Goal: Transaction & Acquisition: Purchase product/service

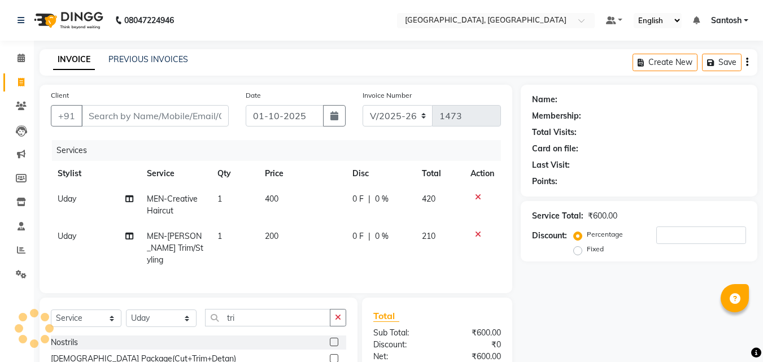
select select "5506"
select select "service"
select select "50205"
click at [138, 116] on input "Client" at bounding box center [154, 115] width 147 height 21
type input "9"
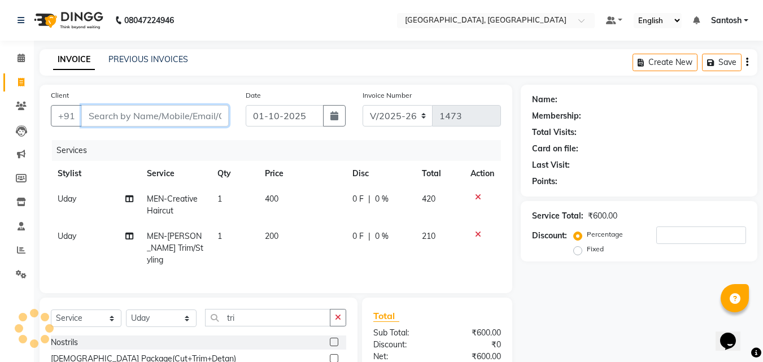
type input "0"
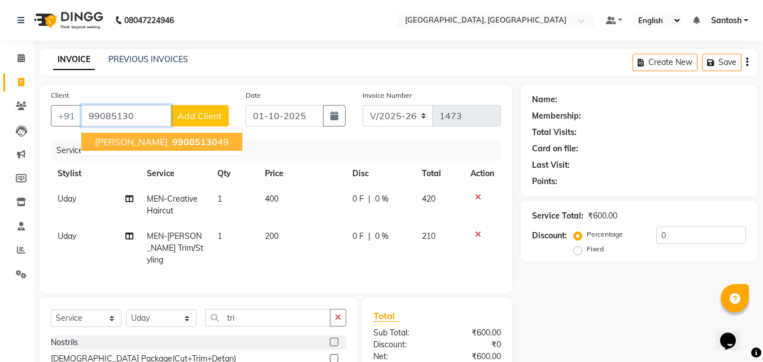
click at [137, 148] on button "Vijay 99085130 49" at bounding box center [161, 142] width 161 height 18
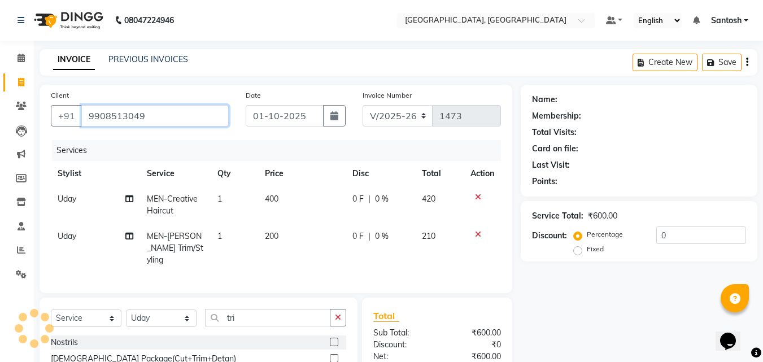
type input "9908513049"
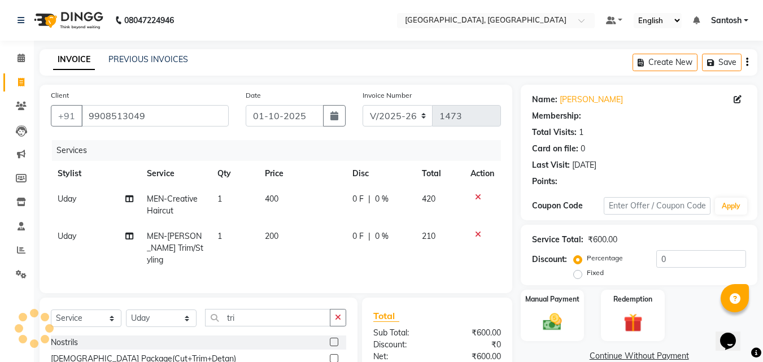
scroll to position [113, 0]
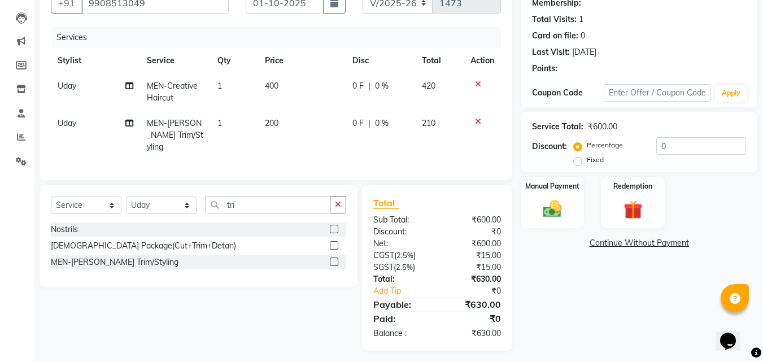
click at [477, 86] on icon at bounding box center [478, 84] width 6 height 8
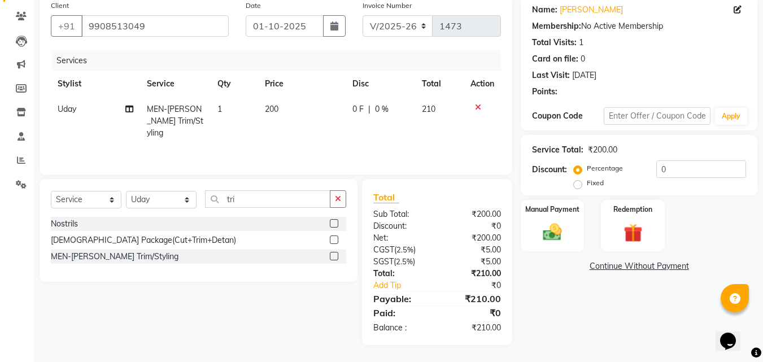
click at [478, 109] on icon at bounding box center [478, 107] width 6 height 8
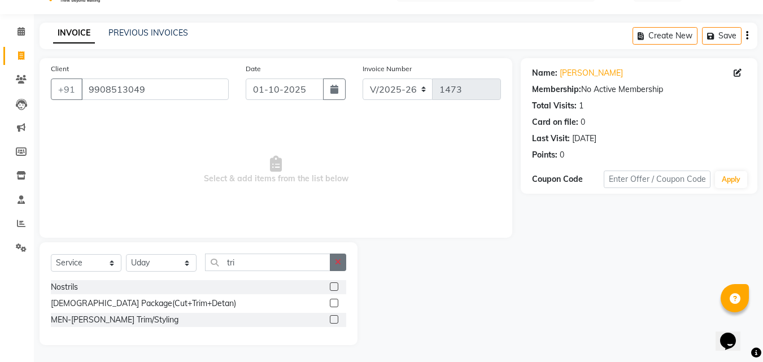
click at [346, 268] on button "button" at bounding box center [338, 261] width 16 height 17
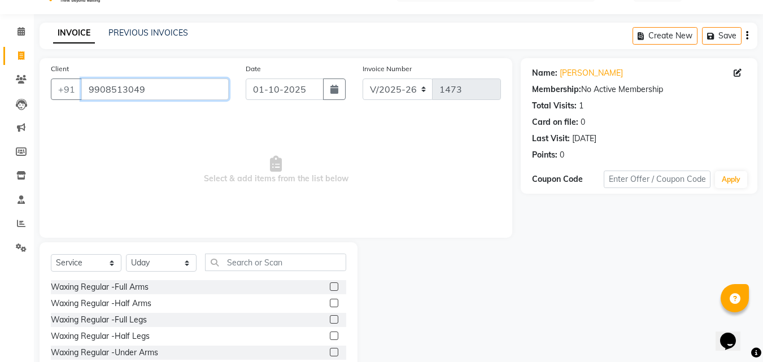
drag, startPoint x: 156, startPoint y: 85, endPoint x: 86, endPoint y: 81, distance: 70.7
click at [86, 81] on input "9908513049" at bounding box center [154, 88] width 147 height 21
click at [19, 245] on icon at bounding box center [21, 247] width 11 height 8
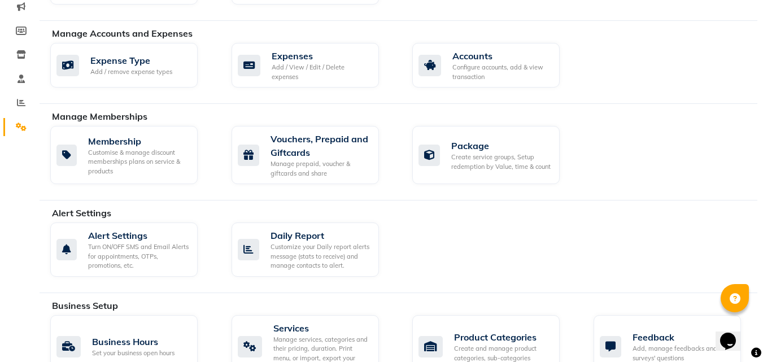
scroll to position [196, 0]
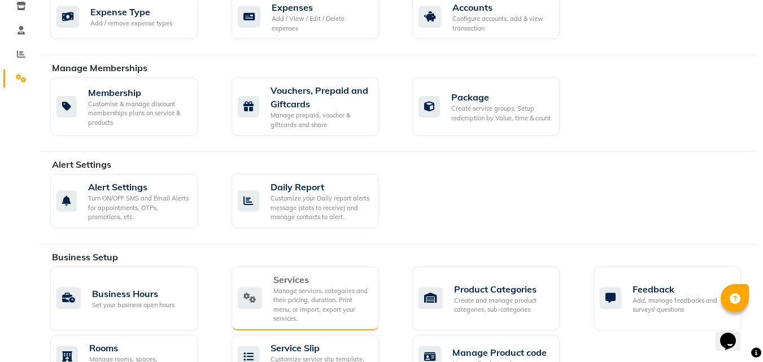
click at [328, 293] on div "Manage services, categories and their pricing, duration. Print menu, or import,…" at bounding box center [321, 304] width 97 height 37
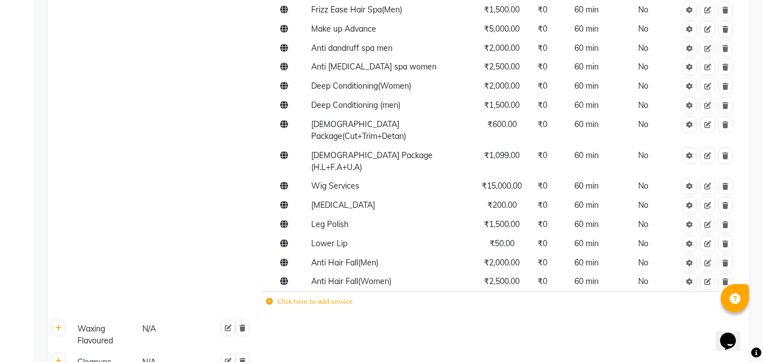
scroll to position [1558, 0]
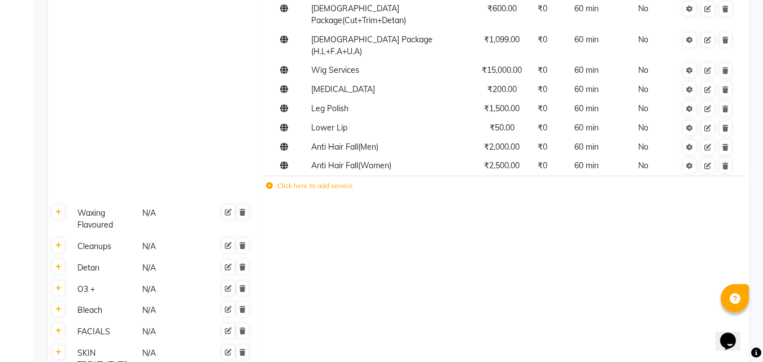
click at [306, 181] on label "Click here to add service" at bounding box center [309, 186] width 87 height 10
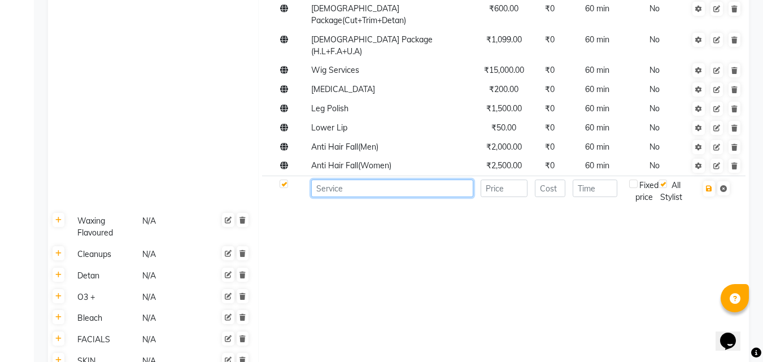
click at [334, 179] on input at bounding box center [392, 187] width 162 height 17
click at [352, 179] on input "1111 Mens Package" at bounding box center [392, 187] width 162 height 17
type input "1111 Men's Package"
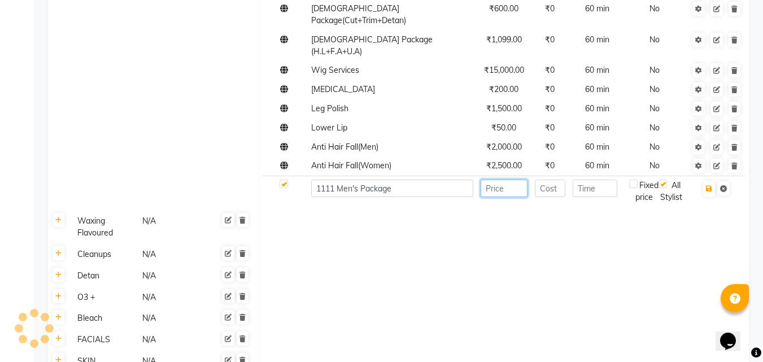
click at [501, 179] on input "number" at bounding box center [503, 187] width 47 height 17
type input "1111"
click at [554, 179] on input "number" at bounding box center [549, 187] width 31 height 17
type input "0"
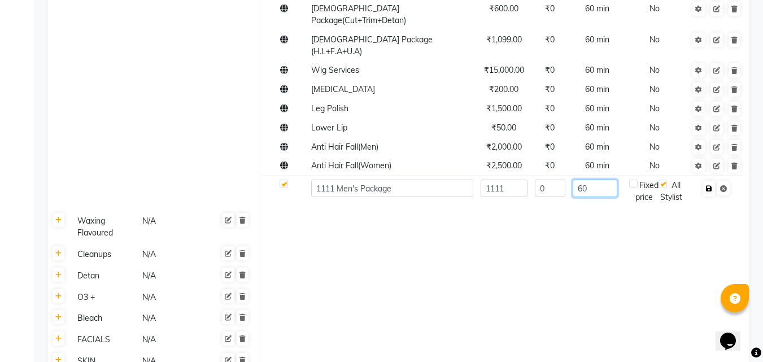
type input "60"
click at [707, 185] on icon "button" at bounding box center [709, 188] width 6 height 7
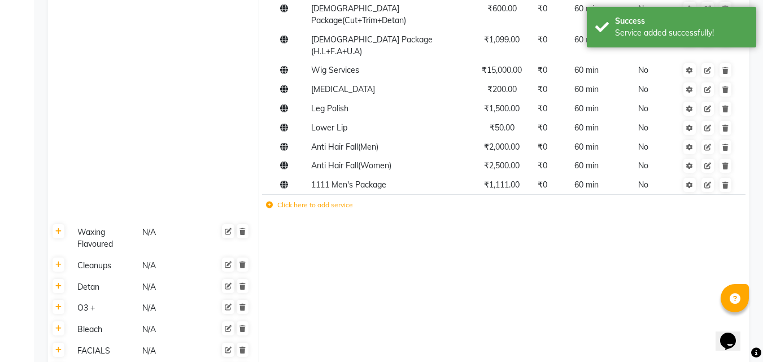
click at [303, 200] on label "Click here to add service" at bounding box center [309, 205] width 87 height 10
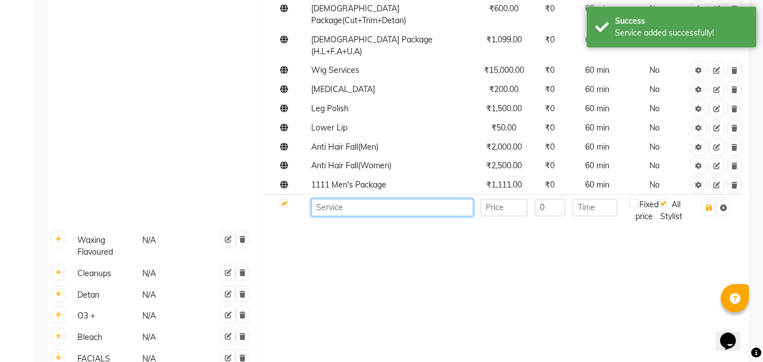
click at [350, 199] on input at bounding box center [392, 207] width 162 height 17
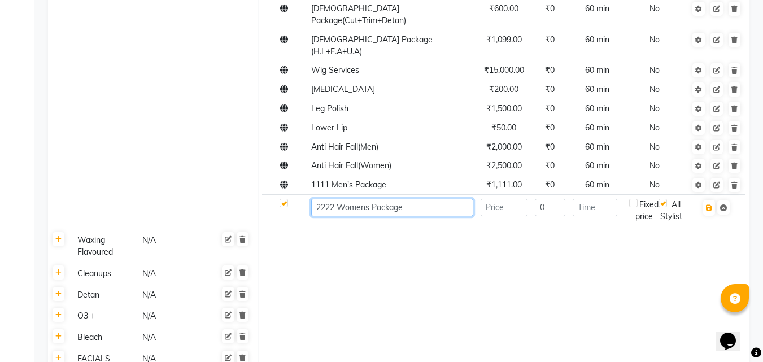
click at [367, 199] on input "2222 Womens Package" at bounding box center [392, 207] width 162 height 17
type input "2222 Women's Package"
click at [499, 199] on input "number" at bounding box center [503, 207] width 47 height 17
type input "2222"
type input "60"
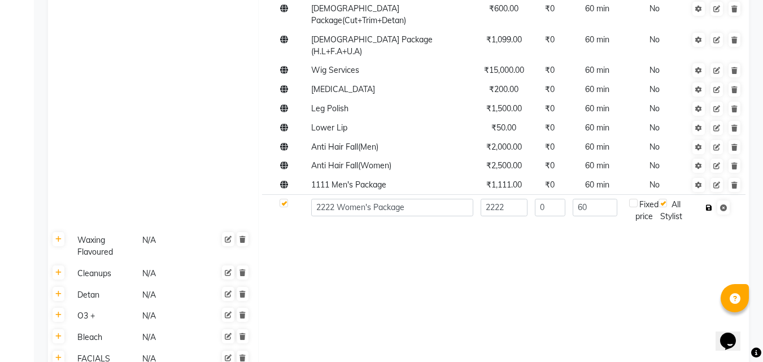
click at [709, 204] on icon "button" at bounding box center [709, 207] width 6 height 7
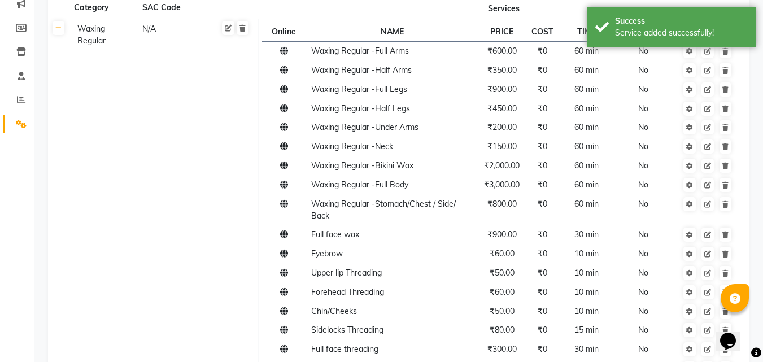
scroll to position [0, 0]
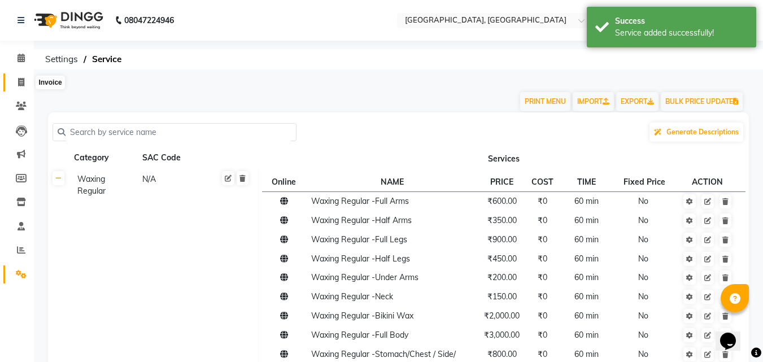
click at [16, 84] on span at bounding box center [21, 82] width 20 height 13
select select "service"
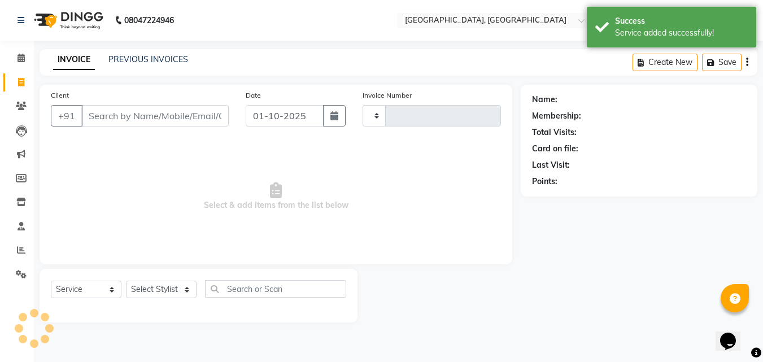
type input "1473"
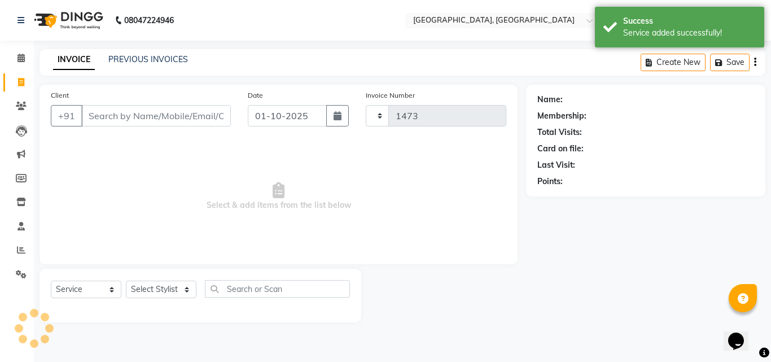
select select "5506"
click at [120, 110] on input "Client" at bounding box center [156, 115] width 150 height 21
type input "9908513049"
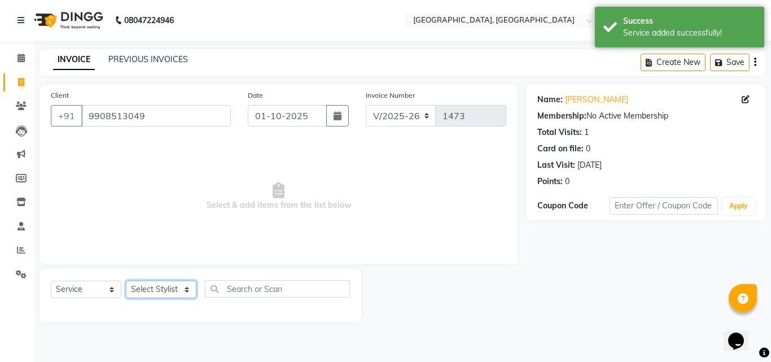
click at [172, 293] on select "Select Stylist Manager Manasa Prashanth Sirisha Swapna Uday" at bounding box center [161, 289] width 71 height 17
select select "50205"
click at [126, 281] on select "Select Stylist Manager Manasa Prashanth Sirisha Swapna Uday" at bounding box center [161, 289] width 71 height 17
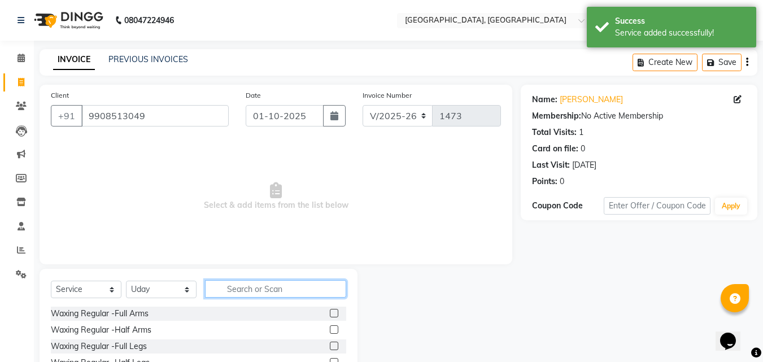
click at [220, 282] on input "text" at bounding box center [275, 288] width 141 height 17
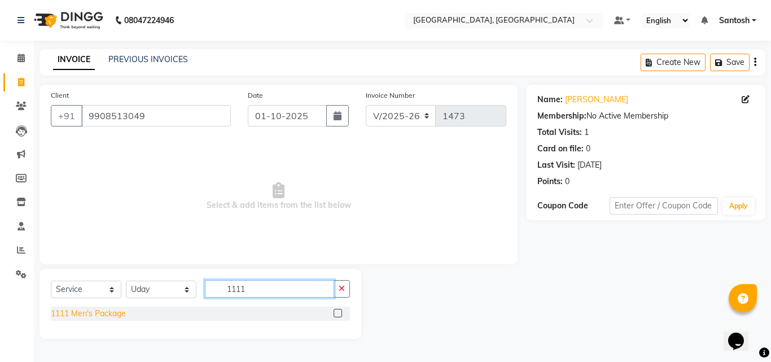
type input "1111"
click at [90, 311] on div "1111 Men's Package" at bounding box center [88, 314] width 75 height 12
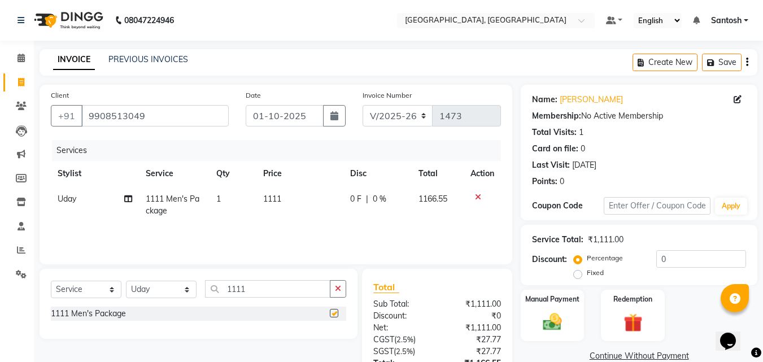
checkbox input "false"
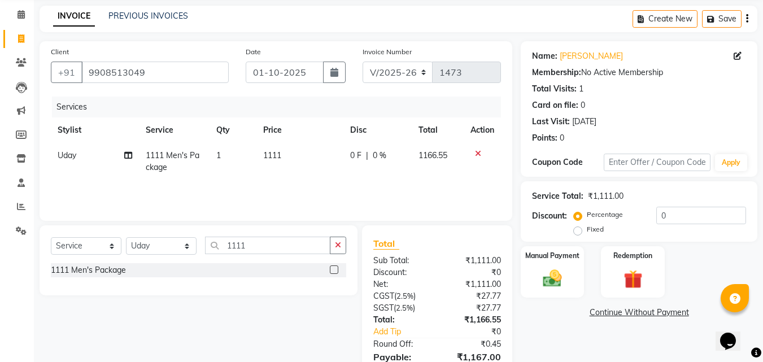
scroll to position [102, 0]
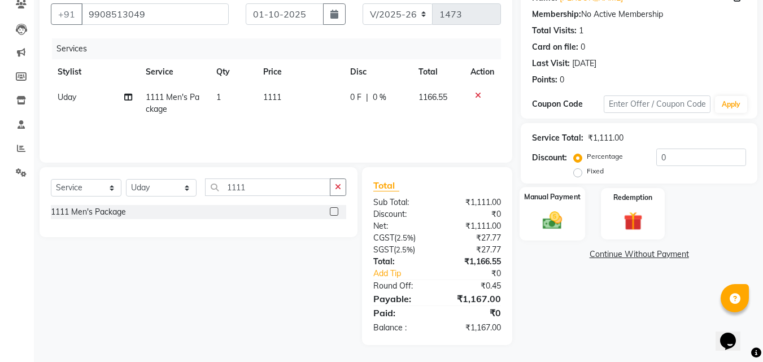
click at [550, 220] on img at bounding box center [552, 220] width 32 height 23
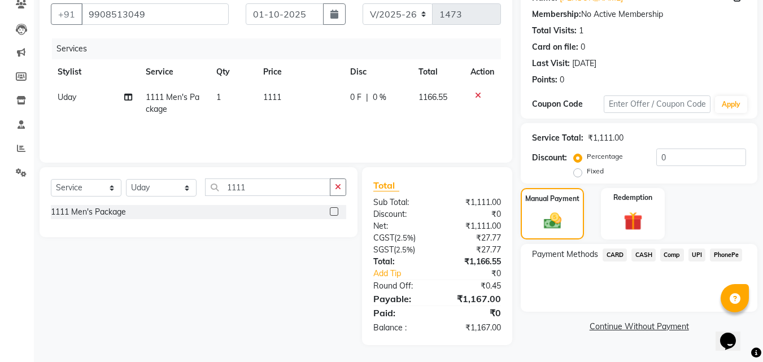
click at [621, 253] on span "CARD" at bounding box center [614, 254] width 24 height 13
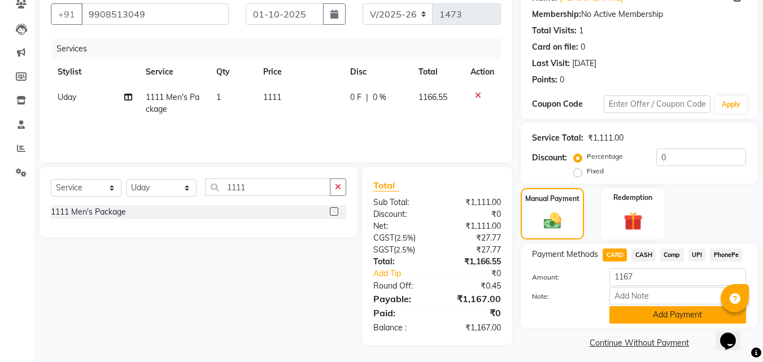
click at [647, 322] on button "Add Payment" at bounding box center [677, 314] width 137 height 17
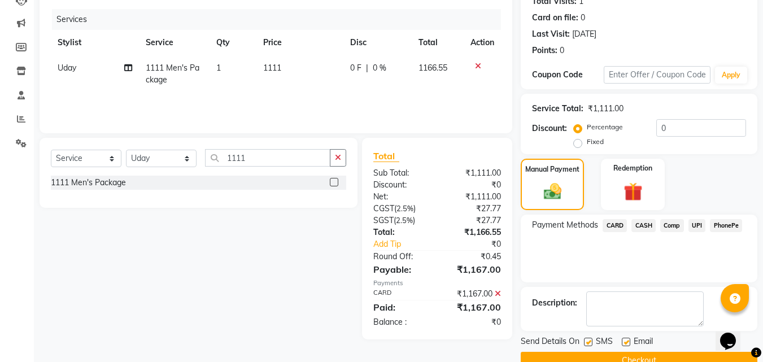
scroll to position [155, 0]
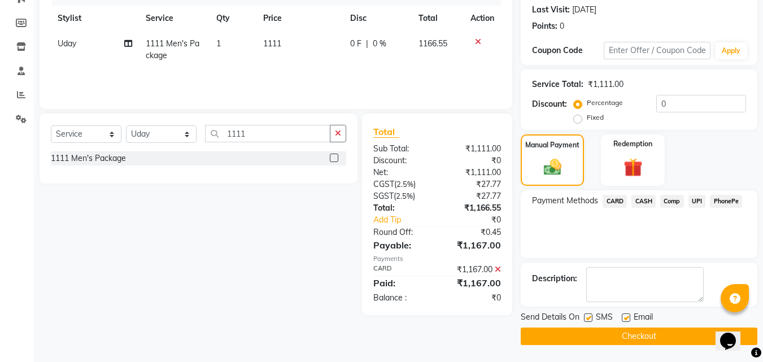
click at [596, 332] on button "Checkout" at bounding box center [638, 335] width 236 height 17
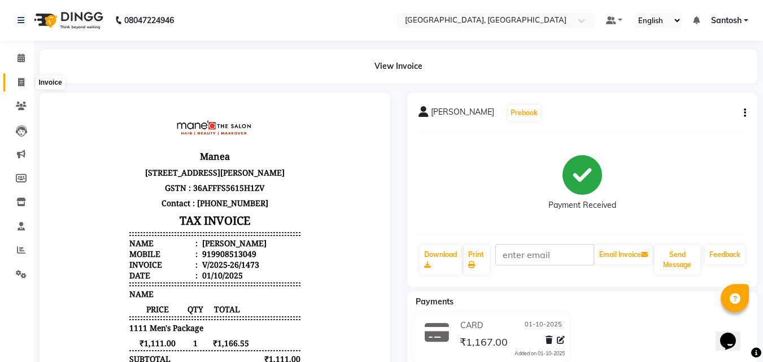
click at [22, 82] on icon at bounding box center [21, 82] width 6 height 8
select select "service"
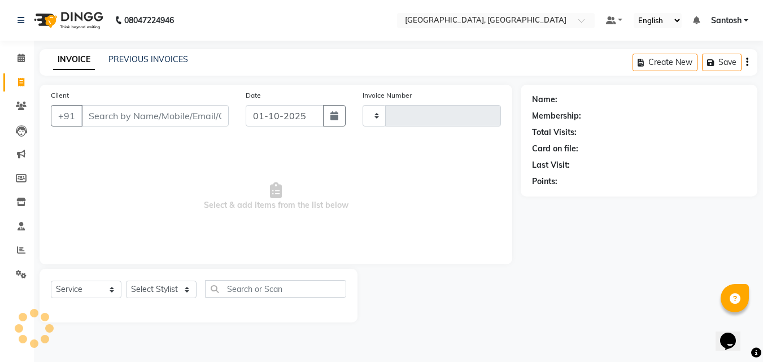
type input "1474"
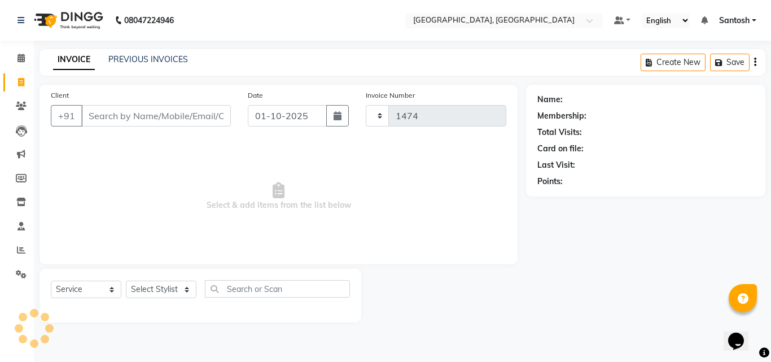
select select "5506"
click at [161, 58] on link "PREVIOUS INVOICES" at bounding box center [148, 59] width 80 height 10
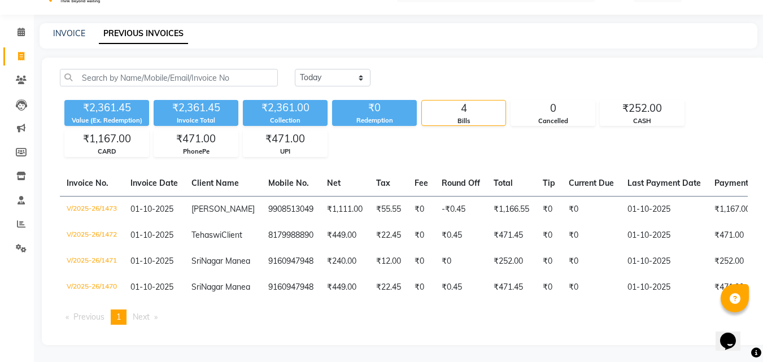
scroll to position [68, 0]
click at [20, 50] on span at bounding box center [21, 56] width 20 height 13
select select "5506"
select select "service"
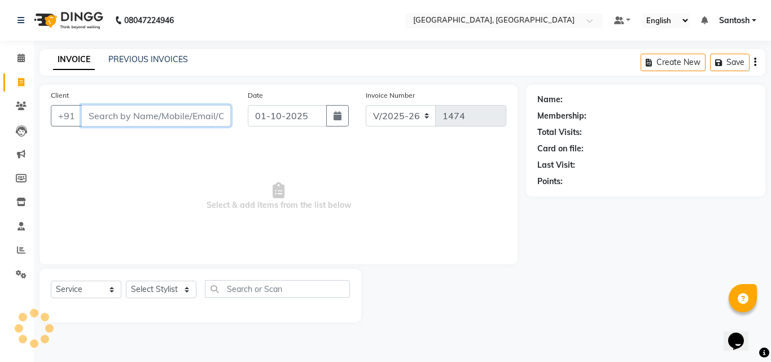
click at [135, 112] on input "Client" at bounding box center [156, 115] width 150 height 21
paste input "99085 13049"
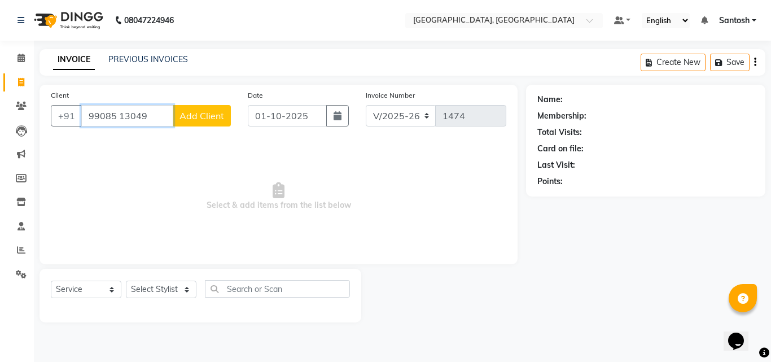
click at [117, 117] on input "99085 13049" at bounding box center [127, 115] width 92 height 21
type input "9908513049"
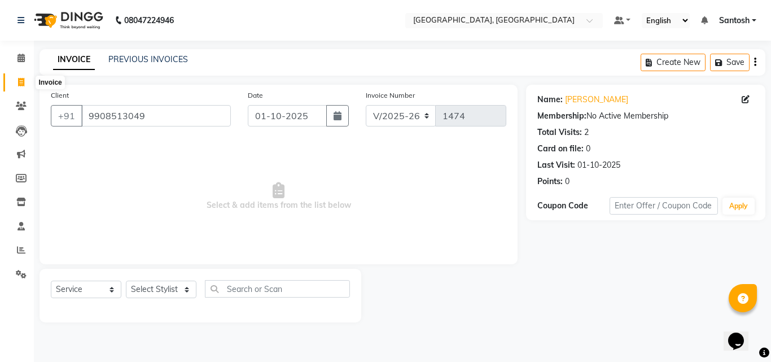
click at [16, 83] on span at bounding box center [21, 82] width 20 height 13
select select "service"
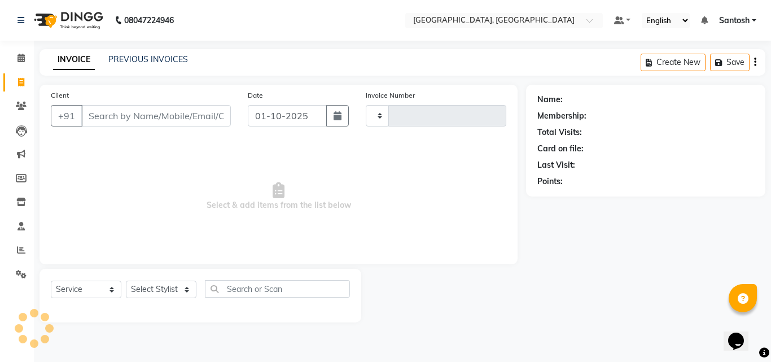
type input "1474"
select select "5506"
click at [22, 274] on icon at bounding box center [21, 274] width 11 height 8
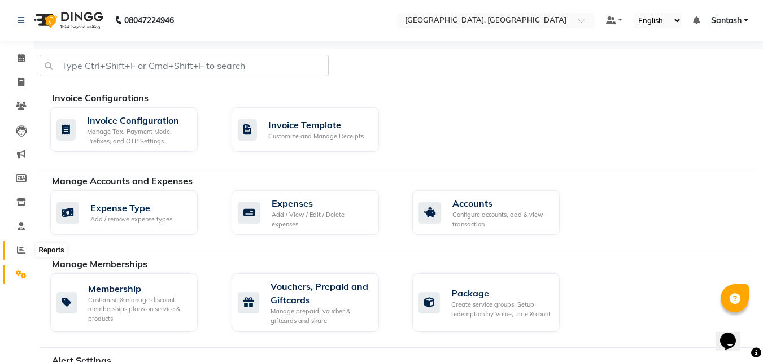
click at [21, 253] on icon at bounding box center [21, 250] width 8 height 8
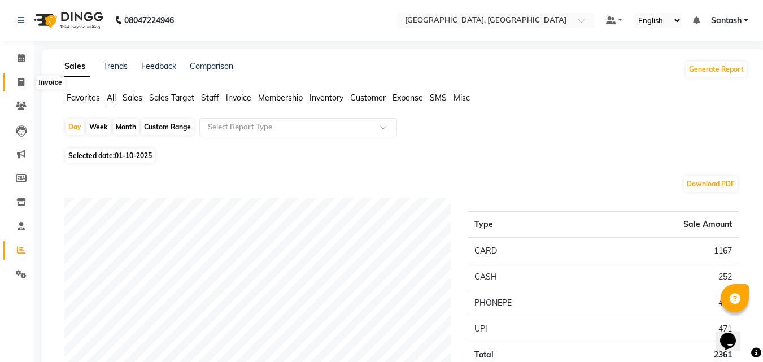
click at [20, 85] on icon at bounding box center [21, 82] width 6 height 8
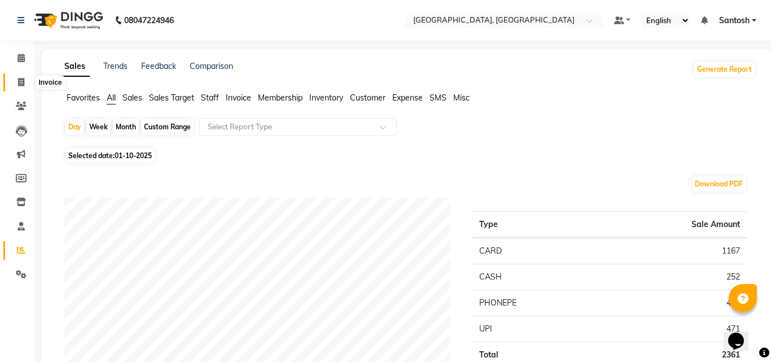
select select "5506"
select select "service"
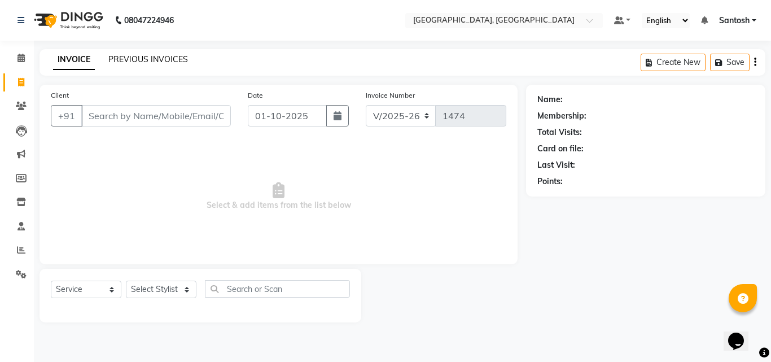
click at [133, 59] on link "PREVIOUS INVOICES" at bounding box center [148, 59] width 80 height 10
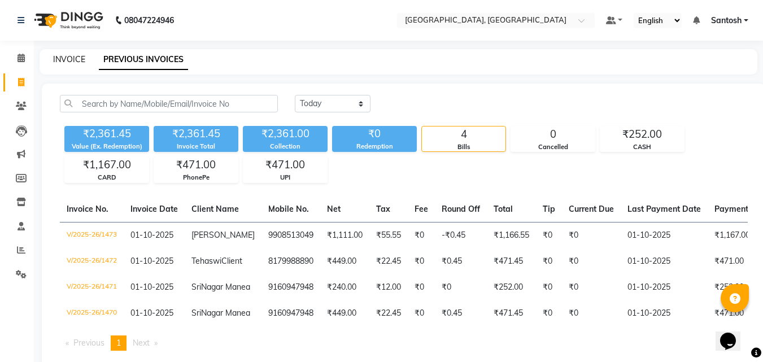
click at [62, 56] on link "INVOICE" at bounding box center [69, 59] width 32 height 10
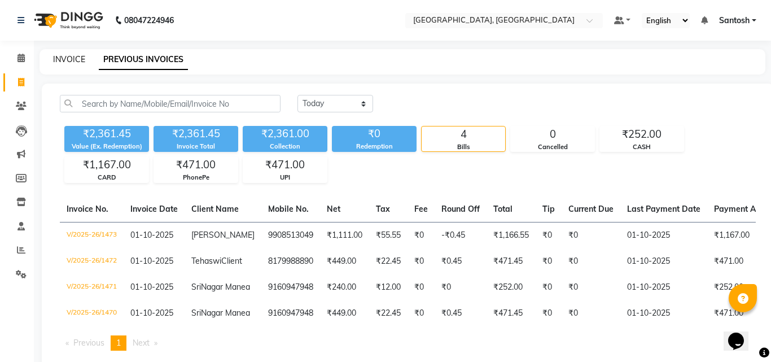
select select "5506"
select select "service"
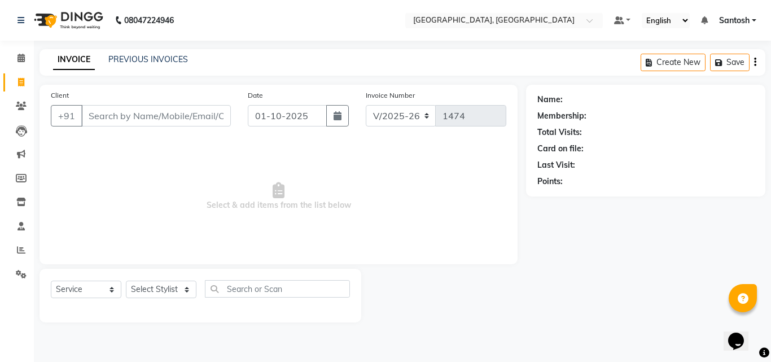
drag, startPoint x: 154, startPoint y: 276, endPoint x: 155, endPoint y: 291, distance: 14.8
click at [154, 283] on div "Select Service Product Membership Package Voucher Prepaid Gift Card Select Styl…" at bounding box center [201, 296] width 322 height 54
drag, startPoint x: 156, startPoint y: 291, endPoint x: 174, endPoint y: 282, distance: 19.7
click at [157, 291] on select "Select Stylist Manager Manasa Prashanth Sirisha Swapna Uday" at bounding box center [161, 289] width 71 height 17
select select "90755"
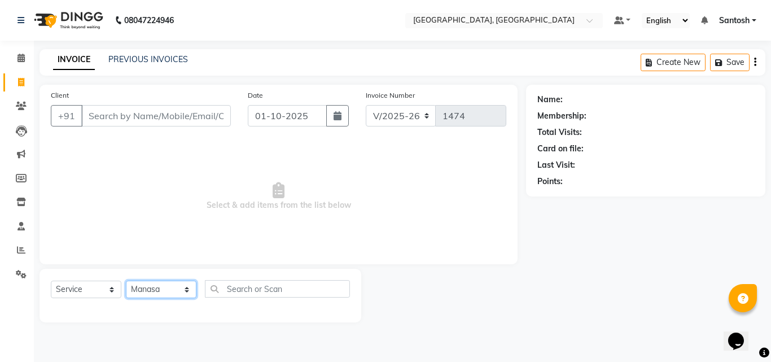
click at [126, 281] on select "Select Stylist Manager Manasa Prashanth Sirisha Swapna Uday" at bounding box center [161, 289] width 71 height 17
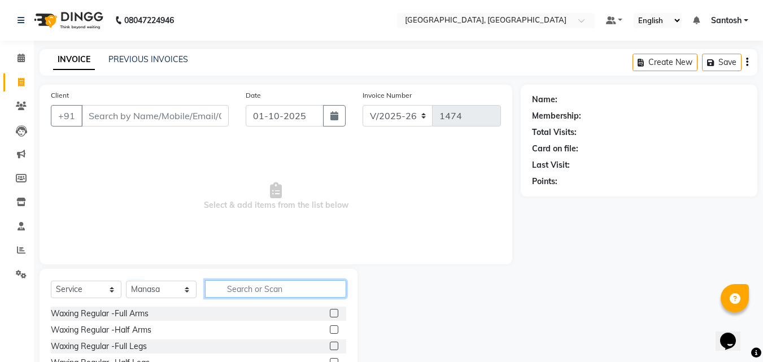
click at [261, 289] on input "text" at bounding box center [275, 288] width 141 height 17
type input "g"
click at [341, 290] on button "button" at bounding box center [338, 288] width 16 height 17
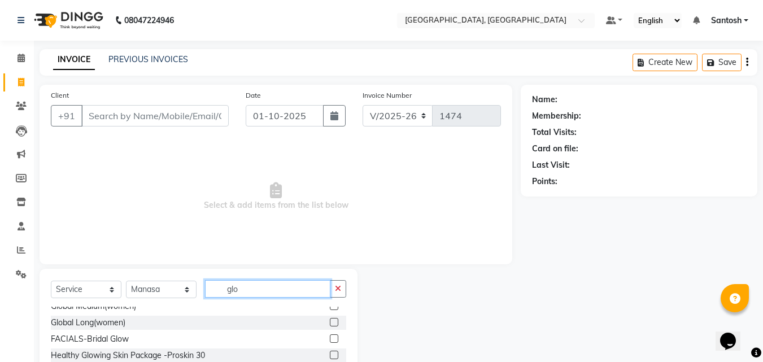
type input "glo"
click at [330, 321] on label at bounding box center [334, 322] width 8 height 8
click at [330, 321] on input "checkbox" at bounding box center [333, 322] width 7 height 7
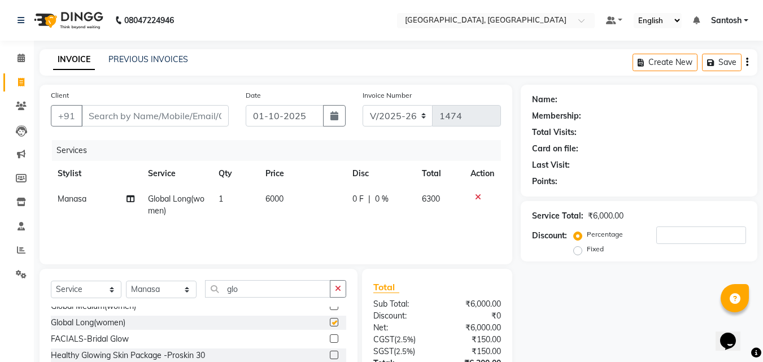
checkbox input "false"
click at [474, 196] on div at bounding box center [482, 197] width 24 height 8
click at [476, 197] on icon at bounding box center [478, 197] width 6 height 8
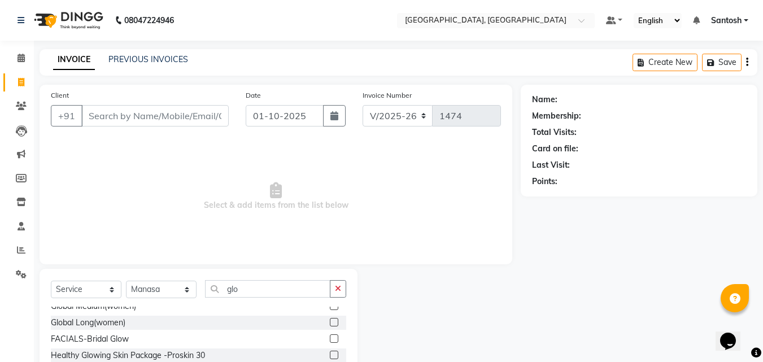
drag, startPoint x: 344, startPoint y: 292, endPoint x: 335, endPoint y: 288, distance: 9.9
click at [343, 291] on button "button" at bounding box center [338, 288] width 16 height 17
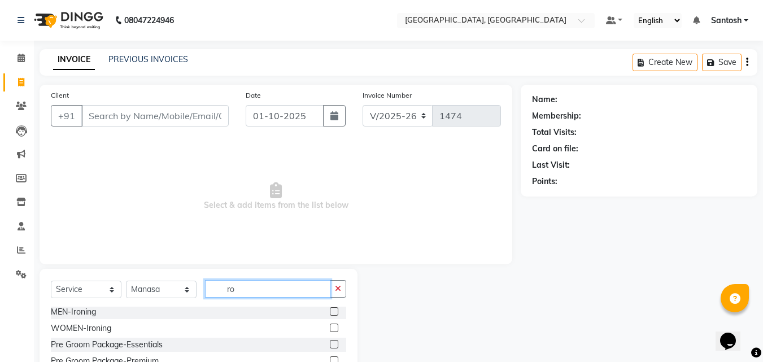
scroll to position [0, 0]
type input "roo"
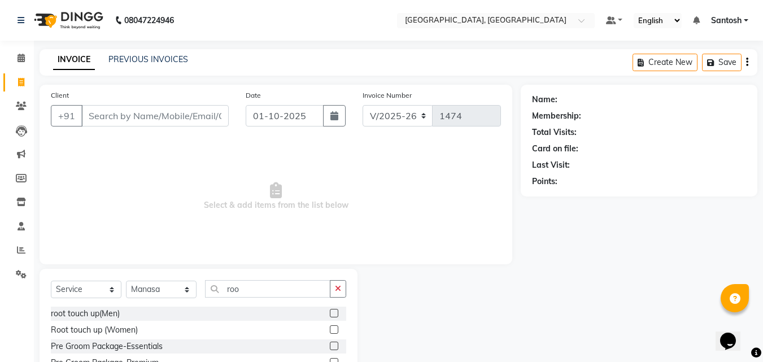
click at [330, 326] on label at bounding box center [334, 329] width 8 height 8
click at [330, 326] on input "checkbox" at bounding box center [333, 329] width 7 height 7
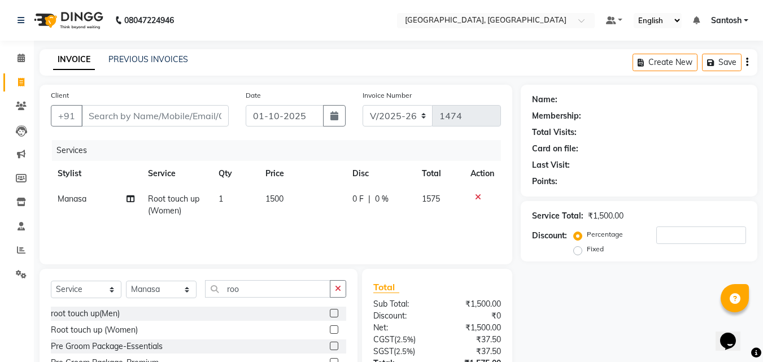
click at [476, 194] on icon at bounding box center [478, 197] width 6 height 8
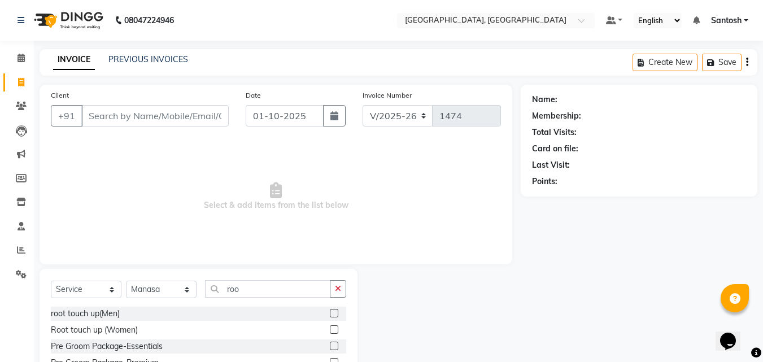
click at [164, 328] on div "Root touch up (Women)" at bounding box center [198, 330] width 295 height 14
click at [330, 328] on label at bounding box center [334, 329] width 8 height 8
click at [330, 328] on input "checkbox" at bounding box center [333, 329] width 7 height 7
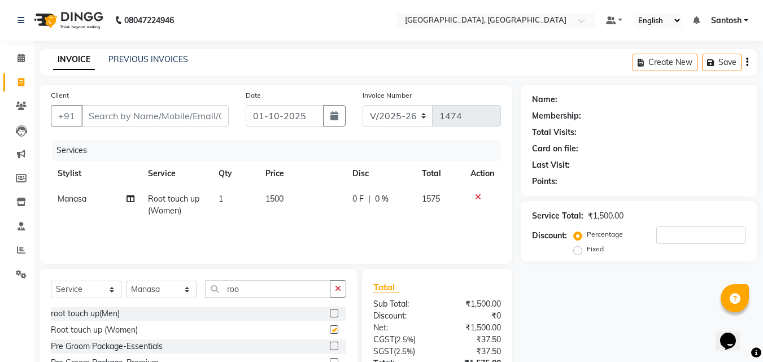
checkbox input "false"
click at [340, 283] on button "button" at bounding box center [338, 288] width 16 height 17
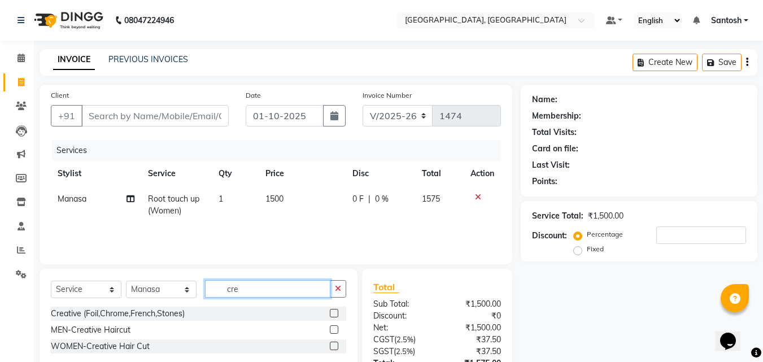
type input "cre"
click at [332, 350] on div at bounding box center [333, 347] width 7 height 12
click at [335, 345] on label at bounding box center [334, 345] width 8 height 8
click at [335, 345] on input "checkbox" at bounding box center [333, 346] width 7 height 7
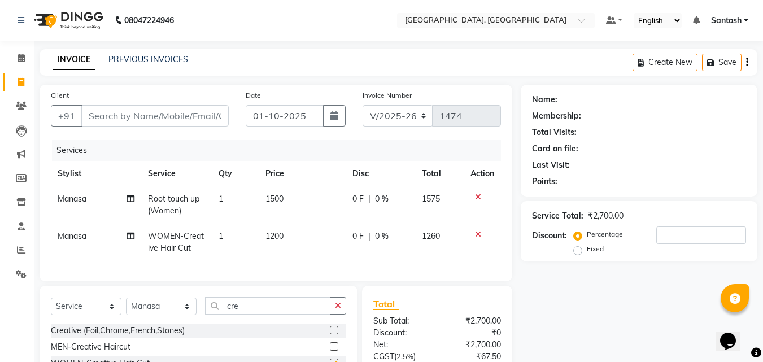
checkbox input "false"
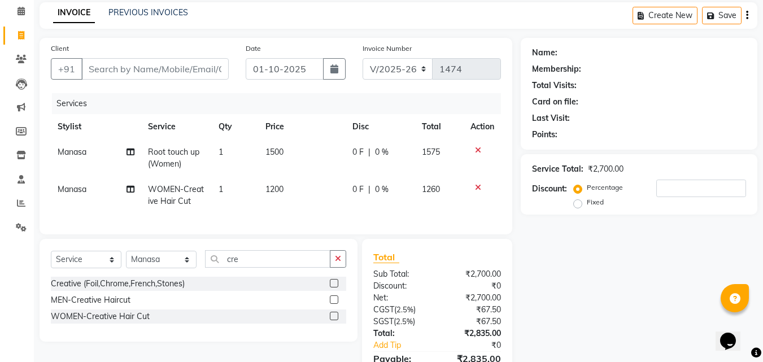
scroll to position [115, 0]
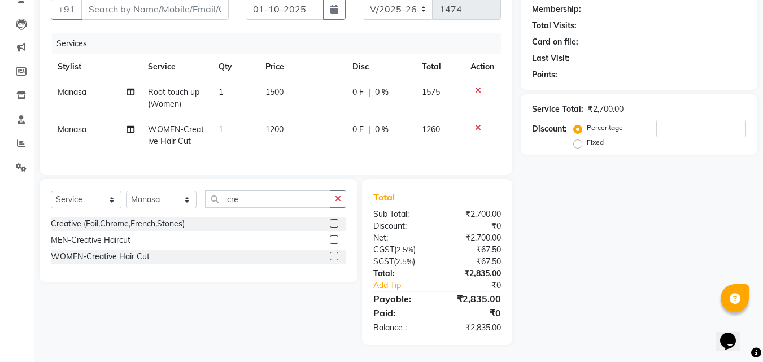
drag, startPoint x: 338, startPoint y: 198, endPoint x: 192, endPoint y: 189, distance: 145.4
click at [189, 190] on div "Select Service Product Membership Package Voucher Prepaid Gift Card Select Styl…" at bounding box center [199, 230] width 318 height 103
drag, startPoint x: 227, startPoint y: 193, endPoint x: 264, endPoint y: 203, distance: 38.6
click at [264, 203] on input "cre" at bounding box center [267, 198] width 125 height 17
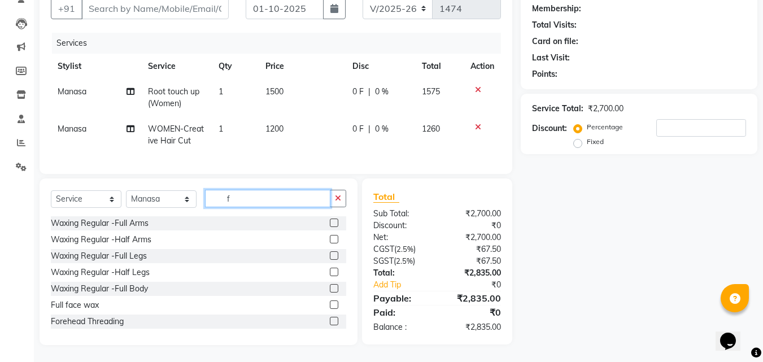
type input "f"
type input "arms"
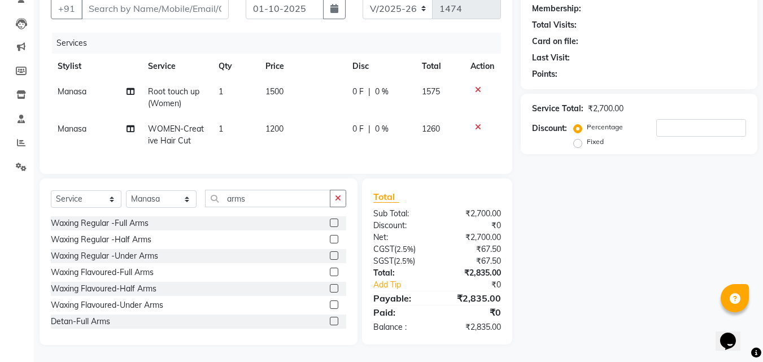
click at [319, 224] on div "Waxing Regular -Full Arms" at bounding box center [198, 223] width 295 height 14
click at [330, 225] on label at bounding box center [334, 222] width 8 height 8
click at [330, 225] on input "checkbox" at bounding box center [333, 223] width 7 height 7
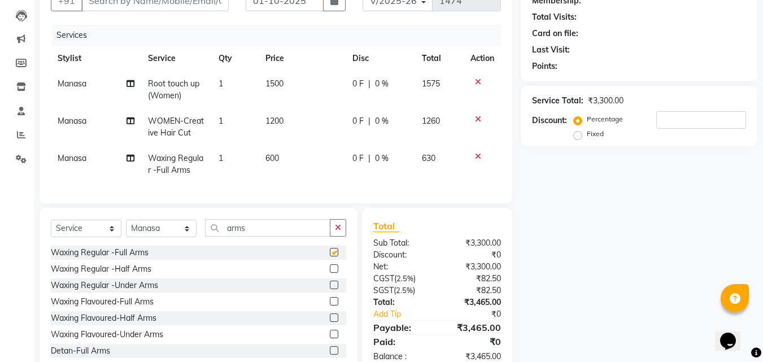
checkbox input "false"
click at [477, 78] on icon at bounding box center [478, 82] width 6 height 8
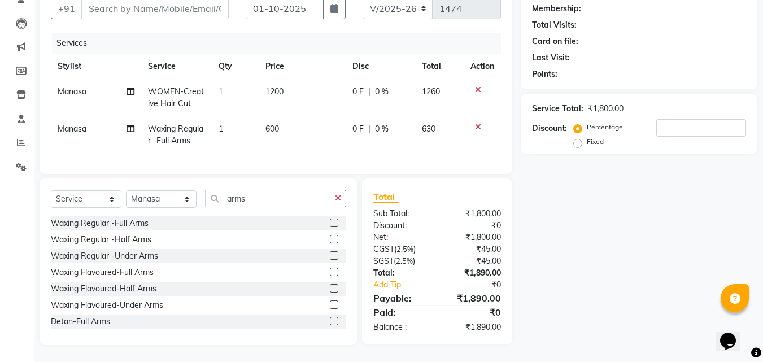
click at [477, 79] on td at bounding box center [481, 97] width 37 height 37
click at [479, 86] on icon at bounding box center [478, 90] width 6 height 8
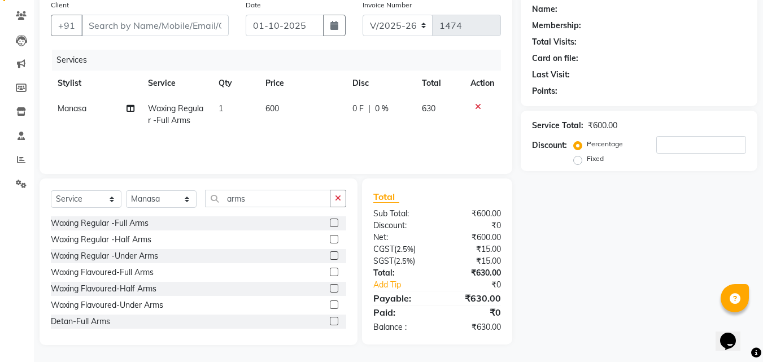
click at [475, 104] on icon at bounding box center [478, 107] width 6 height 8
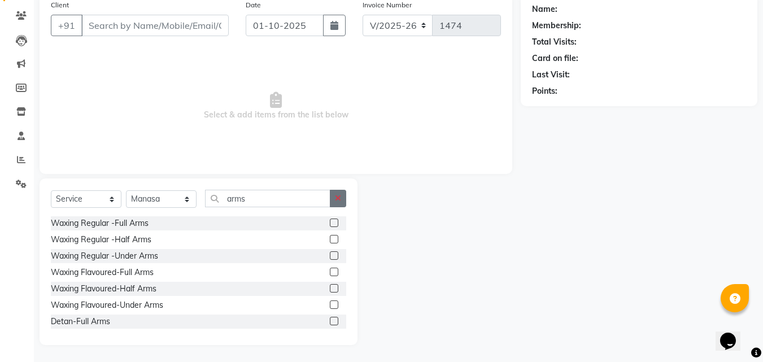
click at [341, 198] on button "button" at bounding box center [338, 198] width 16 height 17
click at [187, 200] on select "Select Stylist Manager Manasa Prashanth Sirisha Swapna Uday" at bounding box center [161, 198] width 71 height 17
drag, startPoint x: 169, startPoint y: 200, endPoint x: 191, endPoint y: 176, distance: 32.8
click at [191, 176] on div "Client +91 Date 01-10-2025 Invoice Number V/2025 V/2025-26 1474 Select & add it…" at bounding box center [275, 169] width 489 height 350
drag, startPoint x: 201, startPoint y: 144, endPoint x: 181, endPoint y: 128, distance: 25.7
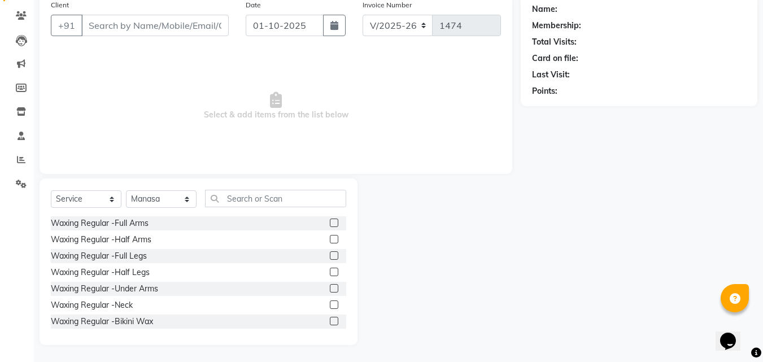
click at [184, 133] on span "Select & add items from the list below" at bounding box center [276, 106] width 450 height 113
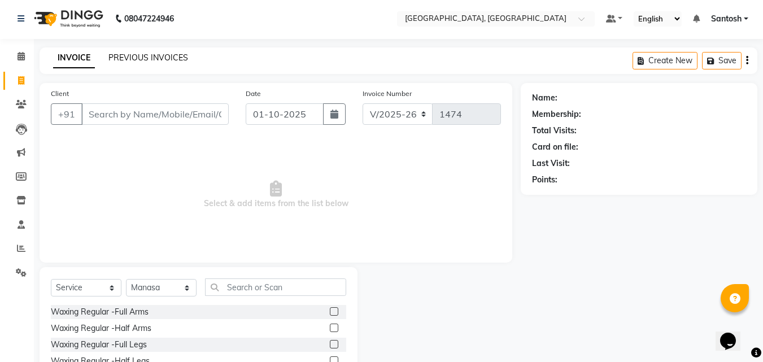
scroll to position [0, 0]
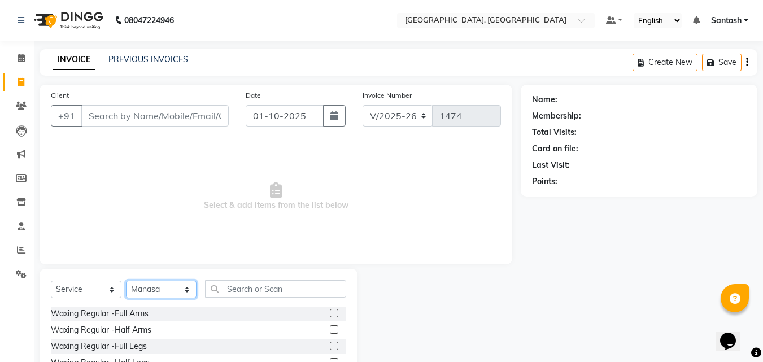
drag, startPoint x: 169, startPoint y: 298, endPoint x: 172, endPoint y: 292, distance: 6.3
click at [170, 295] on select "Select Stylist Manager Manasa Prashanth Sirisha Swapna Uday" at bounding box center [161, 289] width 71 height 17
select select "50205"
click at [126, 281] on select "Select Stylist Manager Manasa Prashanth Sirisha Swapna Uday" at bounding box center [161, 289] width 71 height 17
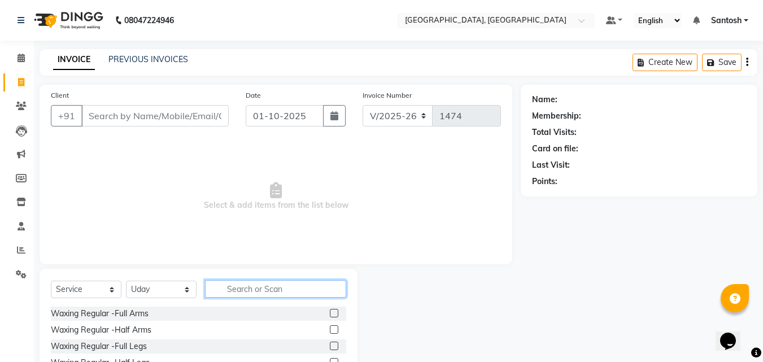
click at [250, 293] on input "text" at bounding box center [275, 288] width 141 height 17
type input "cre"
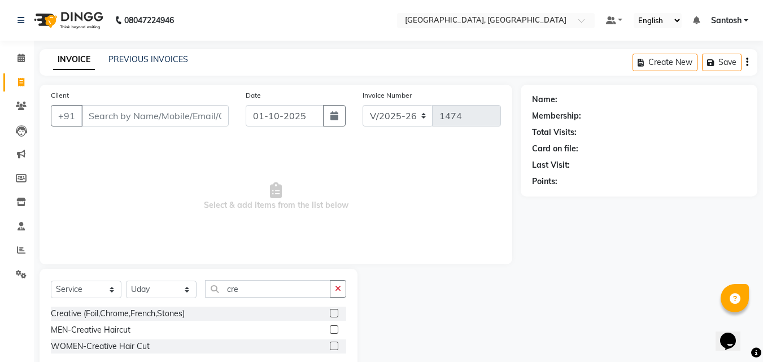
click at [334, 327] on label at bounding box center [334, 329] width 8 height 8
click at [334, 327] on input "checkbox" at bounding box center [333, 329] width 7 height 7
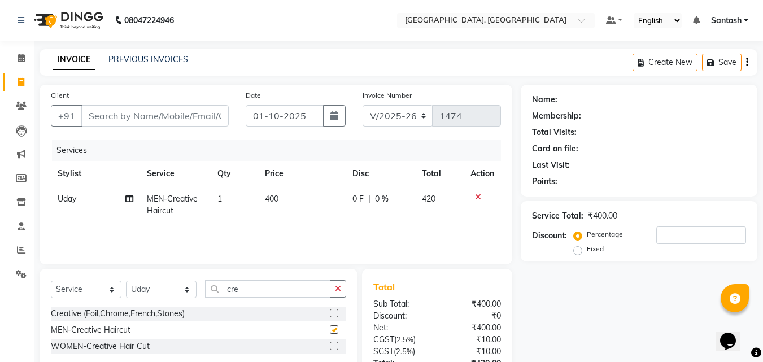
checkbox input "false"
click at [203, 203] on td "MEN-Creative Haircut" at bounding box center [175, 204] width 71 height 37
select select "50205"
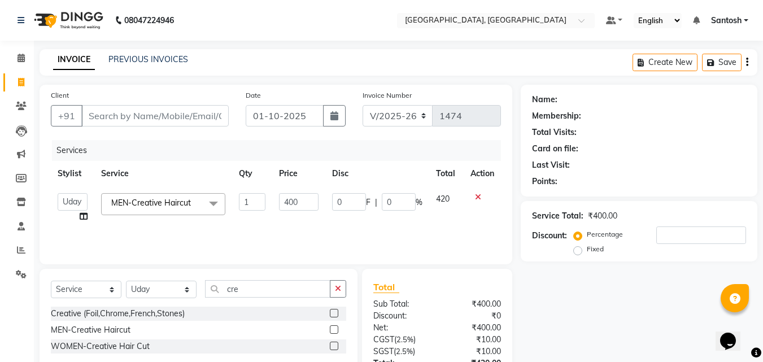
click at [294, 237] on div "Services Stylist Service Qty Price Disc Total Action Manager Manasa Prashanth S…" at bounding box center [276, 196] width 450 height 113
click at [209, 201] on span at bounding box center [213, 203] width 23 height 21
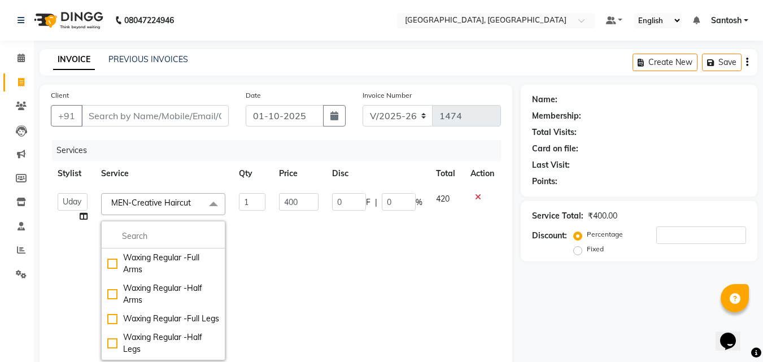
click at [209, 202] on span at bounding box center [213, 203] width 23 height 21
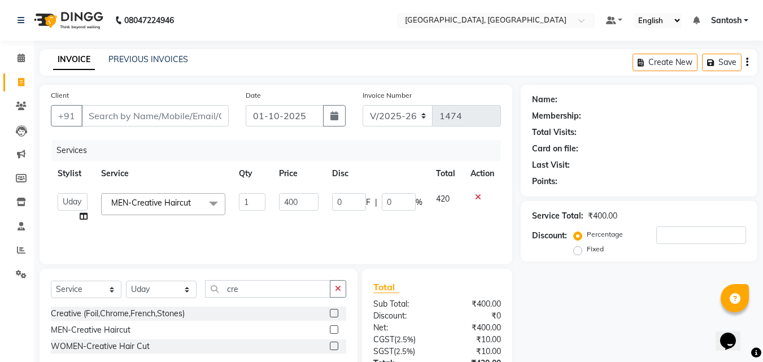
drag, startPoint x: 481, startPoint y: 198, endPoint x: 451, endPoint y: 224, distance: 40.0
click at [481, 199] on div at bounding box center [482, 197] width 24 height 8
click at [475, 194] on icon at bounding box center [478, 197] width 6 height 8
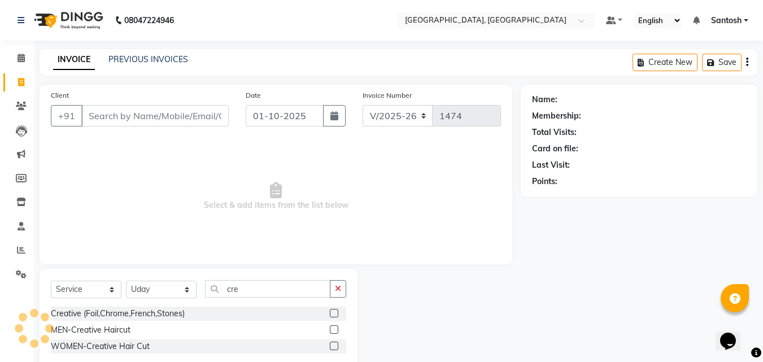
click at [332, 334] on div at bounding box center [333, 331] width 7 height 12
drag, startPoint x: 331, startPoint y: 329, endPoint x: 334, endPoint y: 323, distance: 7.1
click at [334, 324] on div at bounding box center [338, 330] width 16 height 14
click at [334, 323] on div at bounding box center [338, 330] width 16 height 14
click at [331, 333] on label at bounding box center [334, 329] width 8 height 8
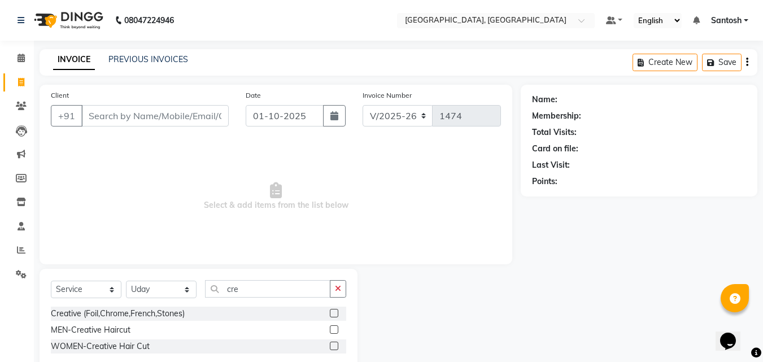
click at [331, 333] on input "checkbox" at bounding box center [333, 329] width 7 height 7
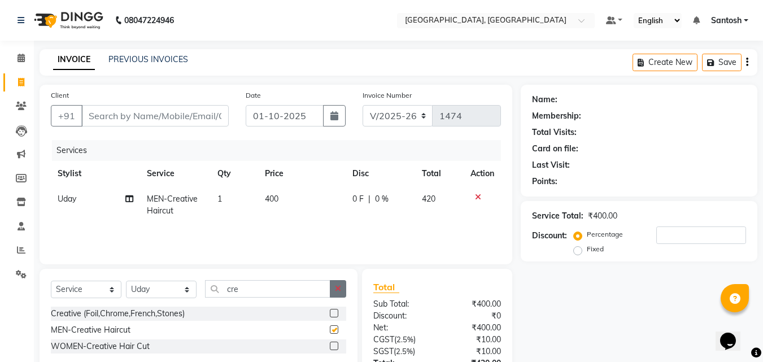
checkbox input "false"
drag, startPoint x: 322, startPoint y: 290, endPoint x: 195, endPoint y: 287, distance: 127.0
click at [195, 287] on div "Select Service Product Membership Package Voucher Prepaid Gift Card Select Styl…" at bounding box center [198, 293] width 295 height 27
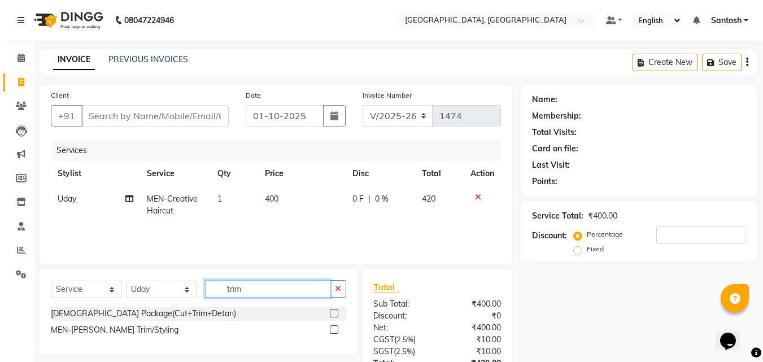
type input "trim"
click at [339, 328] on div at bounding box center [338, 330] width 16 height 14
click at [334, 334] on div at bounding box center [333, 331] width 7 height 12
click at [335, 329] on label at bounding box center [334, 329] width 8 height 8
click at [335, 329] on input "checkbox" at bounding box center [333, 329] width 7 height 7
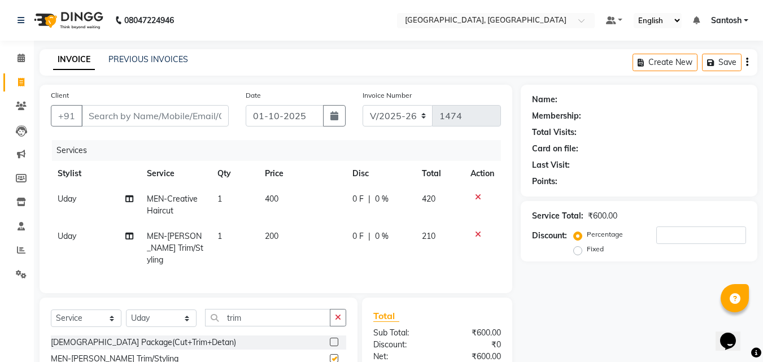
checkbox input "false"
click at [335, 313] on icon "button" at bounding box center [338, 317] width 6 height 8
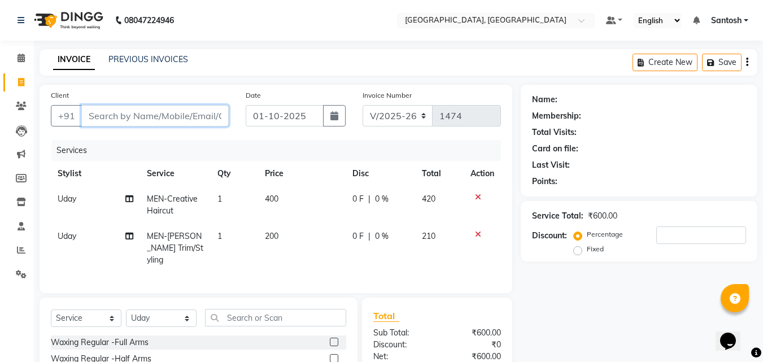
click at [174, 117] on input "Client" at bounding box center [154, 115] width 147 height 21
click at [539, 314] on div "Name: Membership: Total Visits: Card on file: Last Visit: Points: Service Total…" at bounding box center [642, 274] width 245 height 379
click at [423, 122] on select "V/2025 V/2025-26" at bounding box center [397, 115] width 71 height 21
click at [370, 222] on td "0 F | 0 %" at bounding box center [379, 204] width 69 height 37
select select "50205"
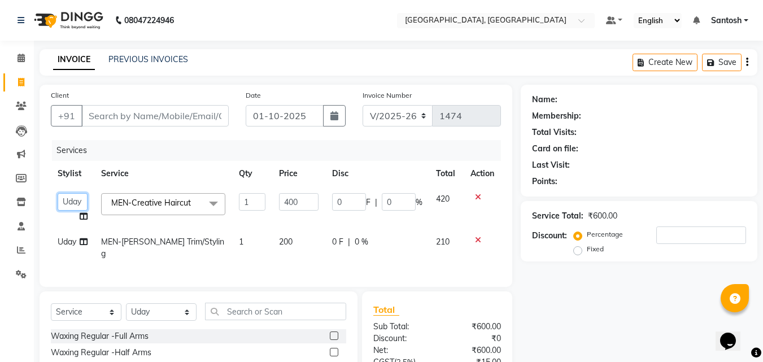
drag, startPoint x: 75, startPoint y: 202, endPoint x: 86, endPoint y: 197, distance: 12.4
click at [75, 202] on select "Manager Manasa Prashanth Sirisha Swapna Uday" at bounding box center [73, 201] width 30 height 17
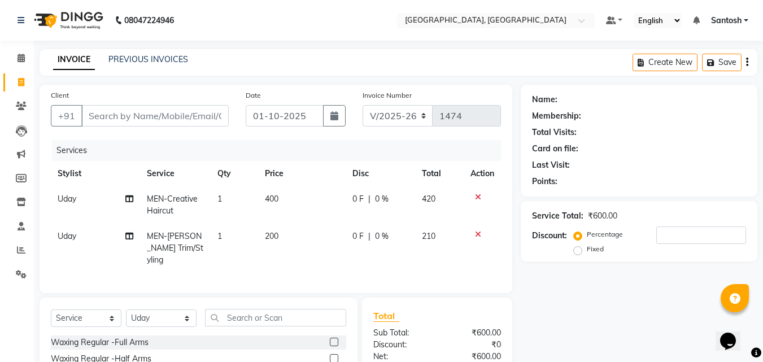
click at [120, 176] on tr "Stylist Service Qty Price Disc Total Action" at bounding box center [276, 173] width 450 height 25
click at [160, 116] on input "Client" at bounding box center [154, 115] width 147 height 21
type input "9"
type input "0"
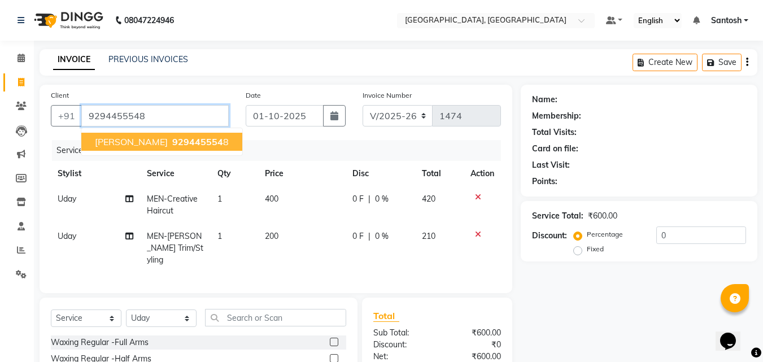
type input "9294455548"
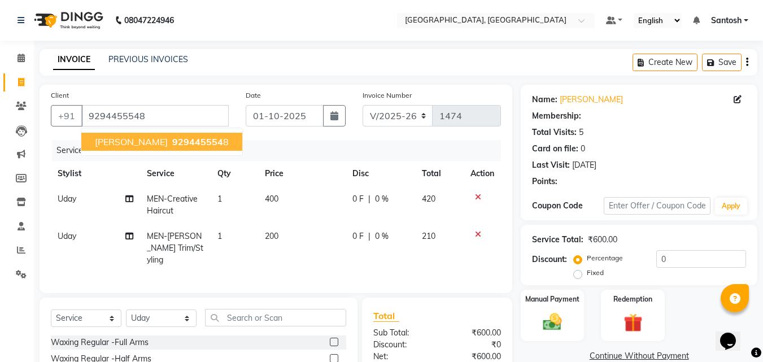
type input "20"
select select "1: Object"
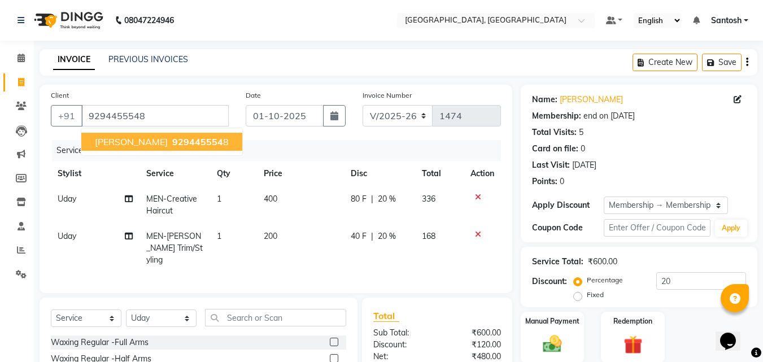
click at [172, 141] on span "929445554" at bounding box center [197, 141] width 51 height 11
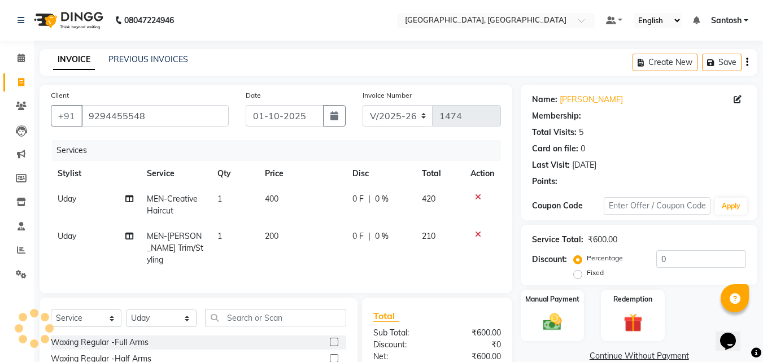
type input "20"
select select "1: Object"
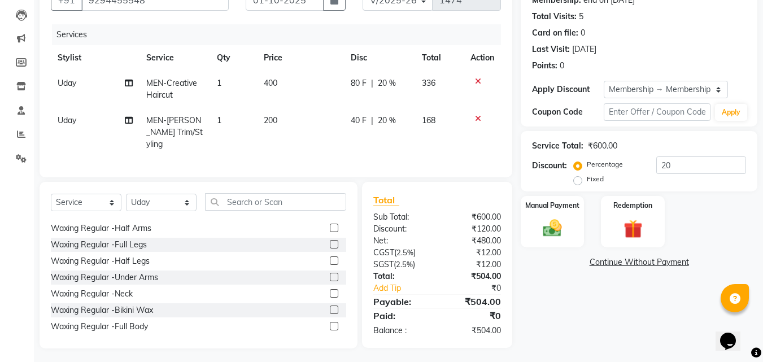
scroll to position [56, 0]
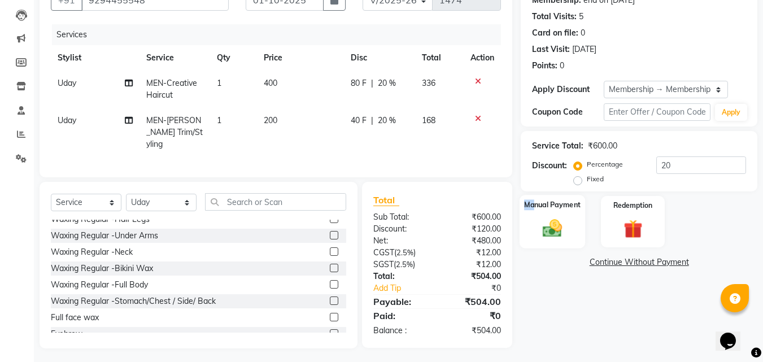
drag, startPoint x: 536, startPoint y: 213, endPoint x: 555, endPoint y: 225, distance: 22.9
click at [541, 223] on div "Manual Payment" at bounding box center [552, 222] width 66 height 54
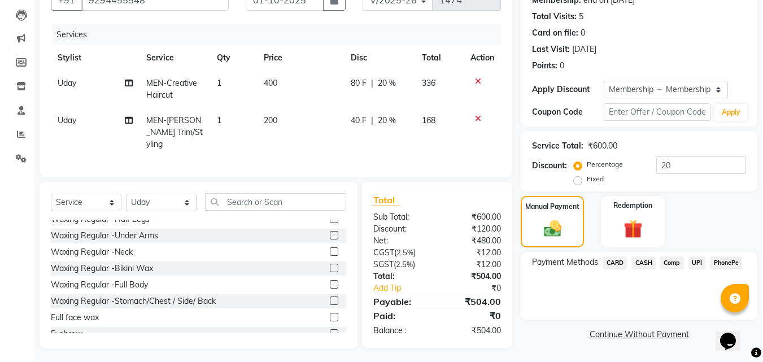
click at [590, 327] on div "Name: Adithya Membership: end on 04-05-2027 Total Visits: 5 Card on file: 0 Las…" at bounding box center [642, 158] width 245 height 379
click at [695, 266] on span "UPI" at bounding box center [696, 262] width 17 height 13
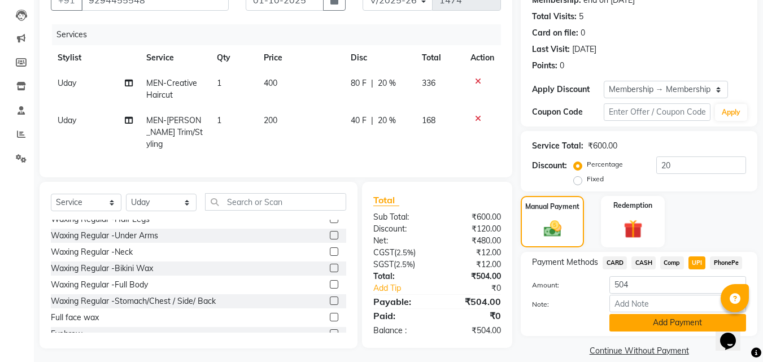
scroll to position [130, 0]
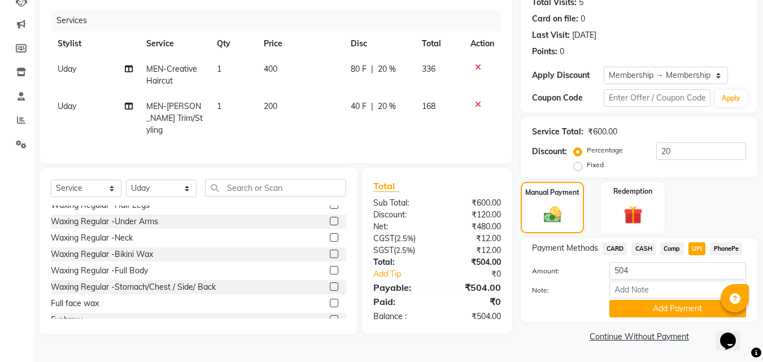
click at [647, 302] on button "Add Payment" at bounding box center [677, 308] width 137 height 17
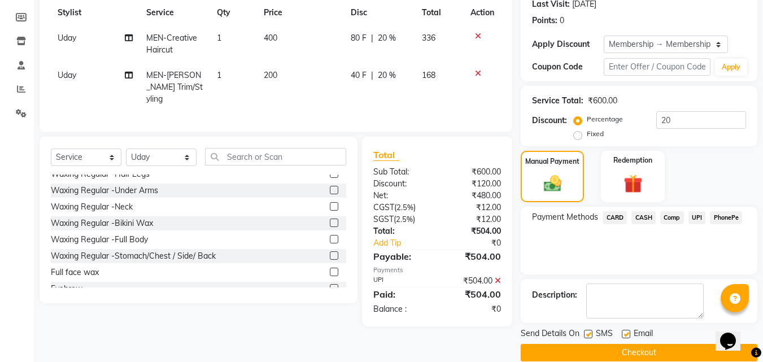
scroll to position [177, 0]
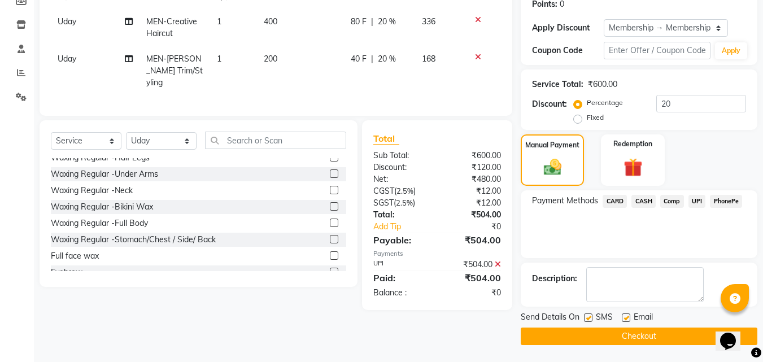
click at [629, 315] on label at bounding box center [625, 317] width 8 height 8
click at [629, 315] on input "checkbox" at bounding box center [624, 317] width 7 height 7
checkbox input "false"
click at [613, 340] on button "Checkout" at bounding box center [638, 335] width 236 height 17
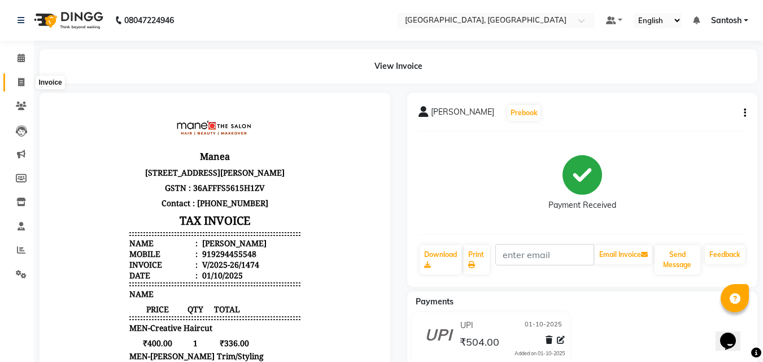
click at [26, 79] on span at bounding box center [21, 82] width 20 height 13
select select "service"
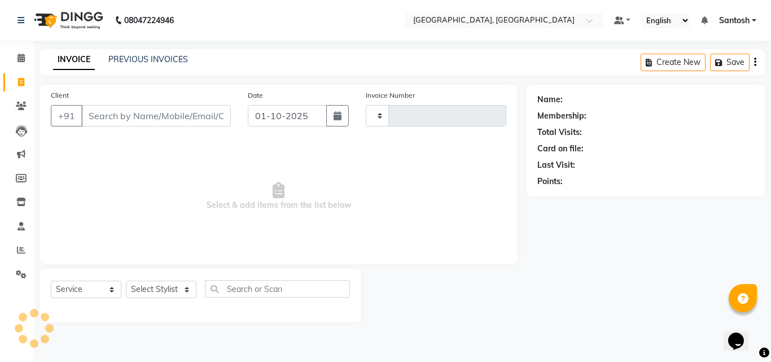
type input "1475"
select select "5506"
click at [164, 123] on input "Client" at bounding box center [156, 115] width 150 height 21
click at [181, 283] on div "Select Service Product Membership Package Voucher Prepaid Gift Card Select Styl…" at bounding box center [200, 293] width 299 height 27
click at [182, 288] on select "Select Stylist Manager Manasa Prashanth Sirisha Swapna Uday" at bounding box center [161, 289] width 71 height 17
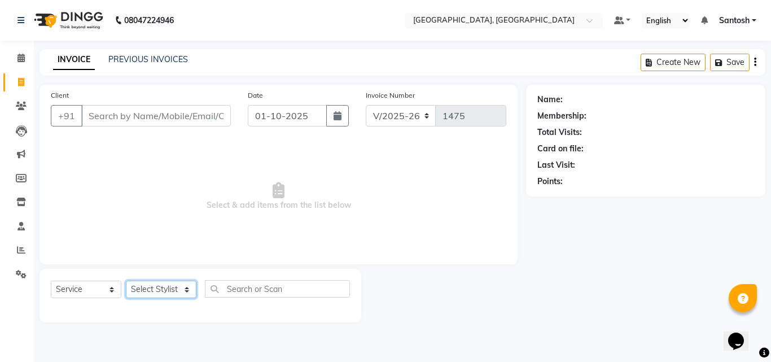
select select "50205"
click at [126, 281] on select "Select Stylist Manager Manasa Prashanth Sirisha Swapna Uday" at bounding box center [161, 289] width 71 height 17
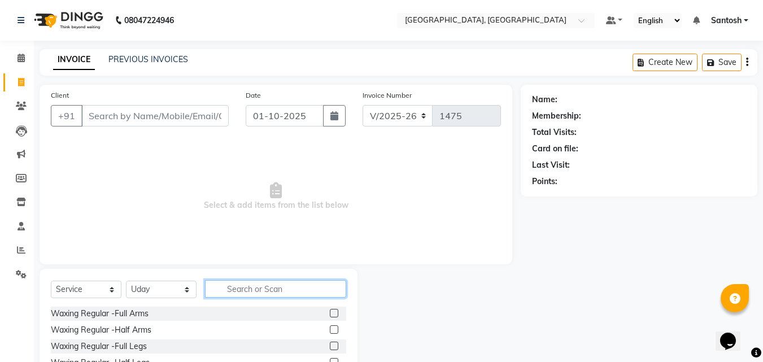
click at [208, 286] on input "text" at bounding box center [275, 288] width 141 height 17
type input "cre"
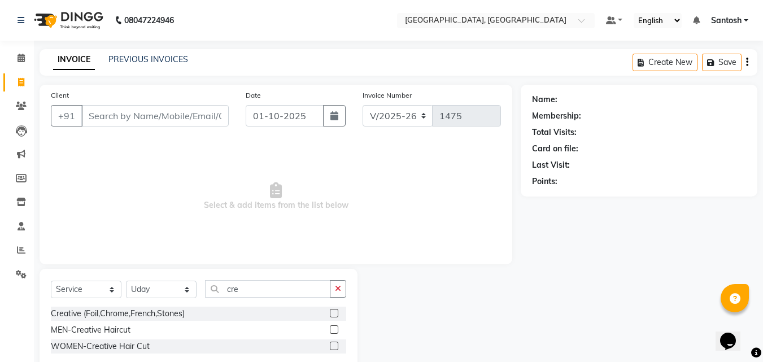
click at [336, 327] on label at bounding box center [334, 329] width 8 height 8
click at [336, 327] on input "checkbox" at bounding box center [333, 329] width 7 height 7
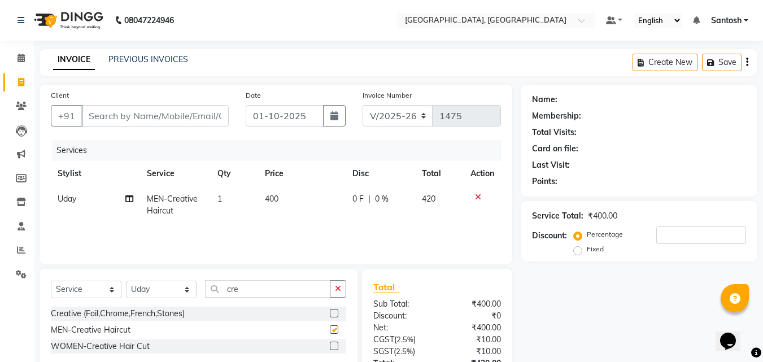
checkbox input "false"
drag, startPoint x: 291, startPoint y: 277, endPoint x: 193, endPoint y: 288, distance: 98.4
click at [193, 288] on div "Select Service Product Membership Package Voucher Prepaid Gift Card Select Styl…" at bounding box center [199, 320] width 318 height 103
click at [331, 288] on button "button" at bounding box center [338, 288] width 16 height 17
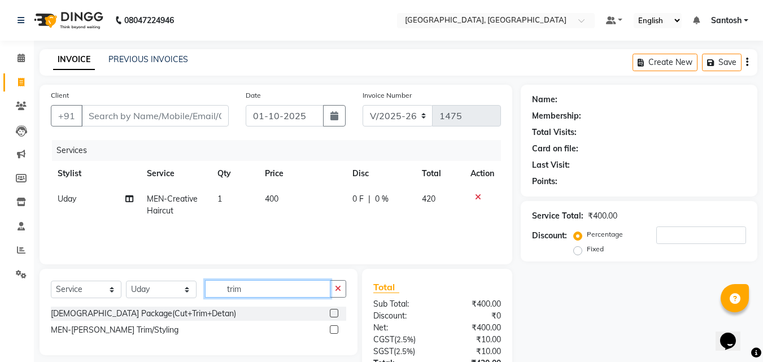
type input "trim"
click at [334, 330] on label at bounding box center [334, 329] width 8 height 8
click at [334, 330] on input "checkbox" at bounding box center [333, 329] width 7 height 7
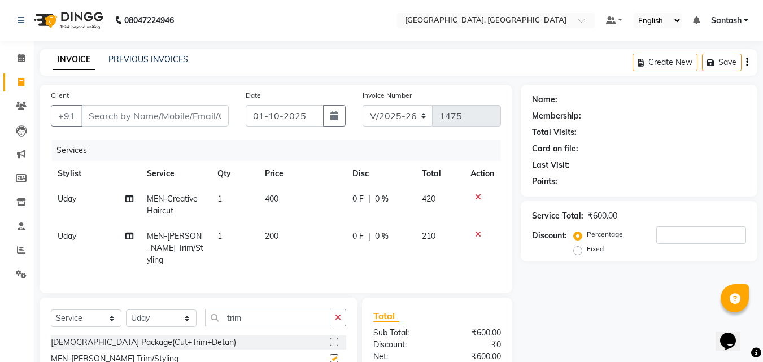
checkbox input "false"
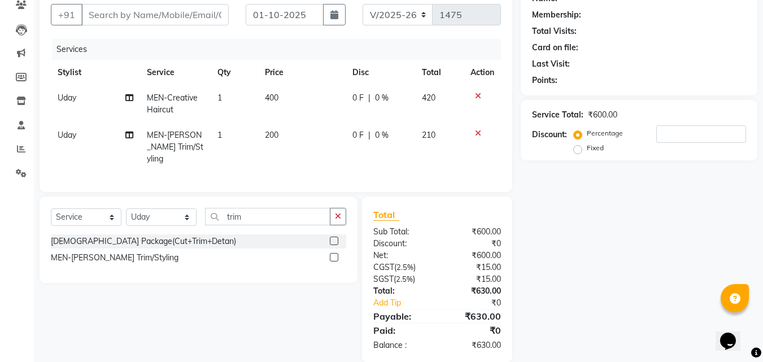
scroll to position [115, 0]
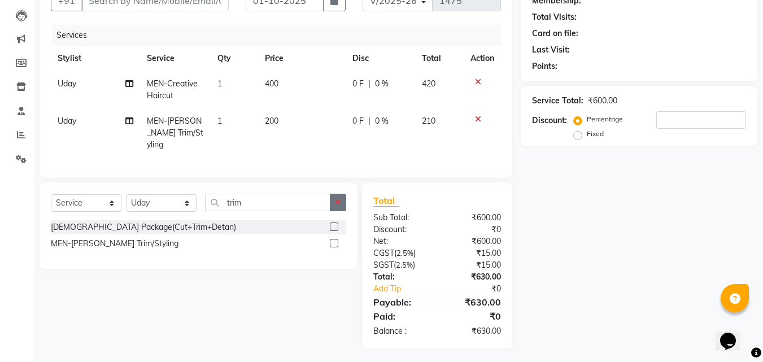
click at [341, 194] on button "button" at bounding box center [338, 202] width 16 height 17
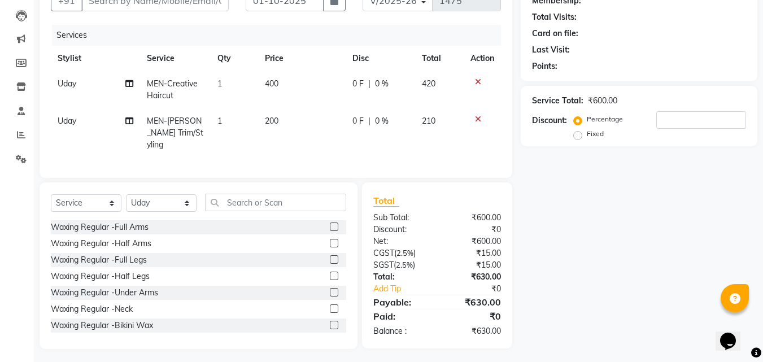
click at [479, 81] on icon at bounding box center [478, 82] width 6 height 8
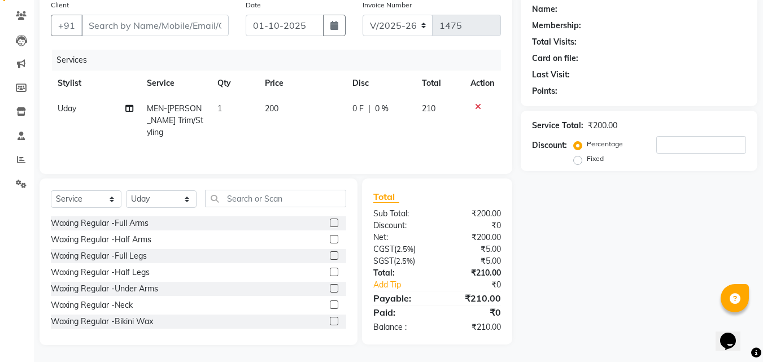
scroll to position [90, 0]
click at [479, 105] on icon at bounding box center [478, 107] width 6 height 8
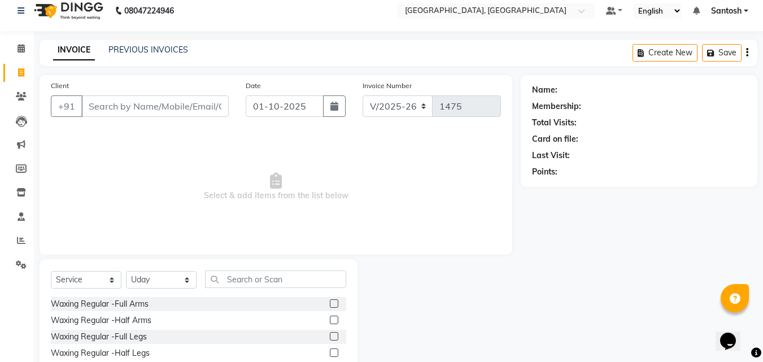
scroll to position [0, 0]
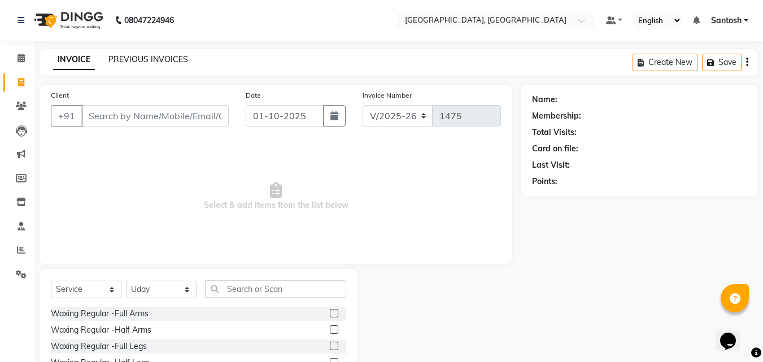
click at [164, 55] on link "PREVIOUS INVOICES" at bounding box center [148, 59] width 80 height 10
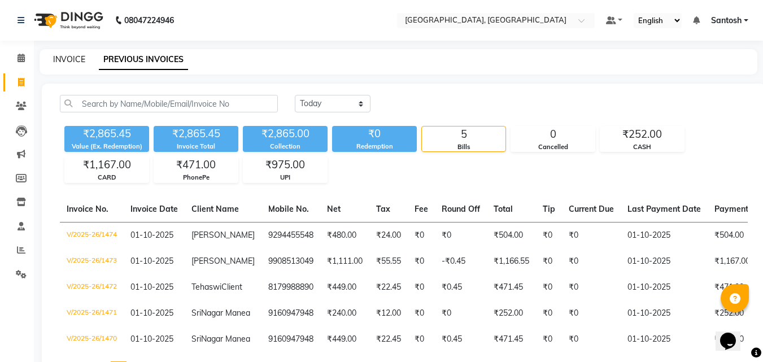
click at [68, 55] on div "INVOICE PREVIOUS INVOICES" at bounding box center [398, 61] width 717 height 25
click at [70, 58] on link "INVOICE" at bounding box center [69, 59] width 32 height 10
select select "5506"
select select "service"
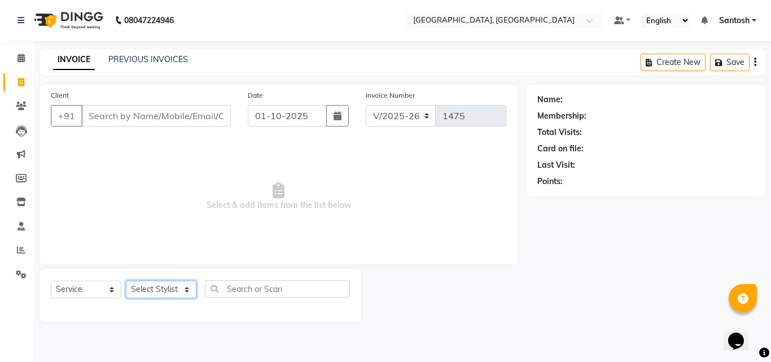
click at [169, 284] on select "Select Stylist Manager Manasa Prashanth Sirisha Swapna Uday" at bounding box center [161, 289] width 71 height 17
select select "90755"
click at [126, 281] on select "Select Stylist Manager Manasa Prashanth Sirisha Swapna Uday" at bounding box center [161, 289] width 71 height 17
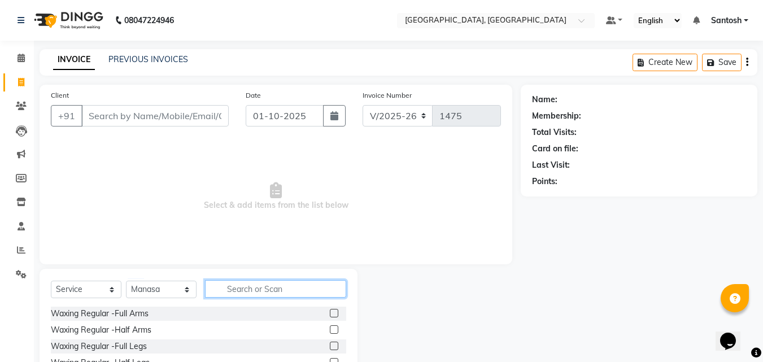
click at [233, 295] on input "text" at bounding box center [275, 288] width 141 height 17
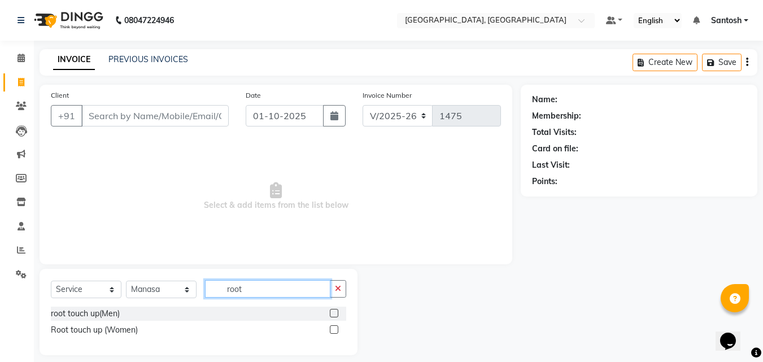
type input "root"
click at [337, 327] on label at bounding box center [334, 329] width 8 height 8
click at [337, 327] on input "checkbox" at bounding box center [333, 329] width 7 height 7
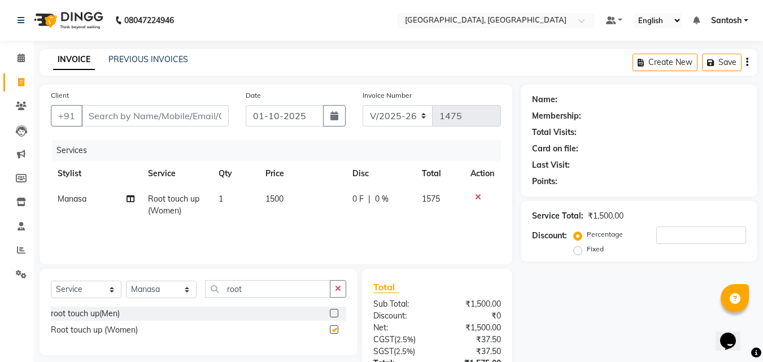
checkbox input "false"
drag, startPoint x: 335, startPoint y: 284, endPoint x: 222, endPoint y: 309, distance: 116.3
click at [324, 287] on div "root" at bounding box center [275, 288] width 141 height 17
drag, startPoint x: 241, startPoint y: 287, endPoint x: 186, endPoint y: 273, distance: 57.1
click at [186, 273] on div "Select Service Product Membership Package Voucher Prepaid Gift Card Select Styl…" at bounding box center [199, 312] width 318 height 86
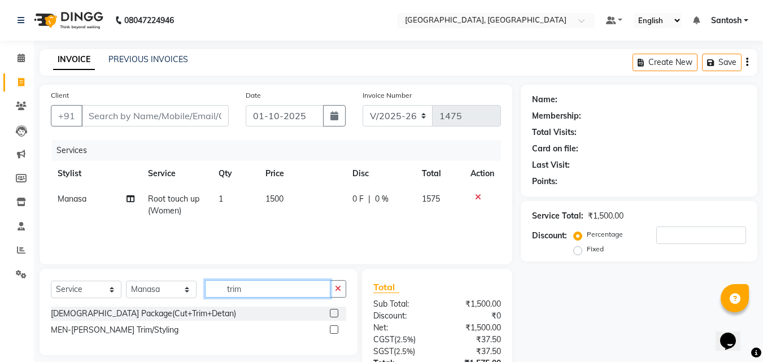
drag, startPoint x: 241, startPoint y: 287, endPoint x: 181, endPoint y: 282, distance: 60.6
click at [181, 282] on div "Select Service Product Membership Package Voucher Prepaid Gift Card Select Styl…" at bounding box center [198, 293] width 295 height 27
type input "u cut"
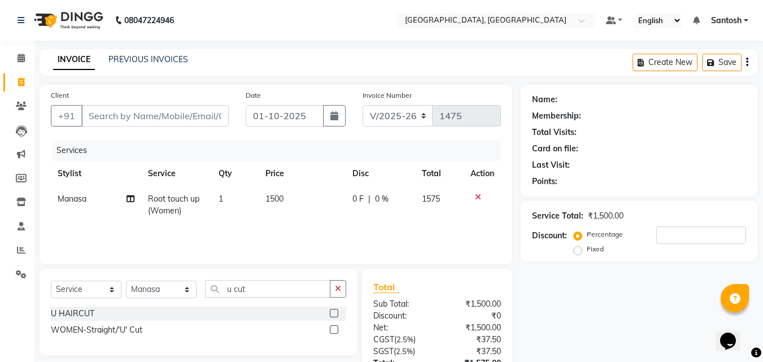
click at [336, 327] on label at bounding box center [334, 329] width 8 height 8
click at [336, 327] on input "checkbox" at bounding box center [333, 329] width 7 height 7
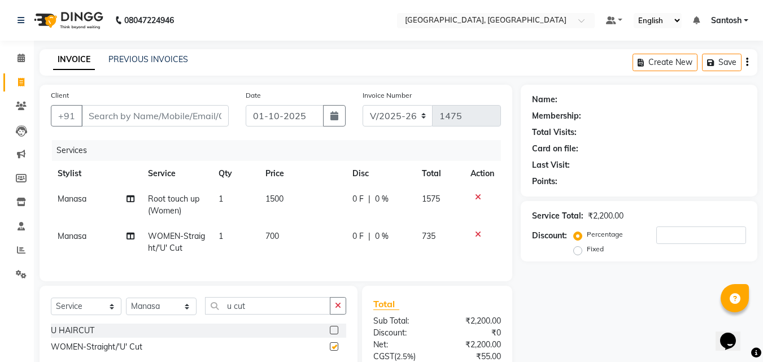
checkbox input "false"
click at [480, 231] on div at bounding box center [482, 234] width 24 height 8
click at [476, 233] on icon at bounding box center [478, 234] width 6 height 8
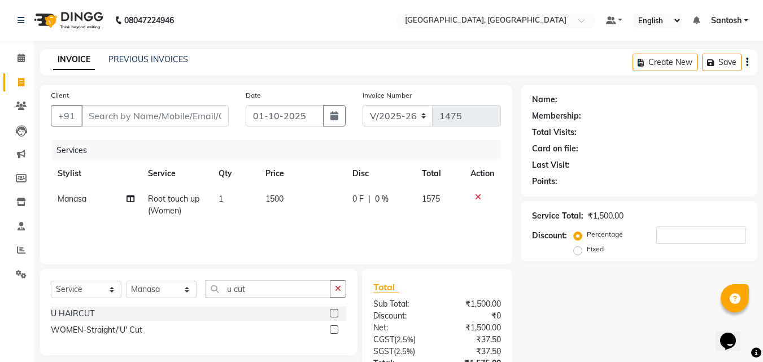
click at [479, 195] on icon at bounding box center [478, 197] width 6 height 8
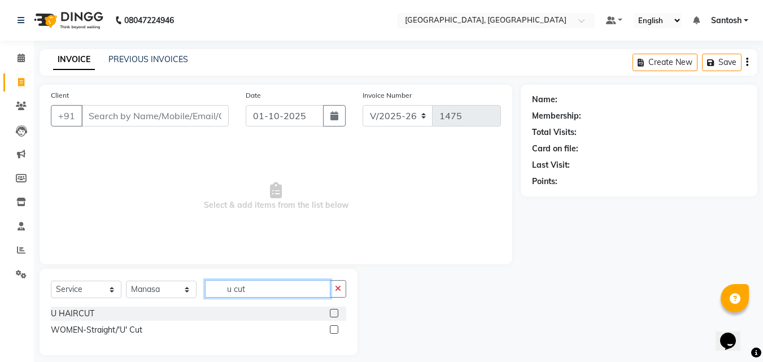
drag, startPoint x: 272, startPoint y: 288, endPoint x: 203, endPoint y: 287, distance: 69.4
click at [203, 287] on div "Select Service Product Membership Package Voucher Prepaid Gift Card Select Styl…" at bounding box center [198, 293] width 295 height 27
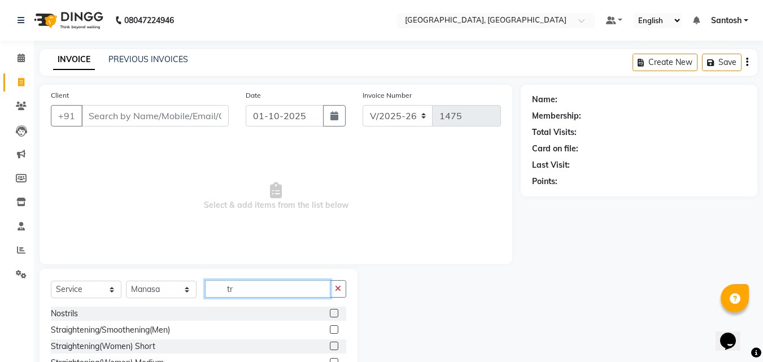
type input "tr"
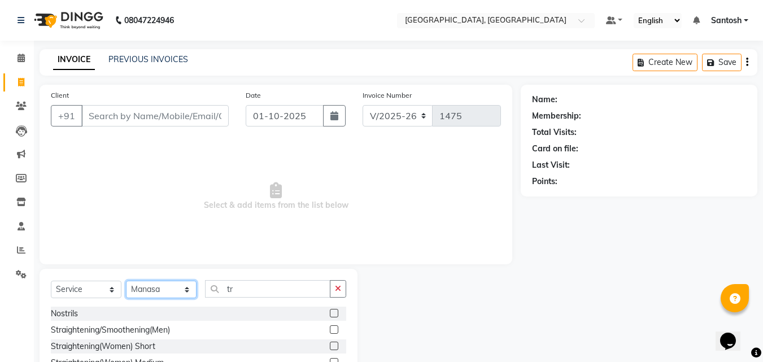
click at [187, 291] on select "Select Stylist Manager Manasa Prashanth Sirisha Swapna Uday" at bounding box center [161, 289] width 71 height 17
select select "50205"
click at [126, 281] on select "Select Stylist Manager Manasa Prashanth Sirisha Swapna Uday" at bounding box center [161, 289] width 71 height 17
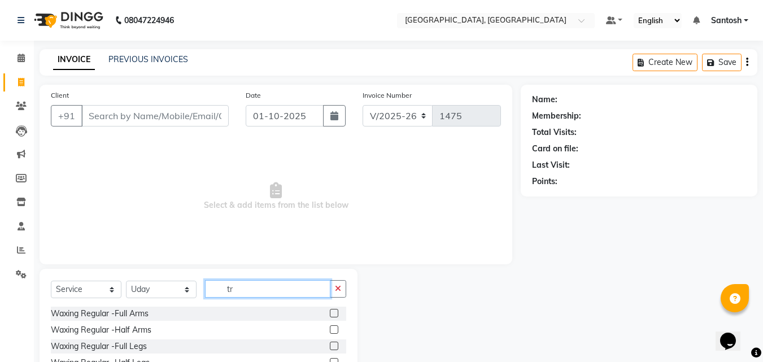
click at [243, 289] on input "tr" at bounding box center [267, 288] width 125 height 17
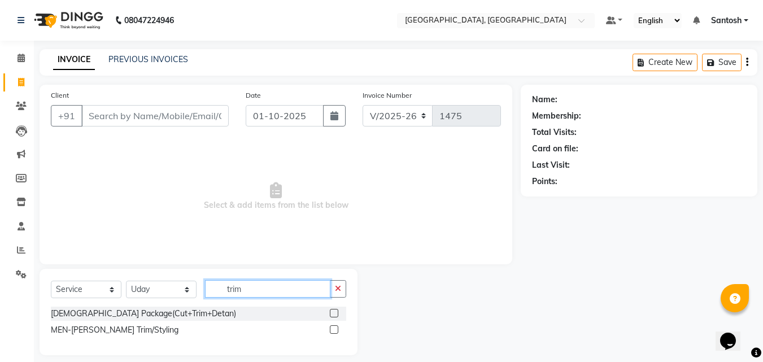
drag, startPoint x: 238, startPoint y: 292, endPoint x: 196, endPoint y: 280, distance: 44.0
click at [196, 280] on div "Select Service Product Membership Package Voucher Prepaid Gift Card Select Styl…" at bounding box center [198, 293] width 295 height 27
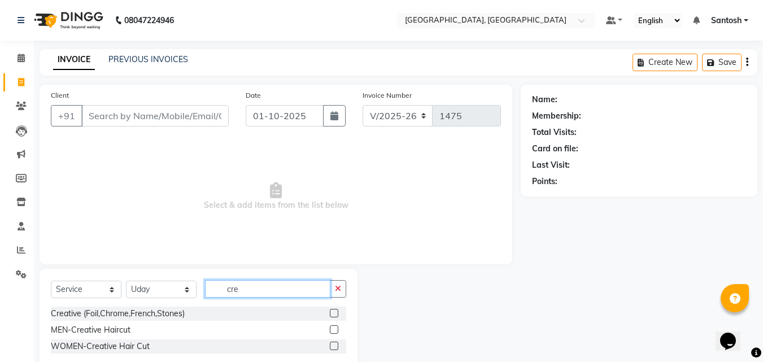
type input "cre"
click at [331, 326] on label at bounding box center [334, 329] width 8 height 8
click at [331, 326] on input "checkbox" at bounding box center [333, 329] width 7 height 7
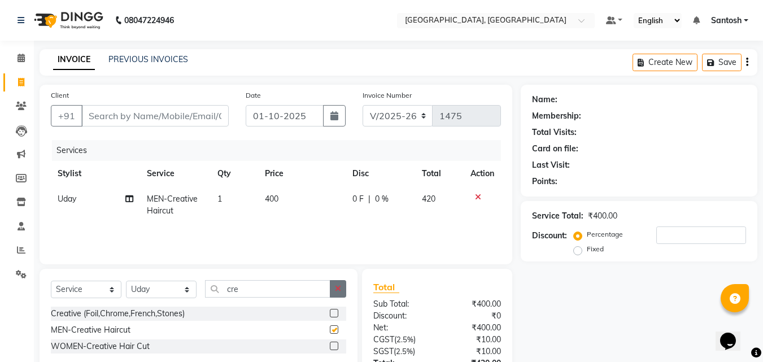
checkbox input "false"
drag, startPoint x: 331, startPoint y: 291, endPoint x: 221, endPoint y: 303, distance: 111.3
click at [221, 303] on div "Select Service Product Membership Package Voucher Prepaid Gift Card Select Styl…" at bounding box center [198, 293] width 295 height 27
drag, startPoint x: 233, startPoint y: 291, endPoint x: 257, endPoint y: 279, distance: 26.8
click at [257, 279] on div "Select Service Product Membership Package Voucher Prepaid Gift Card Select Styl…" at bounding box center [199, 320] width 318 height 103
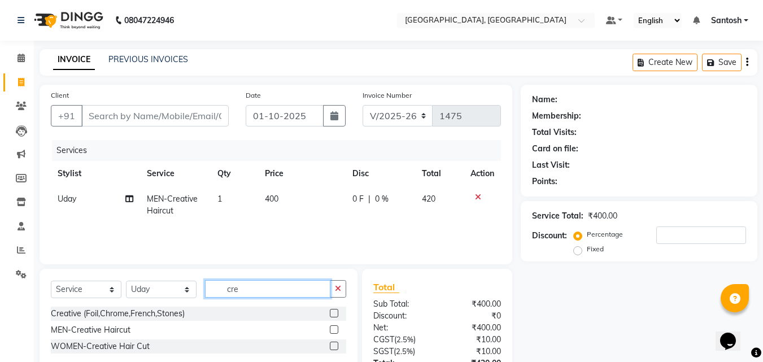
click at [237, 293] on input "cre" at bounding box center [267, 288] width 125 height 17
drag, startPoint x: 240, startPoint y: 293, endPoint x: 222, endPoint y: 295, distance: 17.6
click at [225, 293] on input "cre" at bounding box center [267, 288] width 125 height 17
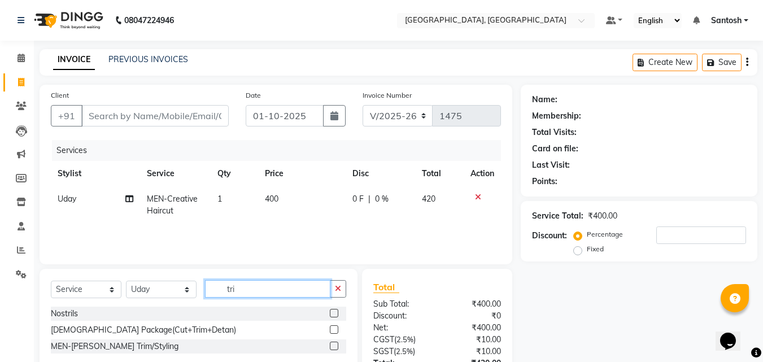
type input "tri"
click at [329, 344] on div "MEN-Beard Trim/Styling" at bounding box center [198, 346] width 295 height 14
click at [337, 344] on label at bounding box center [334, 345] width 8 height 8
click at [337, 344] on input "checkbox" at bounding box center [333, 346] width 7 height 7
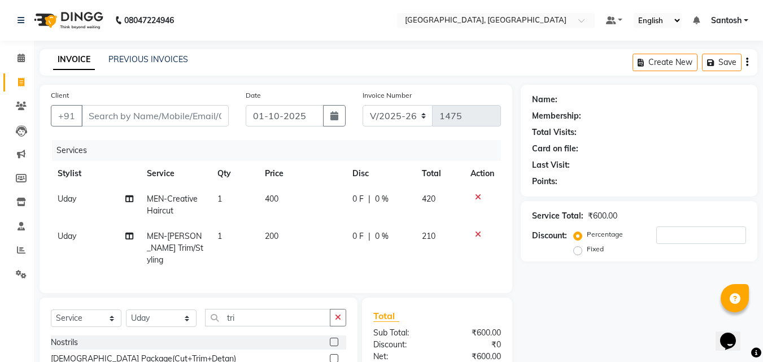
checkbox input "false"
click at [340, 313] on icon "button" at bounding box center [338, 317] width 6 height 8
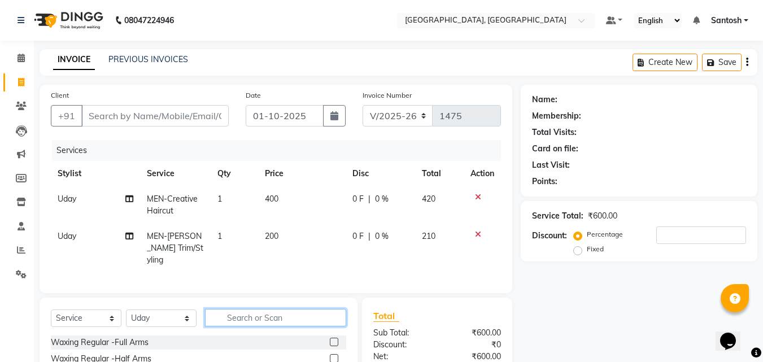
click at [235, 322] on input "text" at bounding box center [275, 317] width 141 height 17
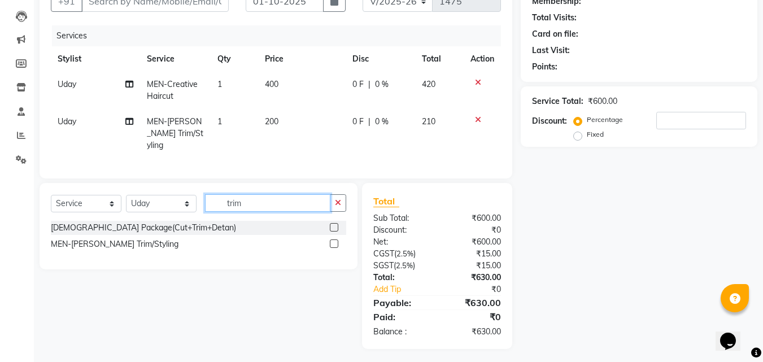
scroll to position [115, 0]
drag, startPoint x: 245, startPoint y: 200, endPoint x: 216, endPoint y: 196, distance: 29.1
click at [216, 196] on input "trim" at bounding box center [267, 202] width 125 height 17
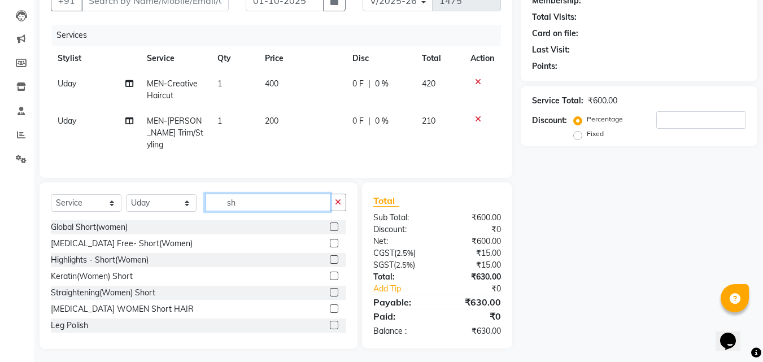
type input "sha"
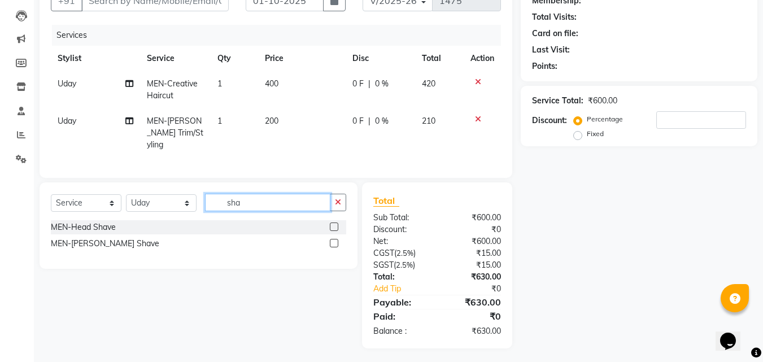
drag, startPoint x: 241, startPoint y: 193, endPoint x: 200, endPoint y: 201, distance: 42.1
click at [200, 201] on div "Select Service Product Membership Package Voucher Prepaid Gift Card Select Styl…" at bounding box center [198, 207] width 295 height 27
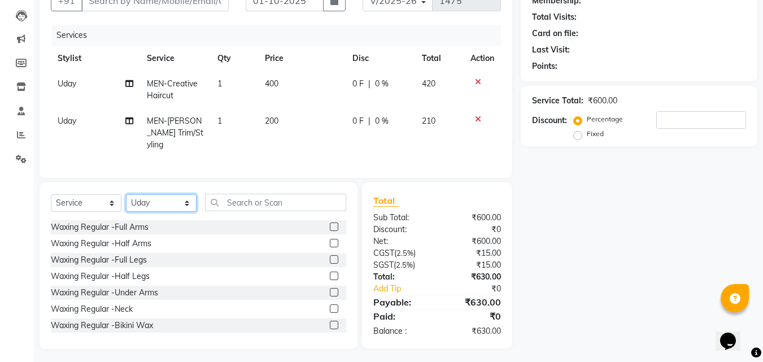
click at [146, 198] on select "Select Stylist Manager Manasa Prashanth Sirisha Swapna Uday" at bounding box center [161, 202] width 71 height 17
select select
click at [126, 194] on select "Select Stylist Manager Manasa Prashanth Sirisha Swapna Uday" at bounding box center [161, 202] width 71 height 17
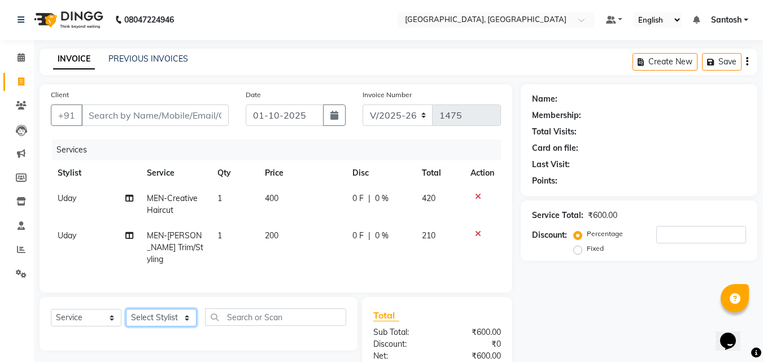
scroll to position [0, 0]
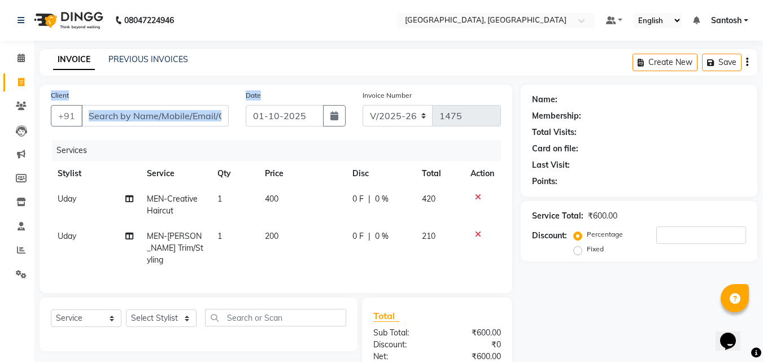
click at [300, 80] on main "INVOICE PREVIOUS INVOICES Create New Save Client +91 Date 01-10-2025 Invoice Nu…" at bounding box center [398, 264] width 729 height 431
drag, startPoint x: 302, startPoint y: 198, endPoint x: 284, endPoint y: 179, distance: 25.5
click at [292, 190] on td "400" at bounding box center [301, 204] width 87 height 37
select select "50205"
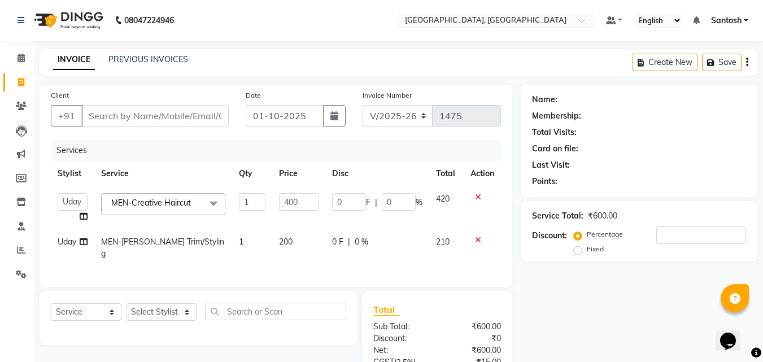
click at [112, 176] on th "Service" at bounding box center [163, 173] width 138 height 25
click at [109, 173] on th "Service" at bounding box center [163, 173] width 138 height 25
click at [73, 168] on th "Stylist" at bounding box center [72, 173] width 43 height 25
click at [73, 174] on th "Stylist" at bounding box center [72, 173] width 43 height 25
drag, startPoint x: 72, startPoint y: 180, endPoint x: 65, endPoint y: 175, distance: 8.9
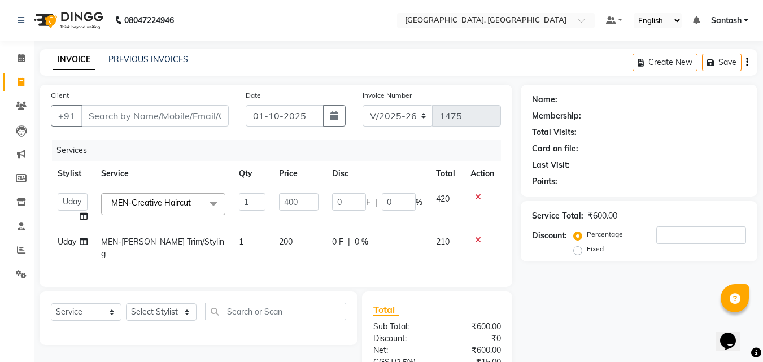
click at [69, 178] on th "Stylist" at bounding box center [72, 173] width 43 height 25
click at [112, 178] on th "Service" at bounding box center [163, 173] width 138 height 25
drag, startPoint x: 106, startPoint y: 160, endPoint x: 119, endPoint y: 205, distance: 47.5
click at [122, 204] on div "Services Stylist Service Qty Price Disc Total Action Manager Manasa Prashanth S…" at bounding box center [276, 207] width 450 height 135
click at [65, 235] on td "Uday" at bounding box center [72, 247] width 43 height 37
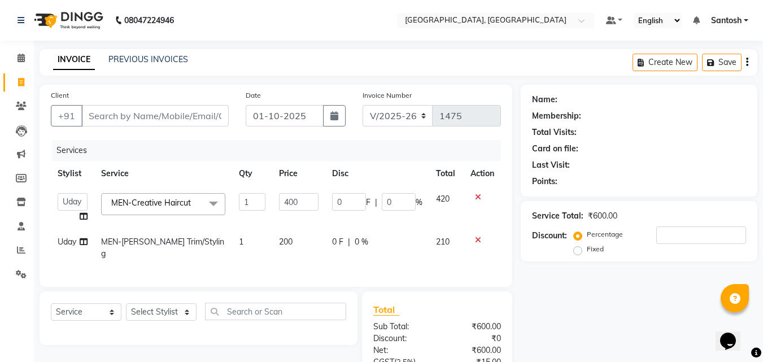
select select "50205"
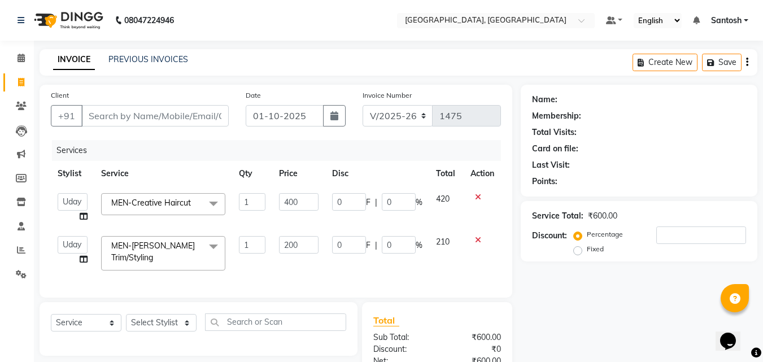
drag, startPoint x: 46, startPoint y: 171, endPoint x: 40, endPoint y: 168, distance: 7.6
click at [43, 171] on div "Client +91 Date 01-10-2025 Invoice Number V/2025 V/2025-26 1475 Services Stylis…" at bounding box center [276, 191] width 472 height 213
click at [63, 152] on div "Services" at bounding box center [280, 150] width 457 height 21
click at [111, 175] on th "Service" at bounding box center [163, 173] width 138 height 25
click at [213, 205] on span at bounding box center [213, 203] width 23 height 21
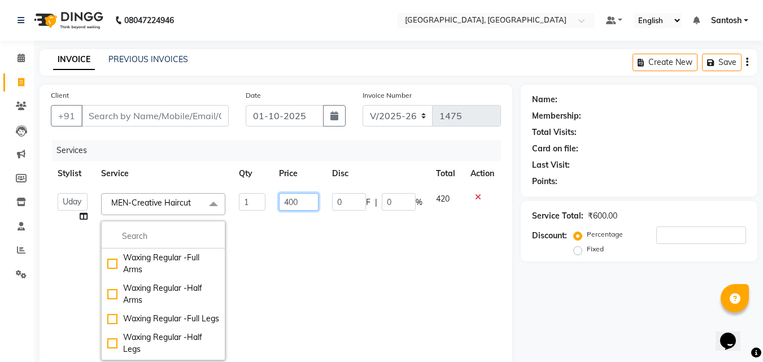
drag, startPoint x: 300, startPoint y: 245, endPoint x: 266, endPoint y: 224, distance: 39.8
click at [288, 239] on td "400" at bounding box center [298, 276] width 52 height 181
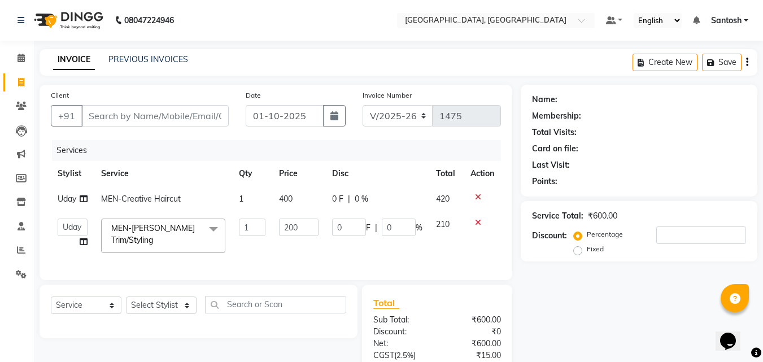
click at [180, 164] on th "Service" at bounding box center [163, 173] width 138 height 25
click at [368, 174] on th "Disc" at bounding box center [377, 173] width 104 height 25
click at [340, 172] on th "Disc" at bounding box center [377, 173] width 104 height 25
click at [121, 172] on th "Service" at bounding box center [163, 173] width 138 height 25
click at [68, 170] on th "Stylist" at bounding box center [72, 173] width 43 height 25
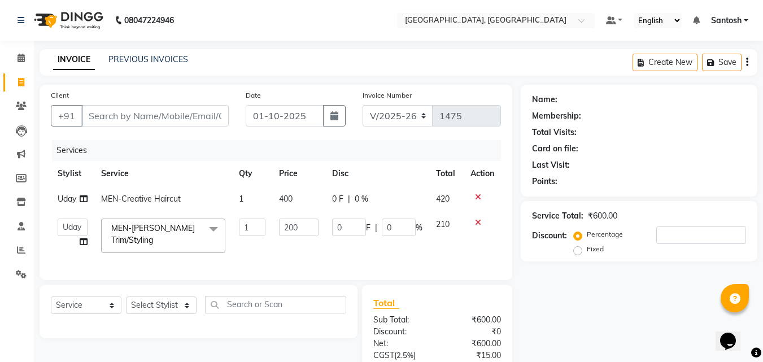
drag, startPoint x: 75, startPoint y: 152, endPoint x: 103, endPoint y: 128, distance: 37.2
click at [75, 151] on div "Services" at bounding box center [280, 150] width 457 height 21
click at [107, 119] on input "Client" at bounding box center [154, 115] width 147 height 21
drag, startPoint x: 182, startPoint y: 288, endPoint x: 179, endPoint y: 278, distance: 11.1
click at [181, 282] on div "Client +91 Date 01-10-2025 Invoice Number V/2025 V/2025-26 1475 Services Stylis…" at bounding box center [275, 268] width 489 height 366
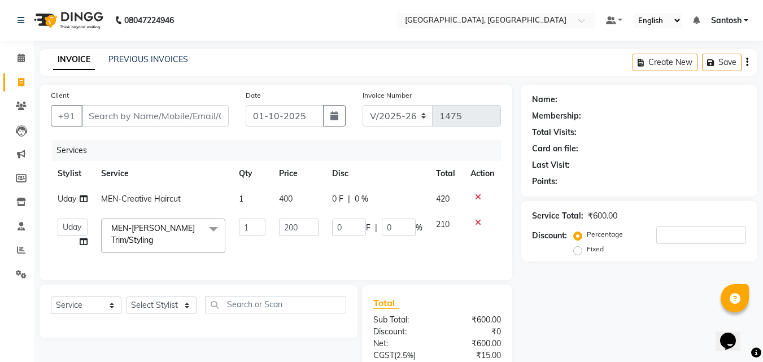
drag, startPoint x: 620, startPoint y: 303, endPoint x: 401, endPoint y: 270, distance: 222.0
click at [583, 298] on div "Name: Membership: Total Visits: Card on file: Last Visit: Points: Service Total…" at bounding box center [642, 268] width 245 height 366
drag, startPoint x: 221, startPoint y: 230, endPoint x: 210, endPoint y: 221, distance: 14.0
click at [214, 222] on span at bounding box center [213, 228] width 23 height 21
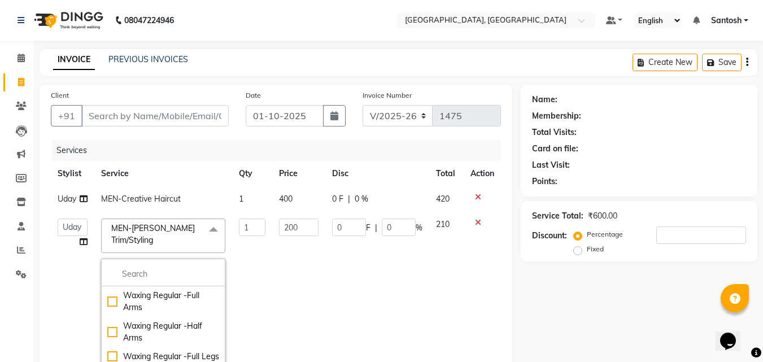
click at [208, 240] on span at bounding box center [213, 228] width 23 height 21
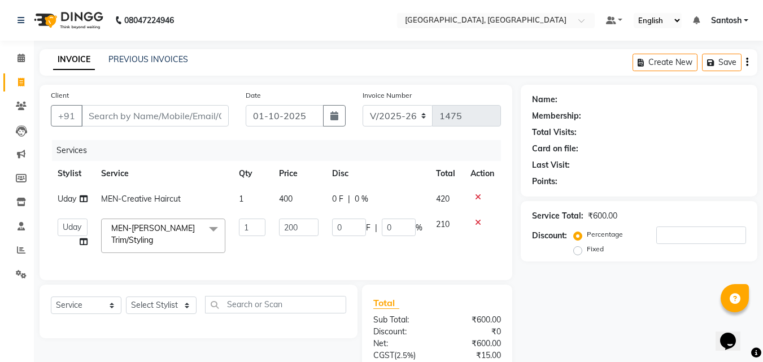
click at [383, 186] on th "Disc" at bounding box center [377, 173] width 104 height 25
click at [82, 244] on icon at bounding box center [84, 242] width 8 height 8
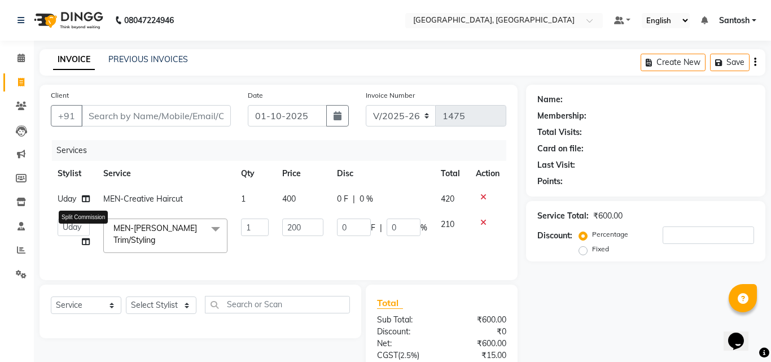
select select "50205"
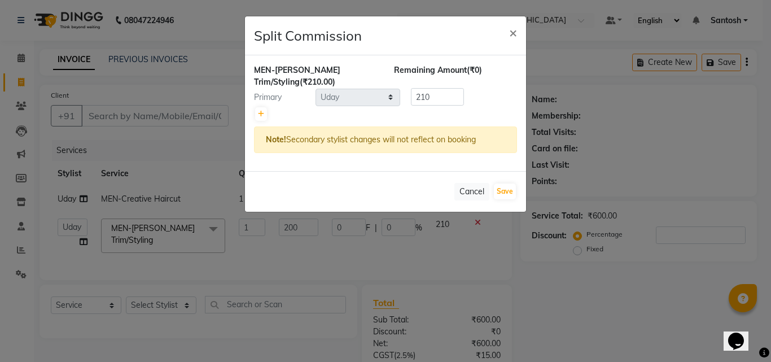
click at [175, 160] on ngb-modal-window "Split Commission × MEN-Beard Trim/Styling (₹210.00) Remaining Amount (₹0) Prima…" at bounding box center [385, 181] width 771 height 362
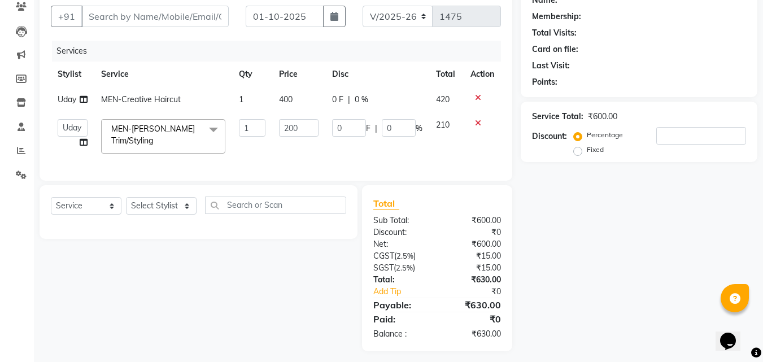
scroll to position [114, 0]
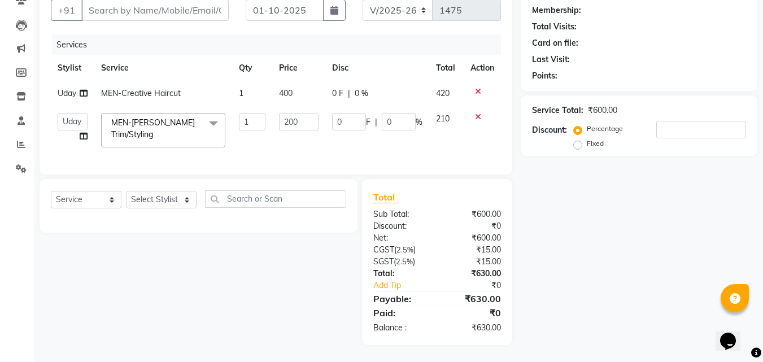
click at [310, 253] on div "Select Service Product Membership Package Voucher Prepaid Gift Card Select Styl…" at bounding box center [194, 262] width 326 height 166
click at [73, 89] on span "Uday" at bounding box center [67, 93] width 19 height 10
select select "50205"
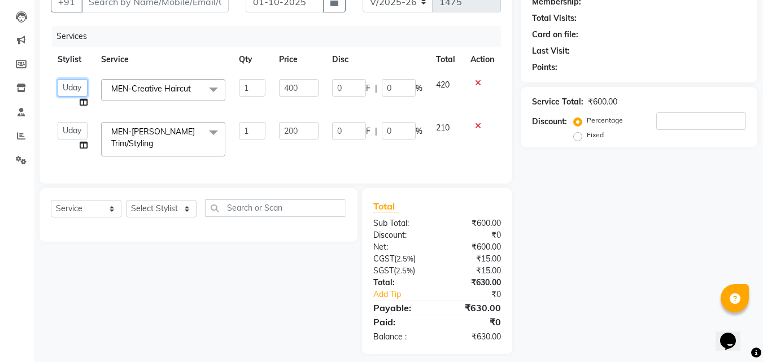
click at [82, 85] on select "Manager Manasa Prashanth Sirisha Swapna Uday" at bounding box center [73, 87] width 30 height 17
click at [77, 87] on select "Manager Manasa Prashanth Sirisha Swapna Uday" at bounding box center [73, 87] width 30 height 17
click at [77, 108] on tbody "Manager Manasa Prashanth Sirisha Swapna Uday MEN-Creative Haircut x Waxing Regu…" at bounding box center [276, 117] width 450 height 91
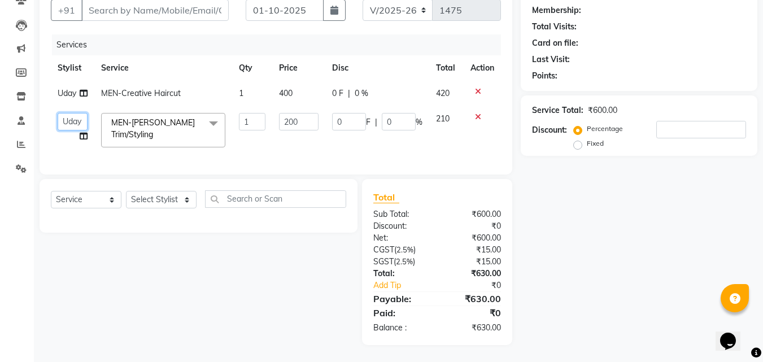
click at [74, 113] on select "Manager Manasa Prashanth Sirisha Swapna Uday" at bounding box center [73, 121] width 30 height 17
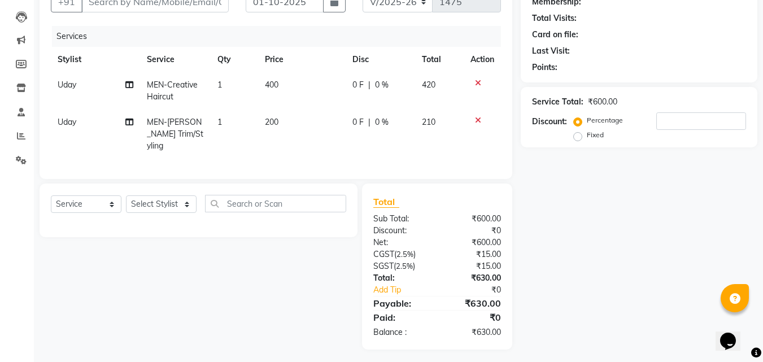
click at [97, 95] on tr "Uday MEN-Creative Haircut 1 400 0 F | 0 % 420" at bounding box center [276, 90] width 450 height 37
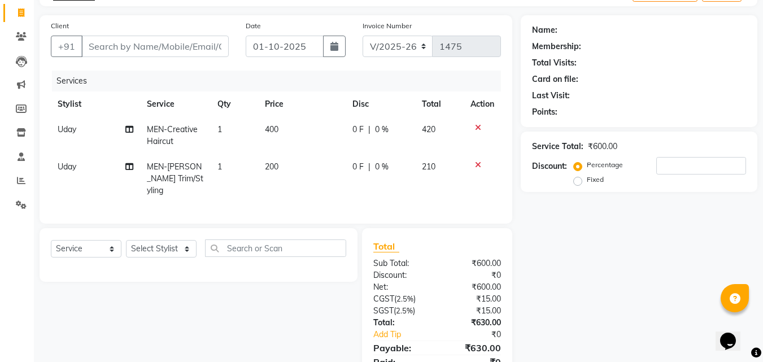
scroll to position [0, 0]
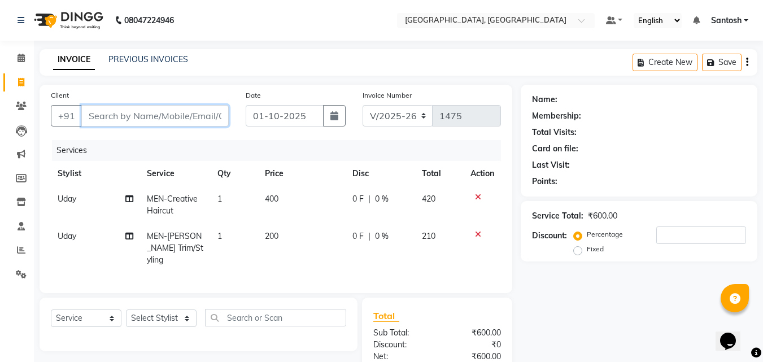
click at [138, 112] on input "Client" at bounding box center [154, 115] width 147 height 21
click at [183, 117] on input "Client" at bounding box center [154, 115] width 147 height 21
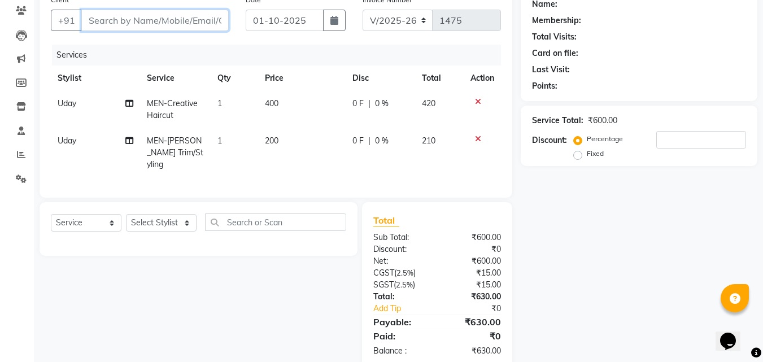
scroll to position [115, 0]
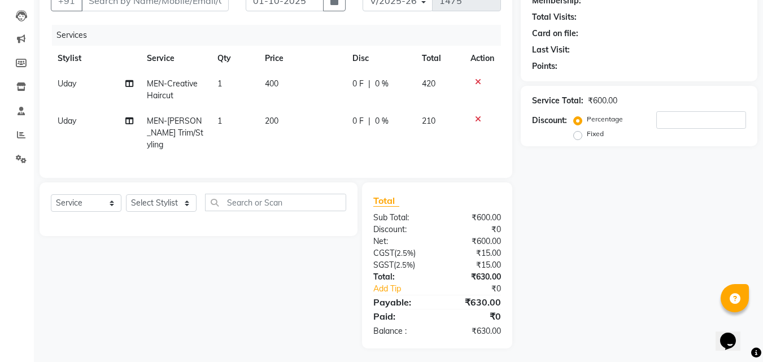
click at [476, 122] on icon at bounding box center [478, 119] width 6 height 8
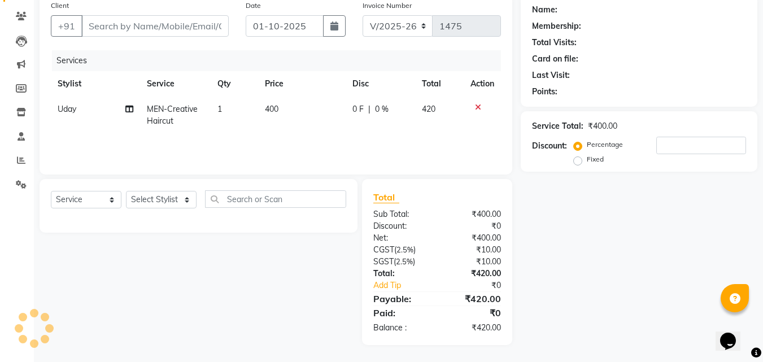
scroll to position [90, 0]
click at [194, 25] on input "Client" at bounding box center [154, 25] width 147 height 21
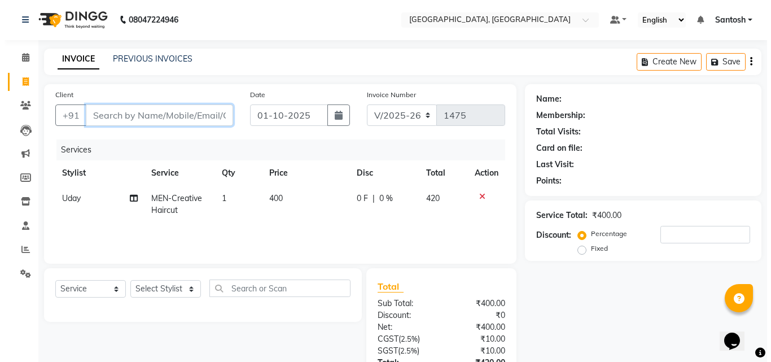
scroll to position [0, 0]
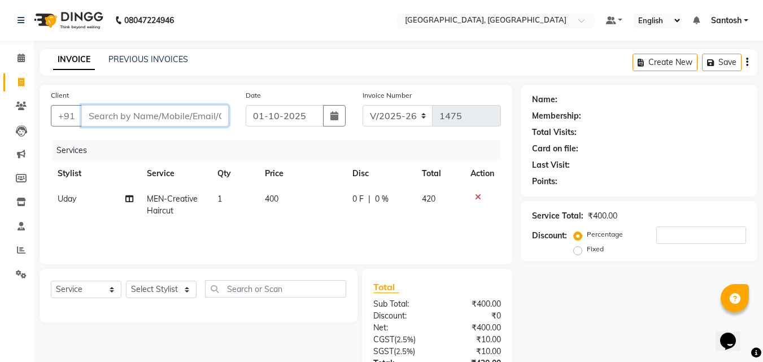
type input "9"
type input "0"
type input "9440167676"
click at [187, 116] on span "Add Client" at bounding box center [199, 115] width 45 height 11
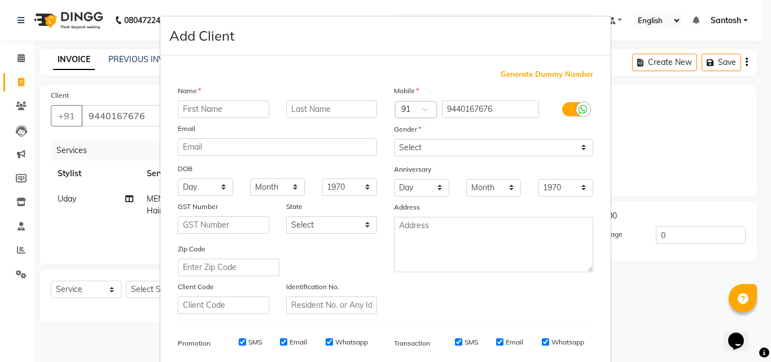
click at [200, 109] on input "text" at bounding box center [223, 108] width 91 height 17
type input "[PERSON_NAME]"
click at [483, 146] on select "Select Male Female Other Prefer Not To Say" at bounding box center [493, 147] width 199 height 17
select select "male"
click at [394, 139] on select "Select Male Female Other Prefer Not To Say" at bounding box center [493, 147] width 199 height 17
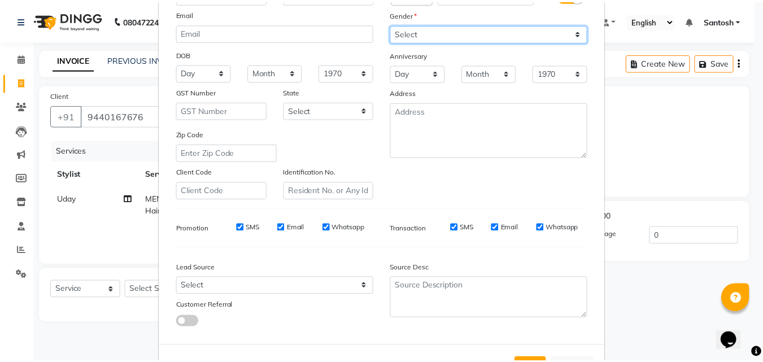
scroll to position [159, 0]
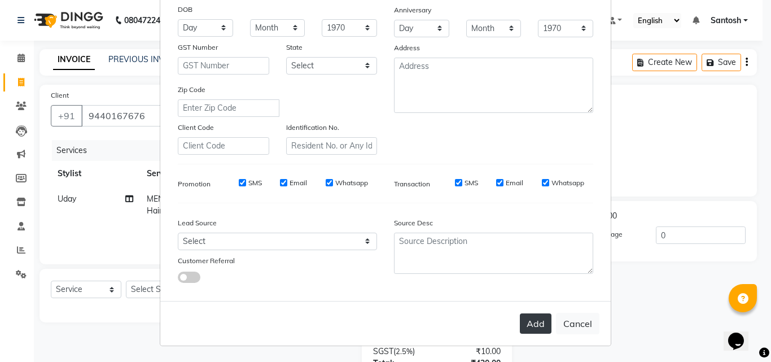
click at [535, 328] on button "Add" at bounding box center [536, 323] width 32 height 20
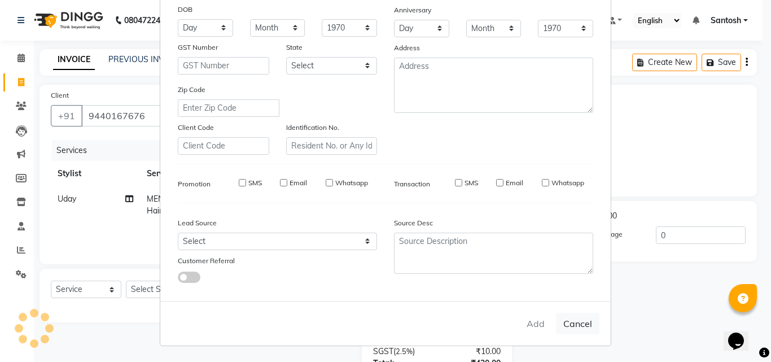
select select
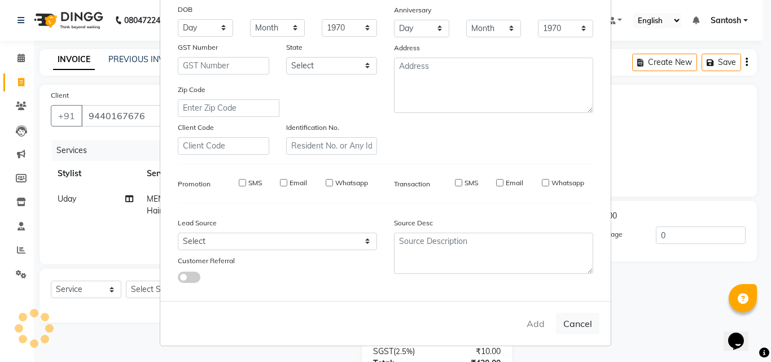
select select
checkbox input "false"
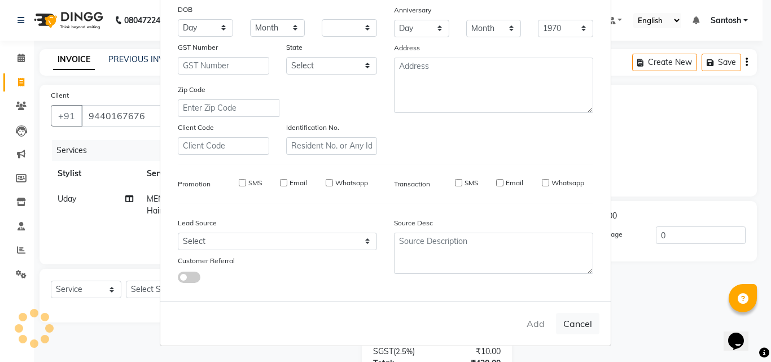
checkbox input "false"
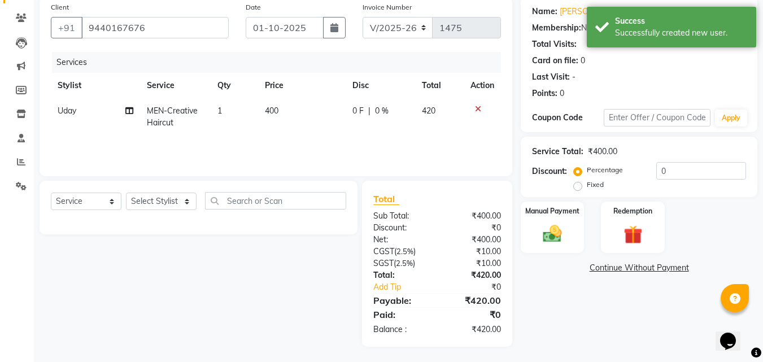
scroll to position [90, 0]
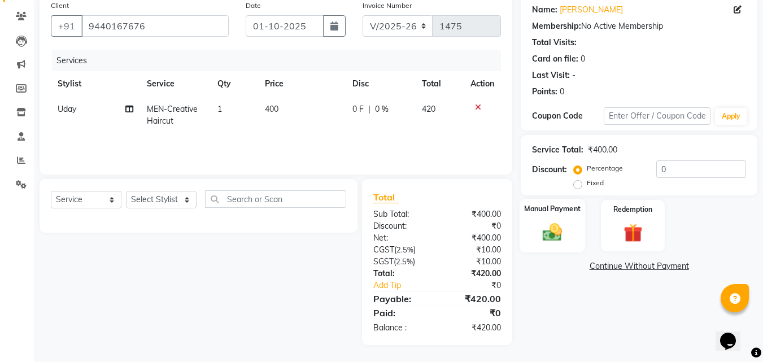
click at [537, 216] on div "Manual Payment" at bounding box center [552, 226] width 66 height 54
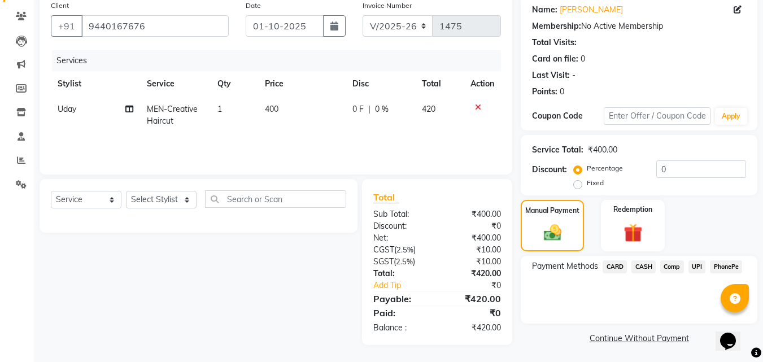
scroll to position [91, 0]
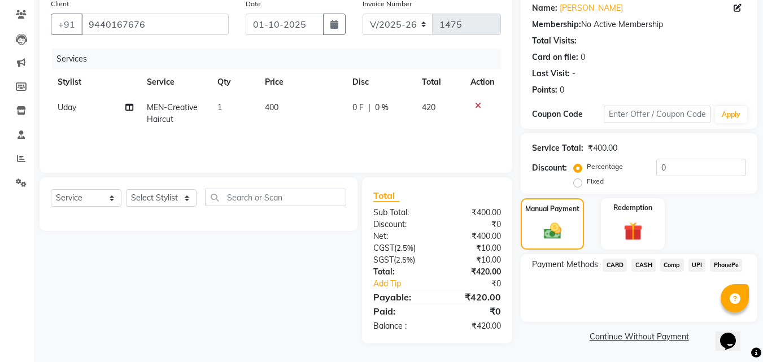
click at [698, 265] on span "UPI" at bounding box center [696, 265] width 17 height 13
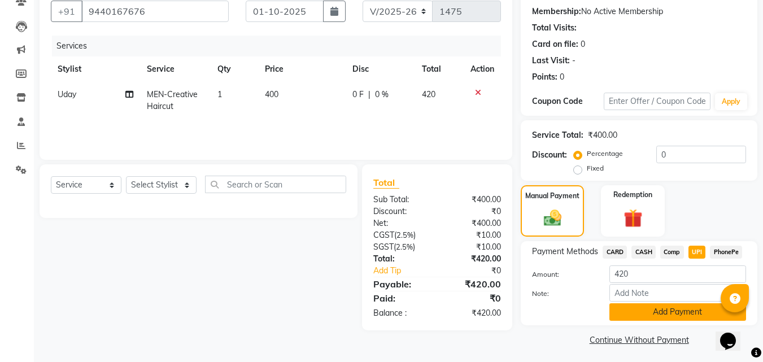
scroll to position [108, 0]
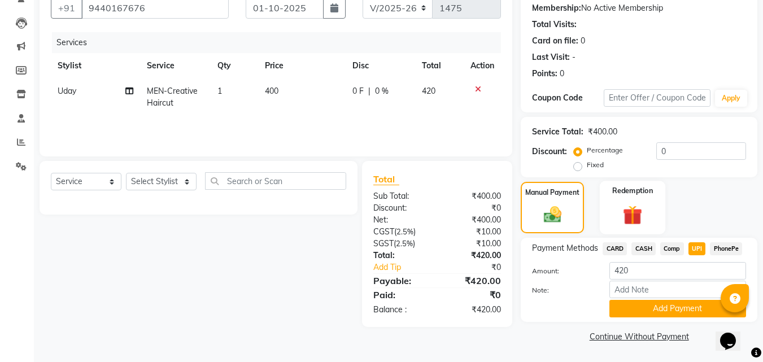
click at [619, 212] on img at bounding box center [632, 215] width 32 height 24
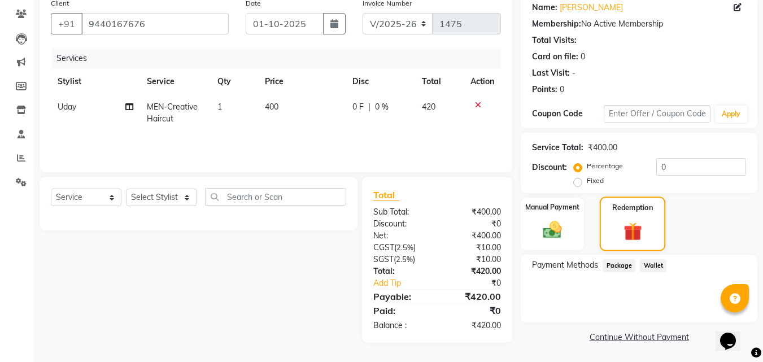
scroll to position [93, 0]
click at [562, 220] on img at bounding box center [552, 229] width 32 height 23
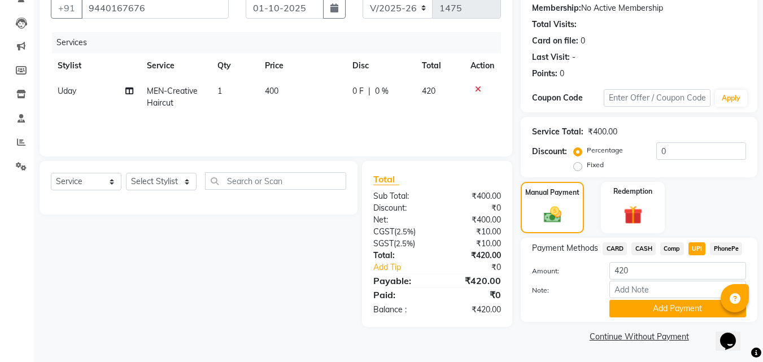
click at [696, 244] on span "UPI" at bounding box center [696, 248] width 17 height 13
click at [669, 314] on button "Add Payment" at bounding box center [677, 308] width 137 height 17
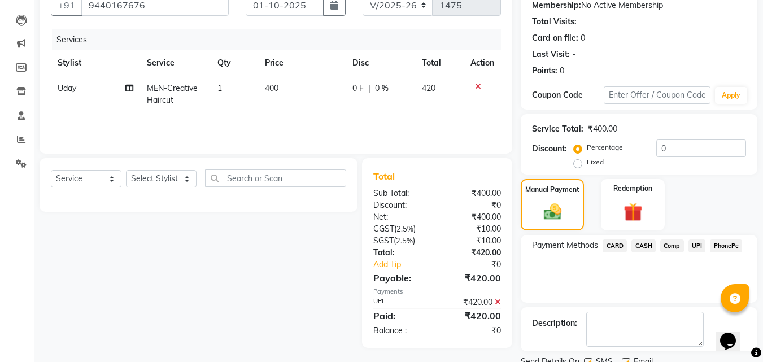
scroll to position [155, 0]
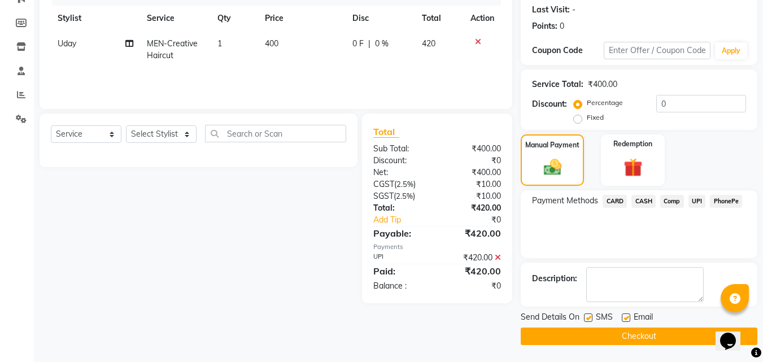
click at [626, 317] on label at bounding box center [625, 317] width 8 height 8
click at [626, 317] on input "checkbox" at bounding box center [624, 317] width 7 height 7
checkbox input "false"
click at [621, 334] on button "Checkout" at bounding box center [638, 335] width 236 height 17
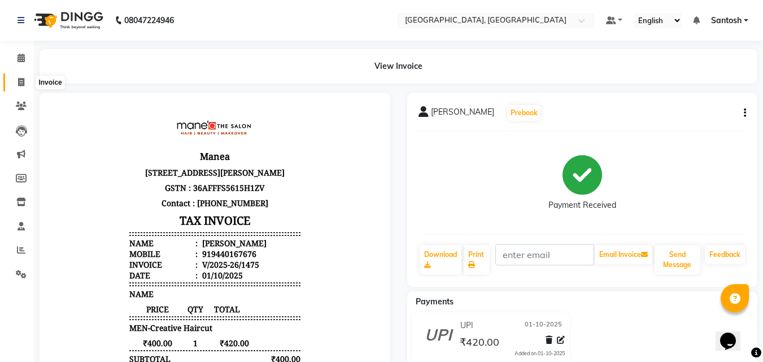
drag, startPoint x: 20, startPoint y: 78, endPoint x: 22, endPoint y: 87, distance: 9.3
click at [19, 79] on icon at bounding box center [21, 82] width 6 height 8
select select "service"
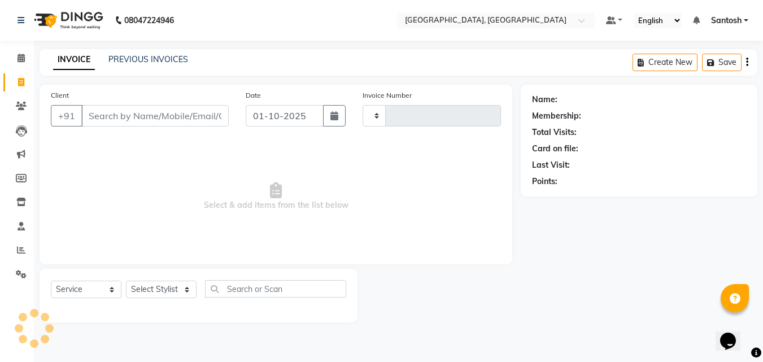
type input "1476"
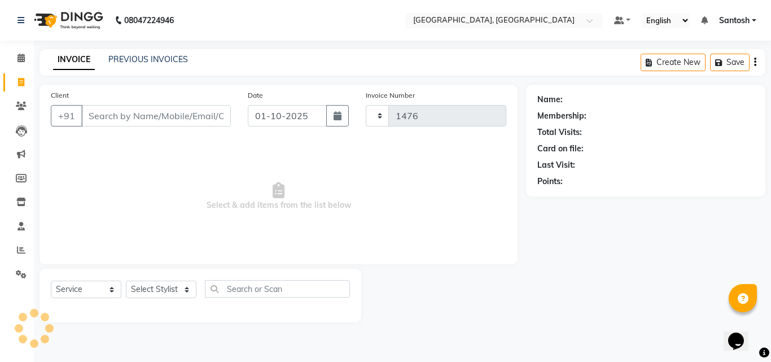
select select "5506"
drag, startPoint x: 138, startPoint y: 50, endPoint x: 135, endPoint y: 64, distance: 14.9
click at [137, 55] on div "INVOICE PREVIOUS INVOICES Create New Save" at bounding box center [403, 62] width 726 height 27
click at [135, 59] on link "PREVIOUS INVOICES" at bounding box center [148, 59] width 80 height 10
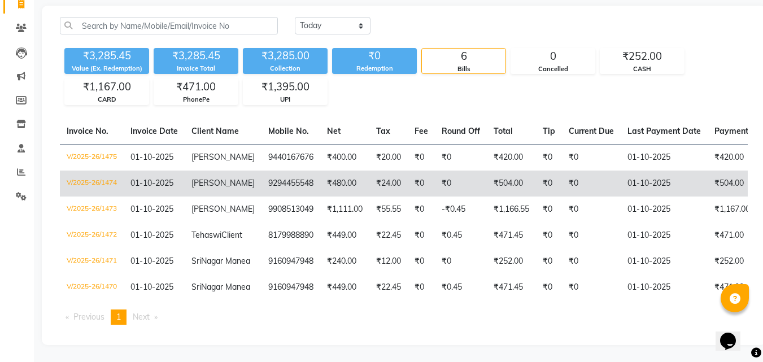
scroll to position [120, 0]
click at [261, 170] on td "9294455548" at bounding box center [290, 183] width 59 height 26
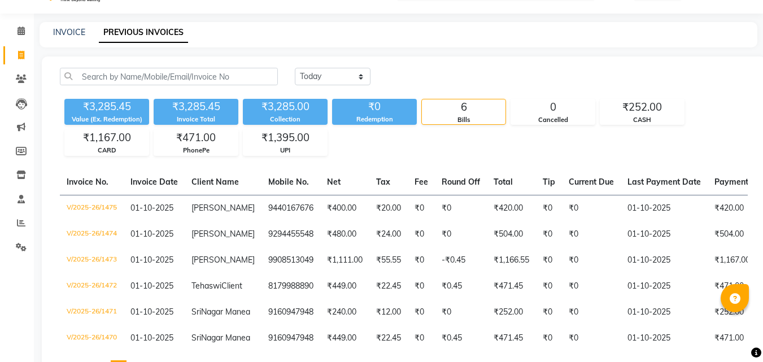
scroll to position [0, 0]
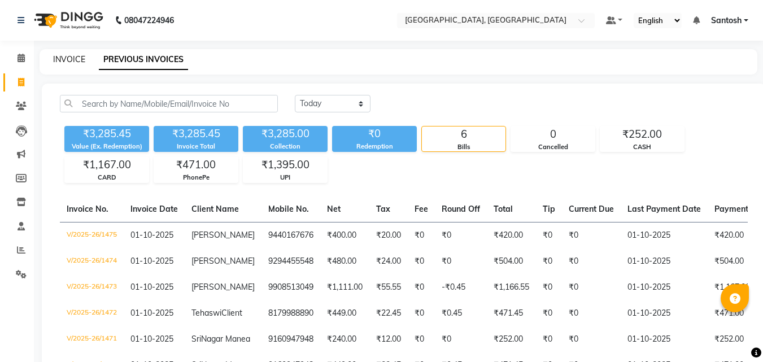
click at [64, 58] on link "INVOICE" at bounding box center [69, 59] width 32 height 10
select select "service"
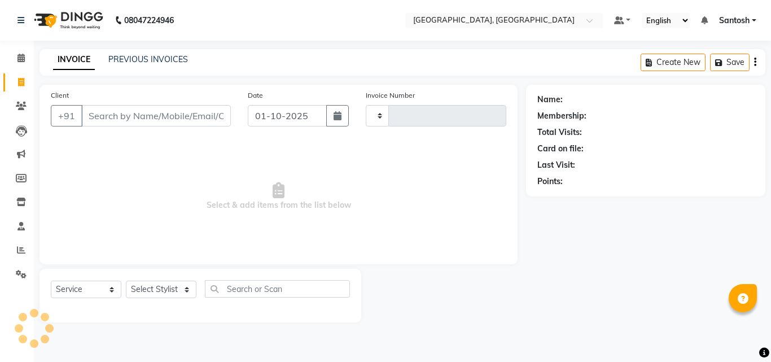
type input "1476"
select select "5506"
click at [117, 112] on input "Client" at bounding box center [156, 115] width 150 height 21
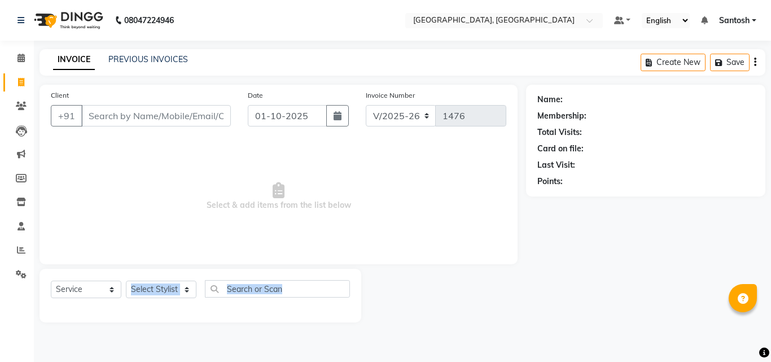
drag, startPoint x: 173, startPoint y: 309, endPoint x: 172, endPoint y: 300, distance: 9.6
click at [173, 303] on div "Select Service Product Membership Package Voucher Prepaid Gift Card Select Styl…" at bounding box center [201, 296] width 322 height 54
click at [173, 293] on select "Select Stylist Manager Manasa Prashanth Sirisha Swapna Uday" at bounding box center [161, 289] width 71 height 17
select select "87670"
click at [126, 281] on select "Select Stylist Manager Manasa Prashanth Sirisha Swapna Uday" at bounding box center [161, 289] width 71 height 17
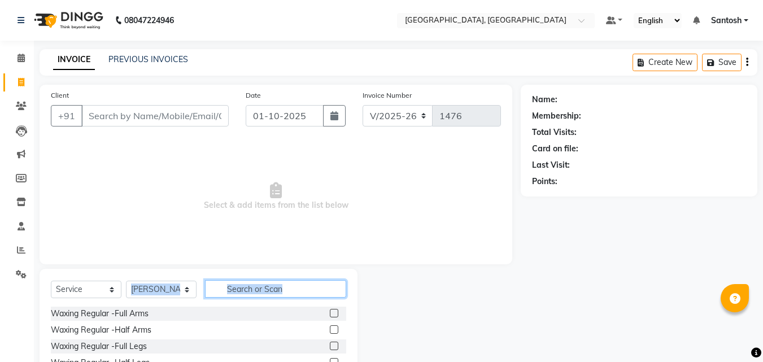
click at [248, 293] on input "text" at bounding box center [275, 288] width 141 height 17
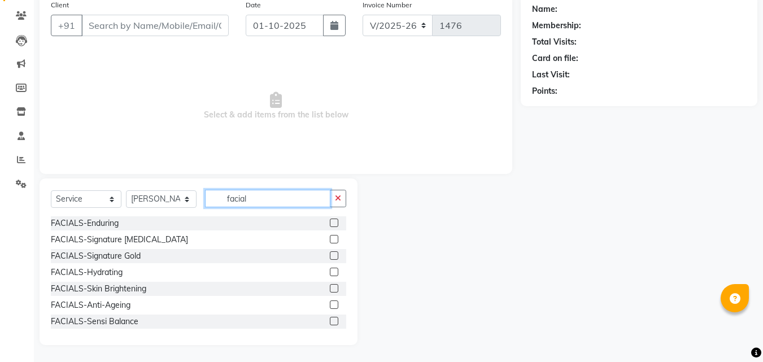
drag, startPoint x: 242, startPoint y: 196, endPoint x: 177, endPoint y: 194, distance: 64.9
click at [177, 194] on div "Select Service Product Membership Package Voucher Prepaid Gift Card Select Styl…" at bounding box center [198, 203] width 295 height 27
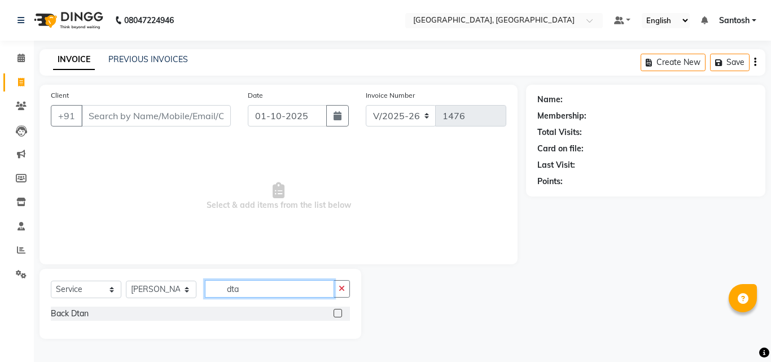
click at [231, 291] on input "dta" at bounding box center [269, 288] width 129 height 17
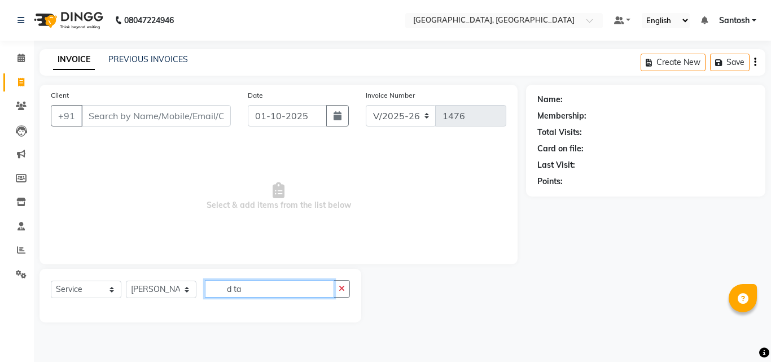
drag, startPoint x: 243, startPoint y: 295, endPoint x: 225, endPoint y: 295, distance: 18.1
click at [225, 295] on input "d ta" at bounding box center [269, 288] width 129 height 17
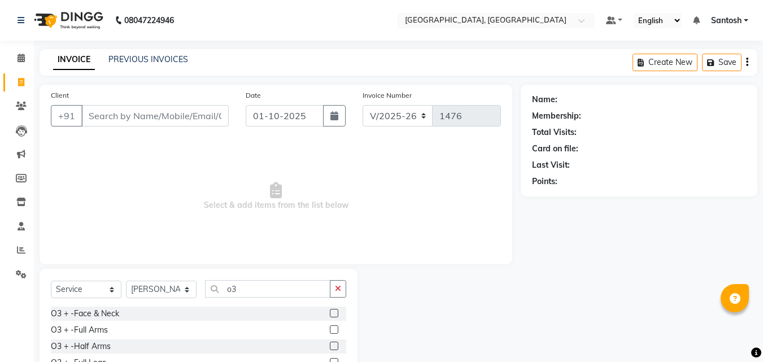
click at [138, 310] on div "O3 + -Face & Neck" at bounding box center [198, 313] width 295 height 14
drag, startPoint x: 344, startPoint y: 287, endPoint x: 192, endPoint y: 288, distance: 151.8
click at [192, 288] on div "Select Service Product Membership Package Voucher Prepaid Gift Card Select Styl…" at bounding box center [198, 293] width 295 height 27
drag, startPoint x: 244, startPoint y: 289, endPoint x: 186, endPoint y: 288, distance: 58.1
click at [190, 286] on div "Select Service Product Membership Package Voucher Prepaid Gift Card Select Styl…" at bounding box center [198, 293] width 295 height 27
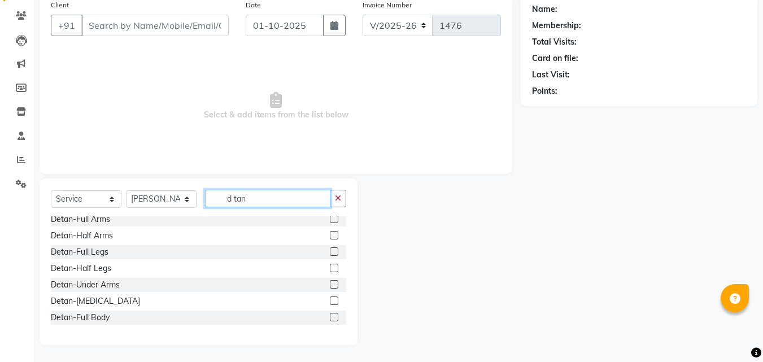
scroll to position [56, 0]
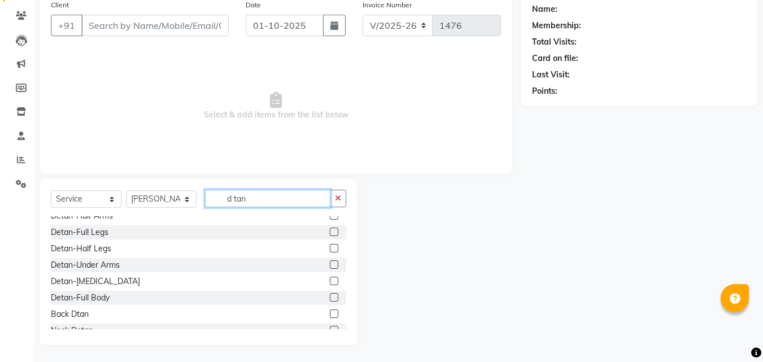
type input "d tan"
click at [330, 264] on label at bounding box center [334, 264] width 8 height 8
click at [330, 264] on input "checkbox" at bounding box center [333, 264] width 7 height 7
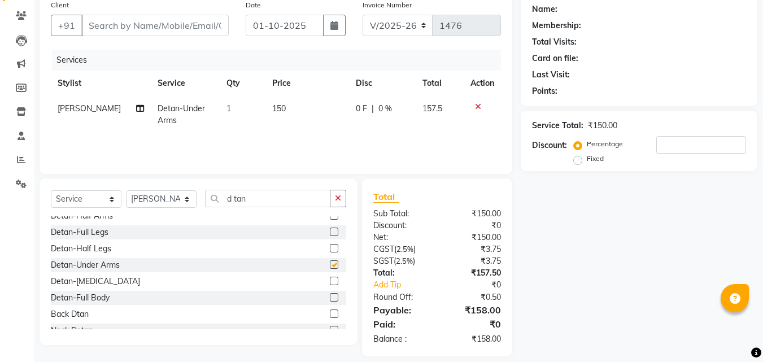
checkbox input "false"
click at [339, 198] on icon "button" at bounding box center [338, 198] width 6 height 8
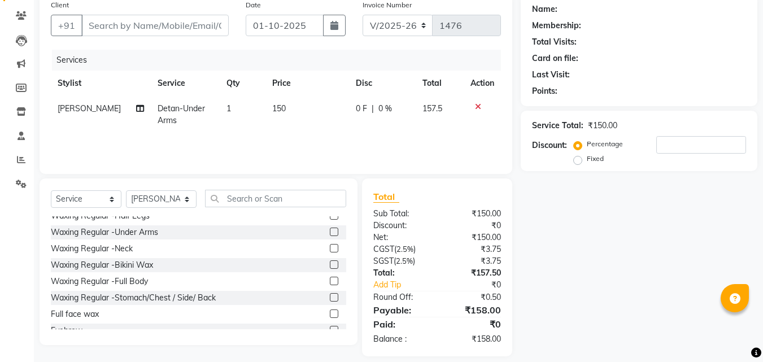
click at [479, 107] on icon at bounding box center [478, 107] width 6 height 8
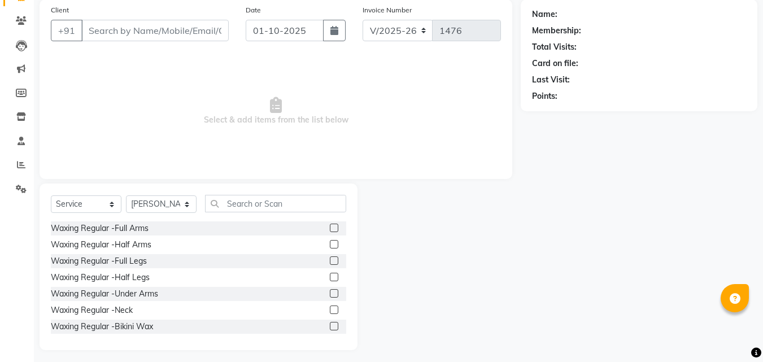
scroll to position [90, 0]
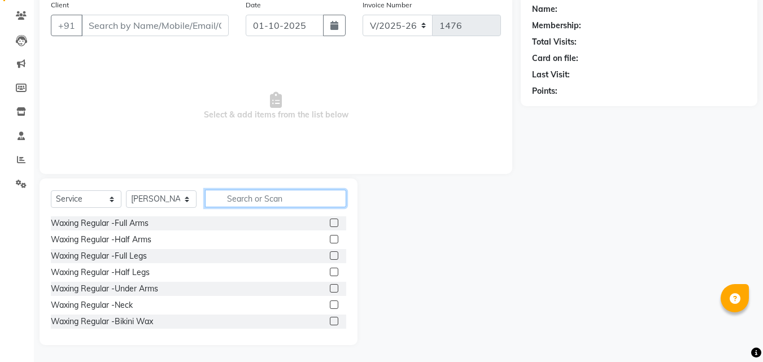
click at [238, 204] on input "text" at bounding box center [275, 198] width 141 height 17
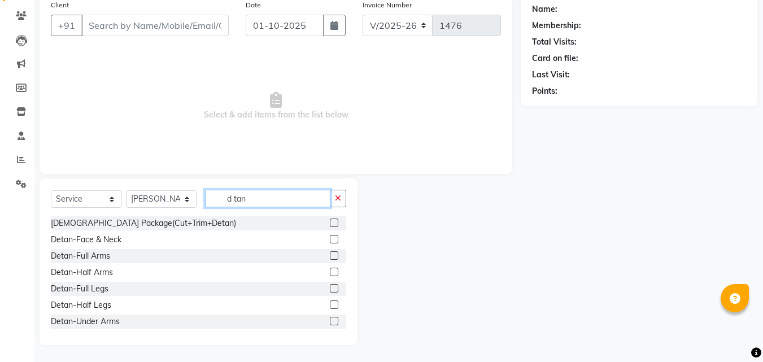
type input "d tan"
click at [330, 240] on label at bounding box center [334, 239] width 8 height 8
click at [330, 240] on input "checkbox" at bounding box center [333, 239] width 7 height 7
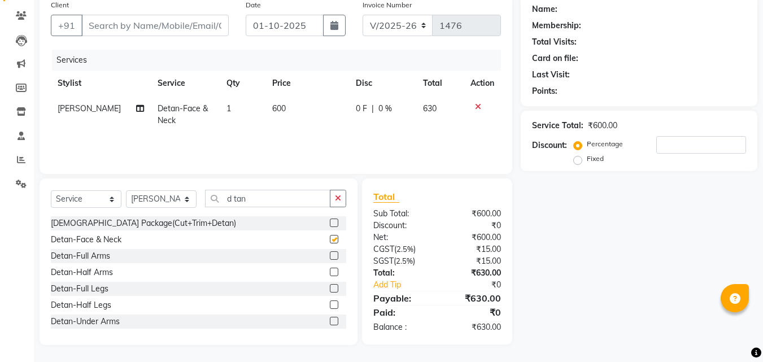
checkbox input "false"
drag, startPoint x: 257, startPoint y: 200, endPoint x: 163, endPoint y: 171, distance: 98.7
click at [163, 171] on div "Client +91 Date 01-10-2025 Invoice Number V/2025 V/2025-26 1476 Services Stylis…" at bounding box center [275, 169] width 489 height 350
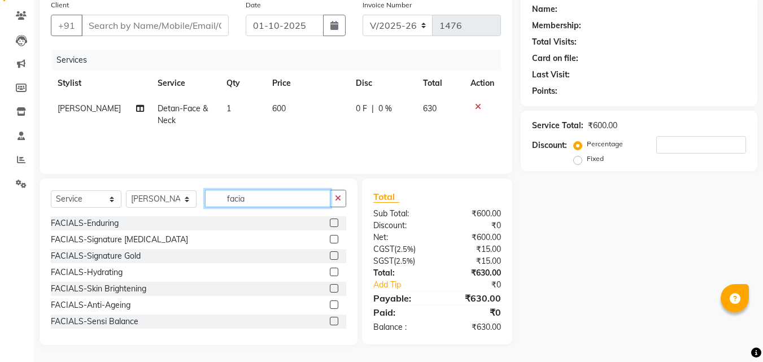
type input "facial"
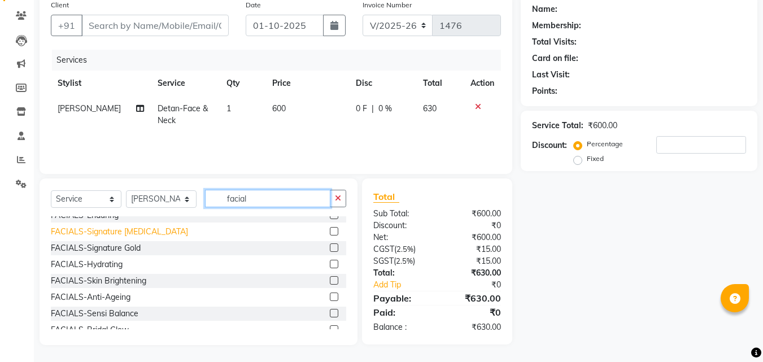
scroll to position [0, 0]
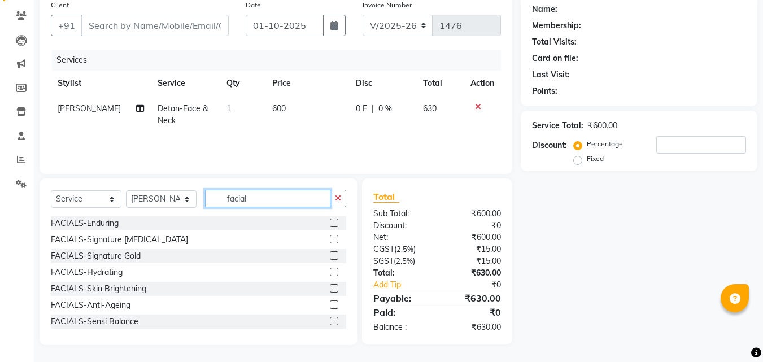
drag, startPoint x: 312, startPoint y: 203, endPoint x: 216, endPoint y: 199, distance: 96.1
click at [216, 199] on input "facial" at bounding box center [267, 198] width 125 height 17
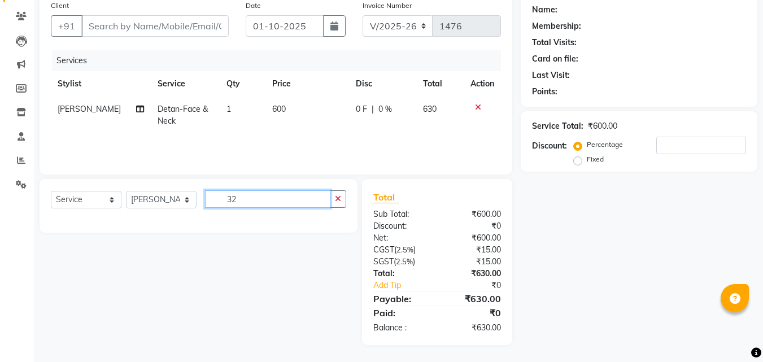
scroll to position [90, 0]
type input "3200"
drag, startPoint x: 244, startPoint y: 198, endPoint x: 212, endPoint y: 210, distance: 34.8
click at [212, 210] on div "Select Service Product Membership Package Voucher Prepaid Gift Card Select Styl…" at bounding box center [198, 203] width 295 height 27
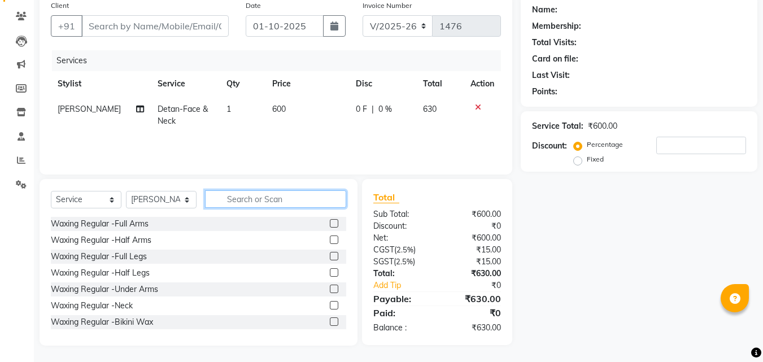
scroll to position [90, 0]
click at [212, 195] on input "text" at bounding box center [275, 198] width 141 height 17
click at [214, 200] on input "text" at bounding box center [275, 198] width 141 height 17
click at [231, 205] on input "text" at bounding box center [275, 198] width 141 height 17
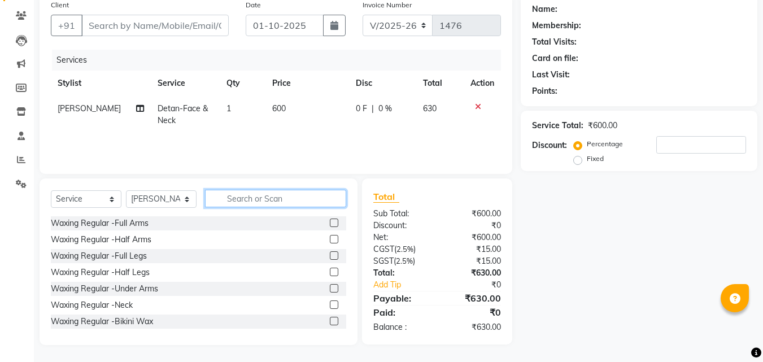
drag, startPoint x: 239, startPoint y: 199, endPoint x: 213, endPoint y: 200, distance: 26.0
click at [213, 200] on input "text" at bounding box center [275, 198] width 141 height 17
click at [235, 200] on input "text" at bounding box center [275, 198] width 141 height 17
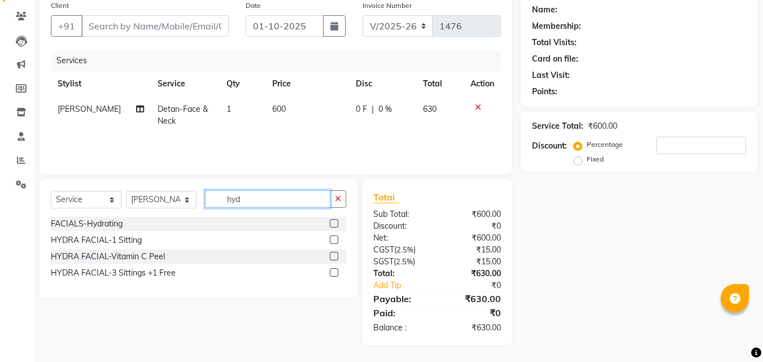
scroll to position [90, 0]
type input "hydra"
click at [336, 221] on label at bounding box center [334, 223] width 8 height 8
click at [336, 221] on input "checkbox" at bounding box center [333, 223] width 7 height 7
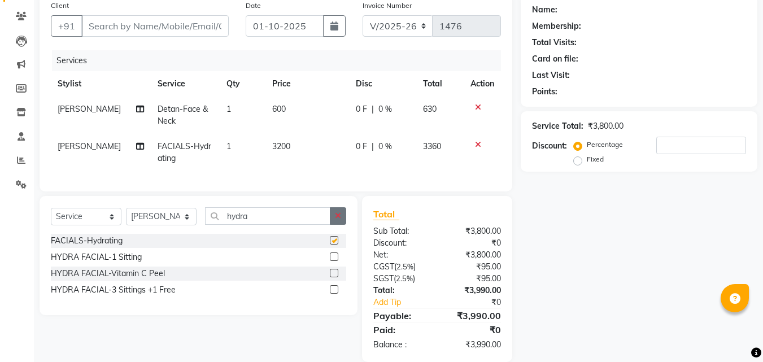
checkbox input "false"
drag, startPoint x: 299, startPoint y: 230, endPoint x: 185, endPoint y: 217, distance: 114.1
click at [186, 217] on div "Select Service Product Membership Package Voucher Prepaid Gift Card Select Styl…" at bounding box center [198, 220] width 295 height 27
drag, startPoint x: 290, startPoint y: 104, endPoint x: 263, endPoint y: 103, distance: 26.6
click at [265, 103] on td "600" at bounding box center [307, 115] width 84 height 37
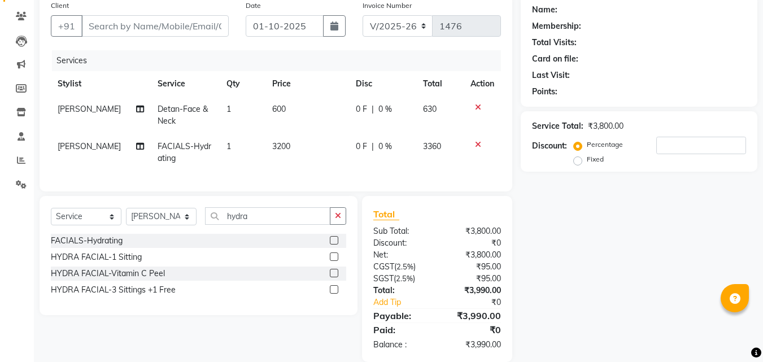
select select "87670"
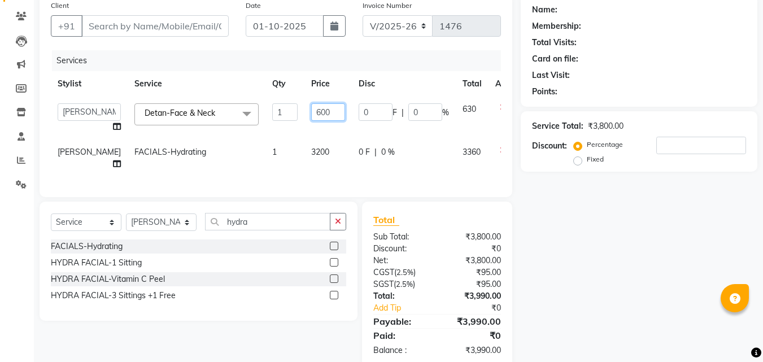
click at [312, 109] on input "600" at bounding box center [328, 111] width 34 height 17
drag, startPoint x: 310, startPoint y: 113, endPoint x: 281, endPoint y: 115, distance: 29.4
click at [304, 115] on td "600" at bounding box center [327, 118] width 47 height 43
type input "1000"
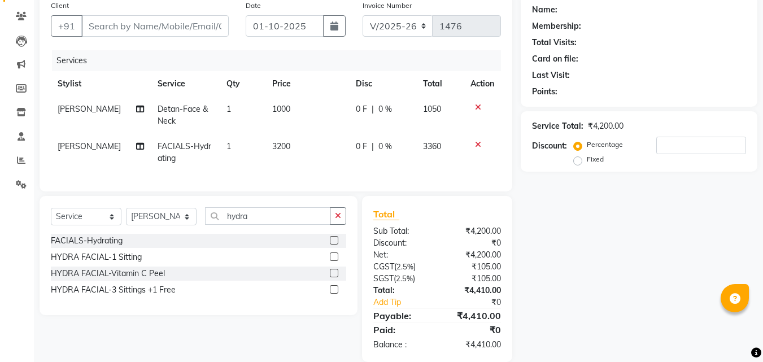
click at [91, 92] on th "Stylist" at bounding box center [101, 83] width 100 height 25
drag, startPoint x: 208, startPoint y: 221, endPoint x: 277, endPoint y: 234, distance: 70.0
click at [177, 218] on div "Select Service Product Membership Package Voucher Prepaid Gift Card Select Styl…" at bounding box center [198, 220] width 295 height 27
click at [298, 225] on input "hydra" at bounding box center [267, 215] width 125 height 17
drag, startPoint x: 298, startPoint y: 229, endPoint x: 131, endPoint y: 212, distance: 167.9
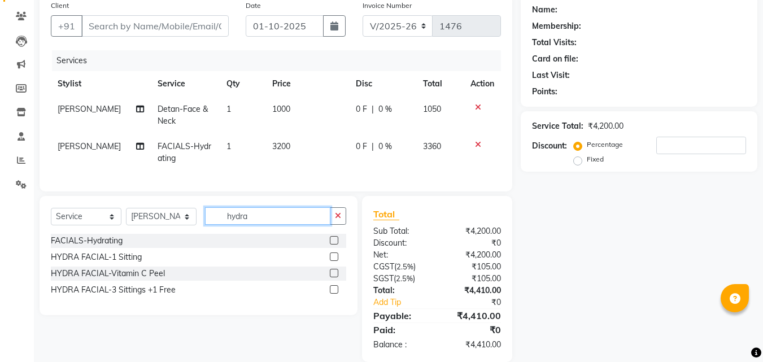
click at [131, 212] on div "Select Service Product Membership Package Voucher Prepaid Gift Card Select Styl…" at bounding box center [199, 255] width 318 height 119
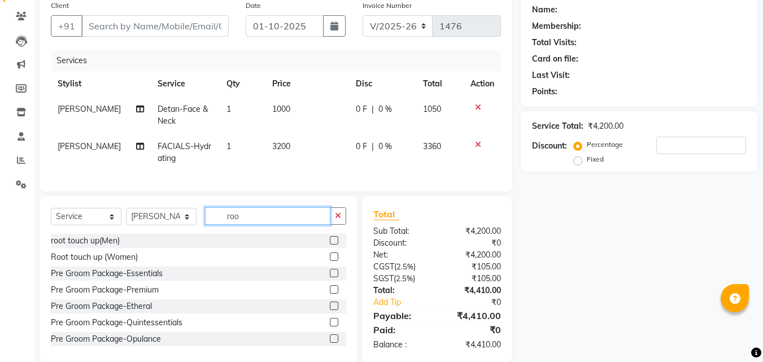
type input "roo"
click at [330, 261] on label at bounding box center [334, 256] width 8 height 8
click at [330, 261] on input "checkbox" at bounding box center [333, 256] width 7 height 7
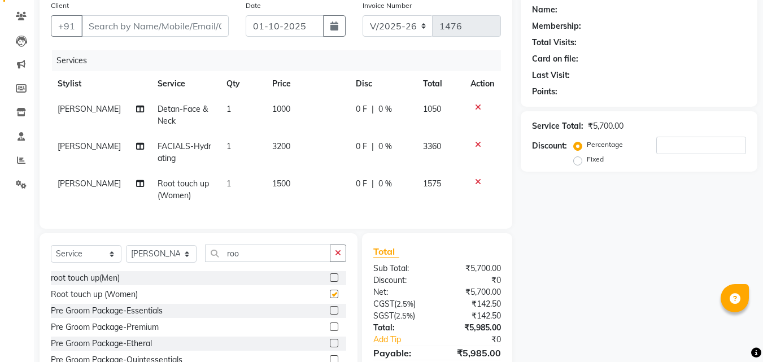
checkbox input "false"
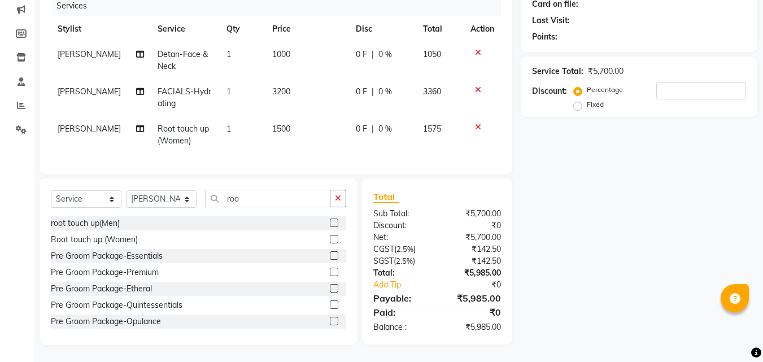
scroll to position [153, 0]
click at [335, 200] on icon "button" at bounding box center [338, 198] width 6 height 8
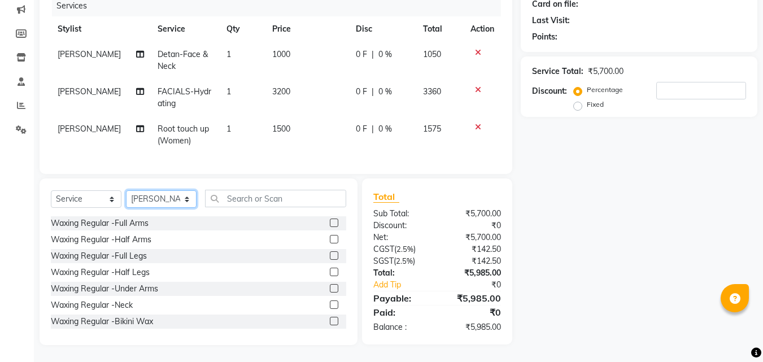
click at [181, 196] on select "Select Stylist Manager Manasa Prashanth Sirisha Swapna Uday" at bounding box center [161, 198] width 71 height 17
select select
click at [126, 191] on select "Select Stylist Manager Manasa Prashanth Sirisha Swapna Uday" at bounding box center [161, 198] width 71 height 17
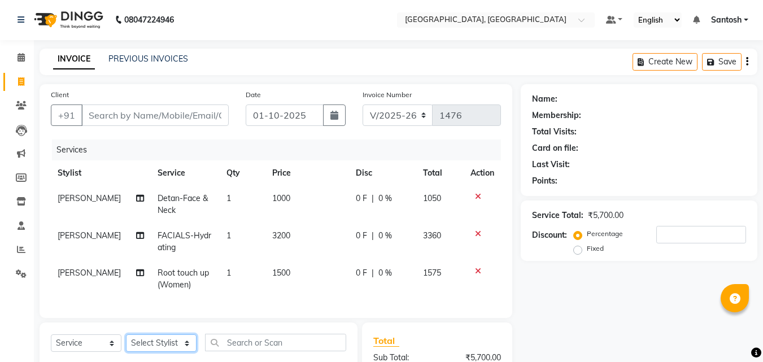
scroll to position [0, 0]
drag, startPoint x: 470, startPoint y: 274, endPoint x: 460, endPoint y: 247, distance: 29.3
click at [462, 258] on tbody "Swapna Detan-Face & Neck 1 1000 0 F | 0 % 1050 Swapna FACIALS-Hydrating 1 3200 …" at bounding box center [276, 242] width 450 height 112
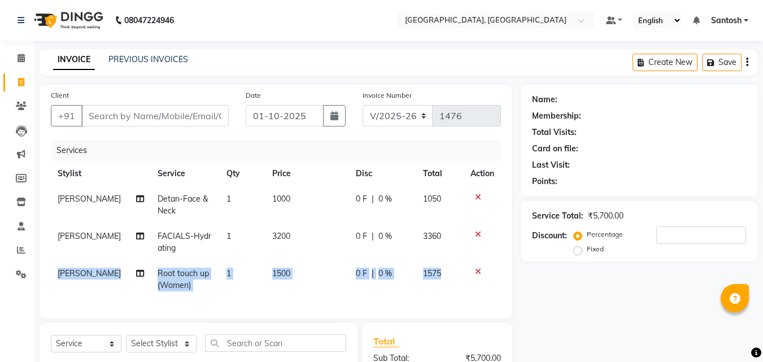
click at [475, 271] on icon at bounding box center [478, 272] width 6 height 8
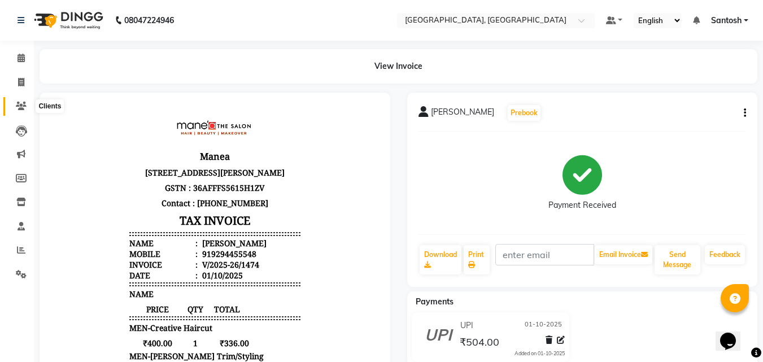
click at [19, 108] on icon at bounding box center [21, 106] width 11 height 8
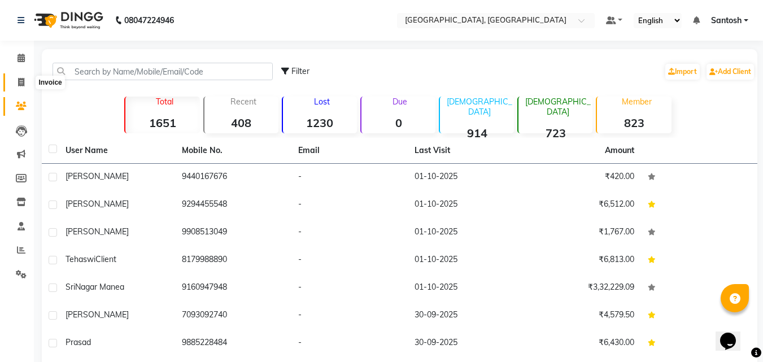
click at [21, 83] on icon at bounding box center [21, 82] width 6 height 8
select select "service"
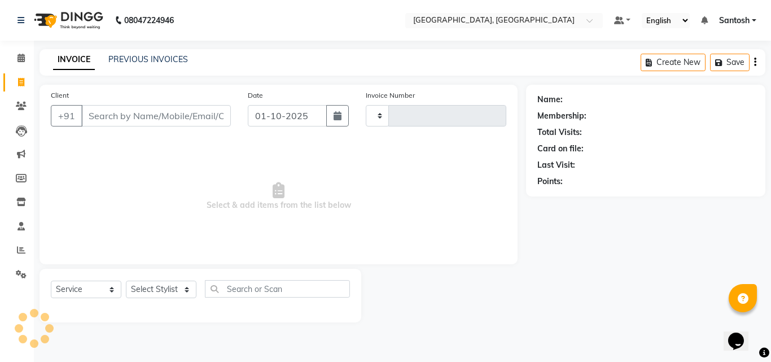
type input "1476"
select select "5506"
drag, startPoint x: 161, startPoint y: 51, endPoint x: 179, endPoint y: 77, distance: 32.0
click at [164, 59] on div "INVOICE PREVIOUS INVOICES Create New Save" at bounding box center [403, 62] width 726 height 27
click at [154, 59] on link "PREVIOUS INVOICES" at bounding box center [148, 59] width 80 height 10
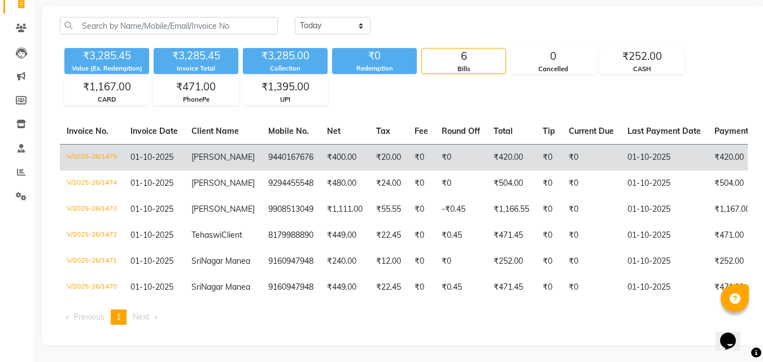
scroll to position [120, 0]
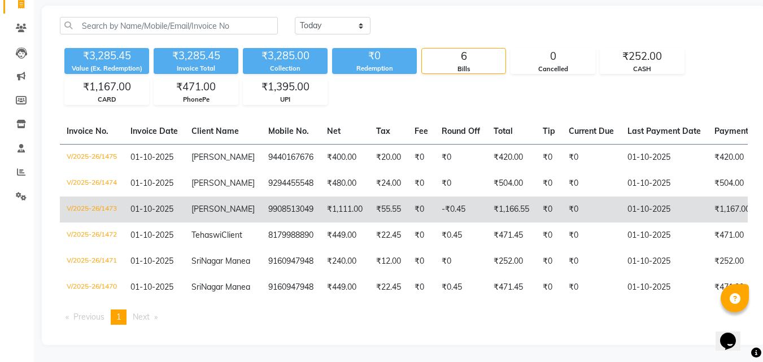
click at [223, 196] on td "[PERSON_NAME]" at bounding box center [223, 209] width 77 height 26
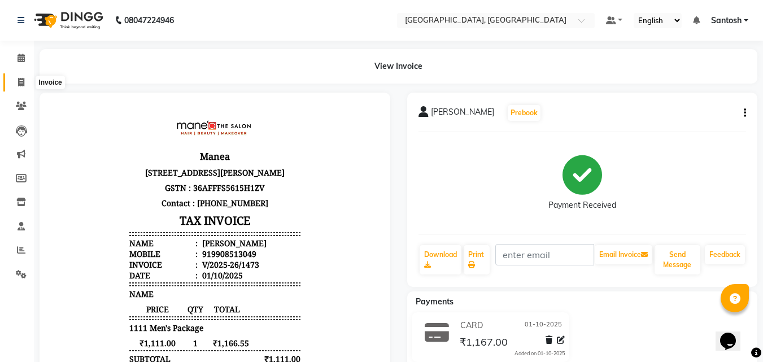
click at [21, 80] on icon at bounding box center [21, 82] width 6 height 8
select select "service"
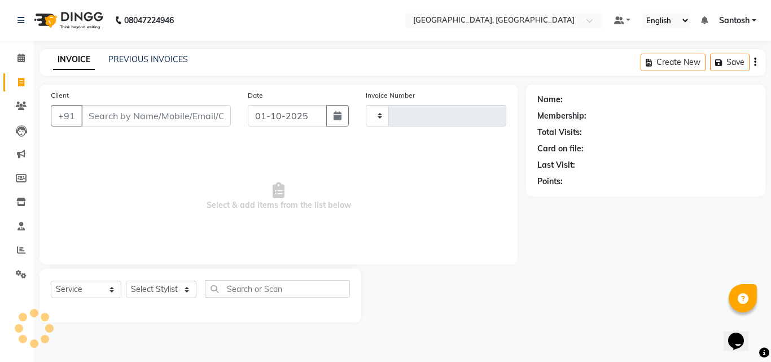
type input "1476"
select select "5506"
click at [116, 62] on link "PREVIOUS INVOICES" at bounding box center [148, 59] width 80 height 10
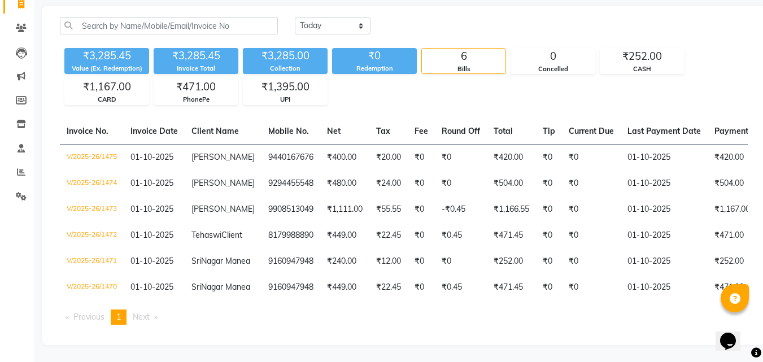
scroll to position [120, 0]
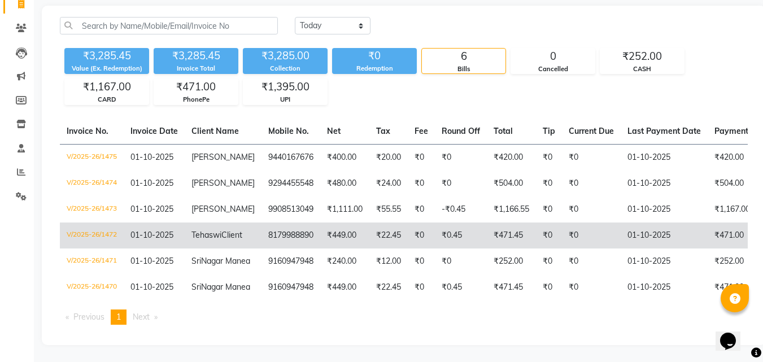
click at [221, 230] on span "Client" at bounding box center [231, 235] width 21 height 10
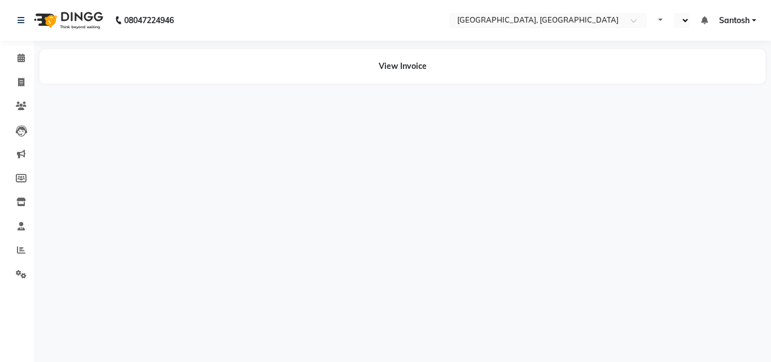
select select "en"
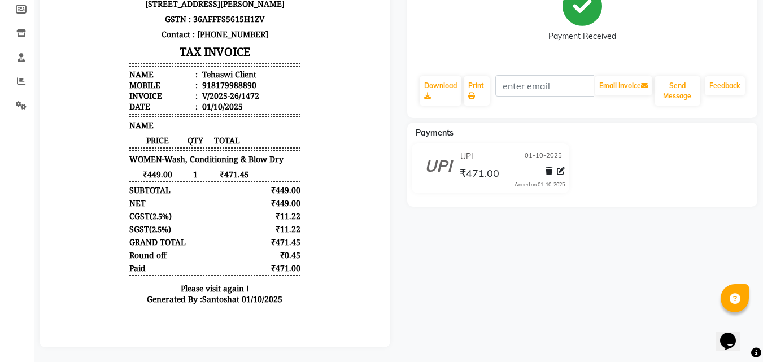
scroll to position [169, 0]
